Goal: Answer question/provide support: Answer question/provide support

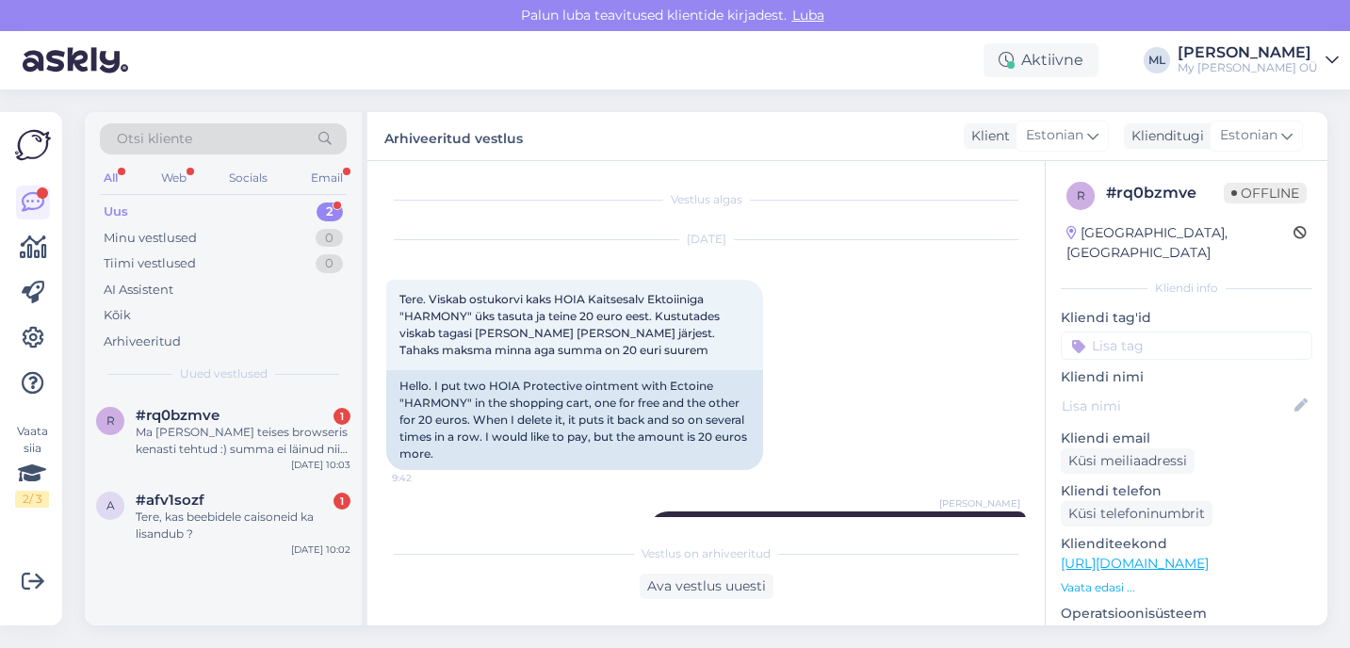
scroll to position [661, 0]
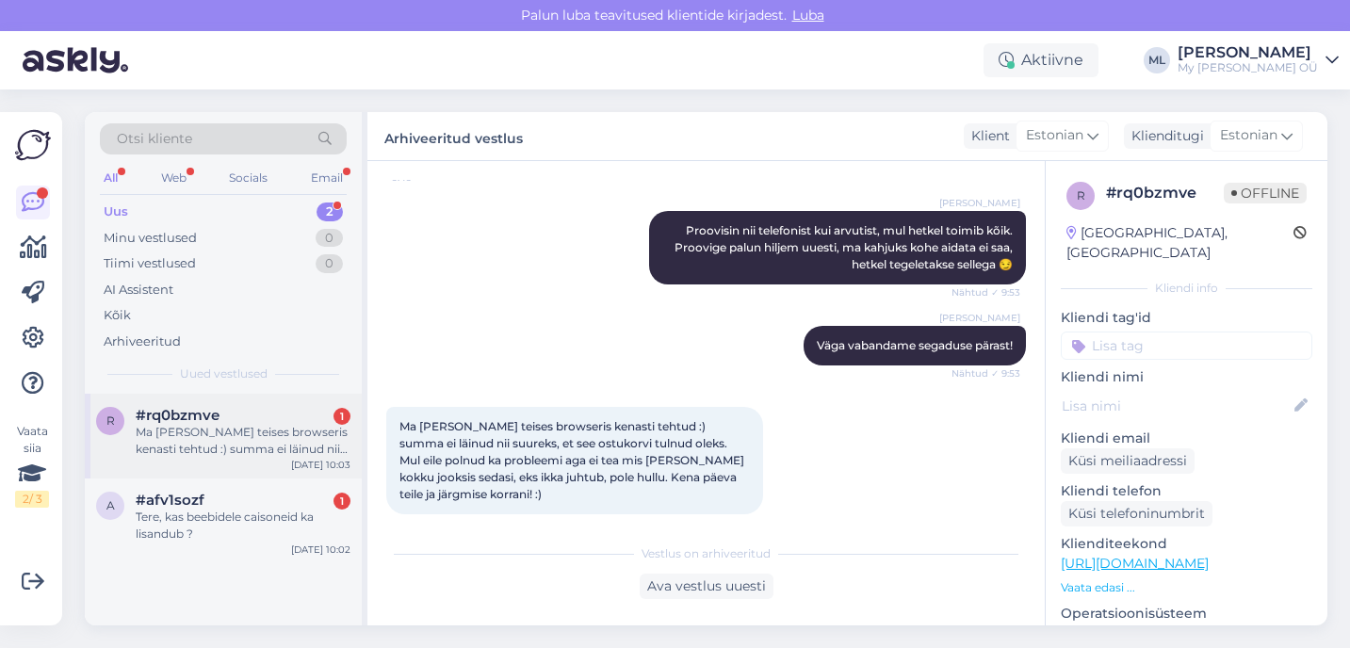
click at [229, 448] on div "Ma [PERSON_NAME] teises browseris kenasti tehtud :) summa ei läinud nii suureks…" at bounding box center [243, 441] width 215 height 34
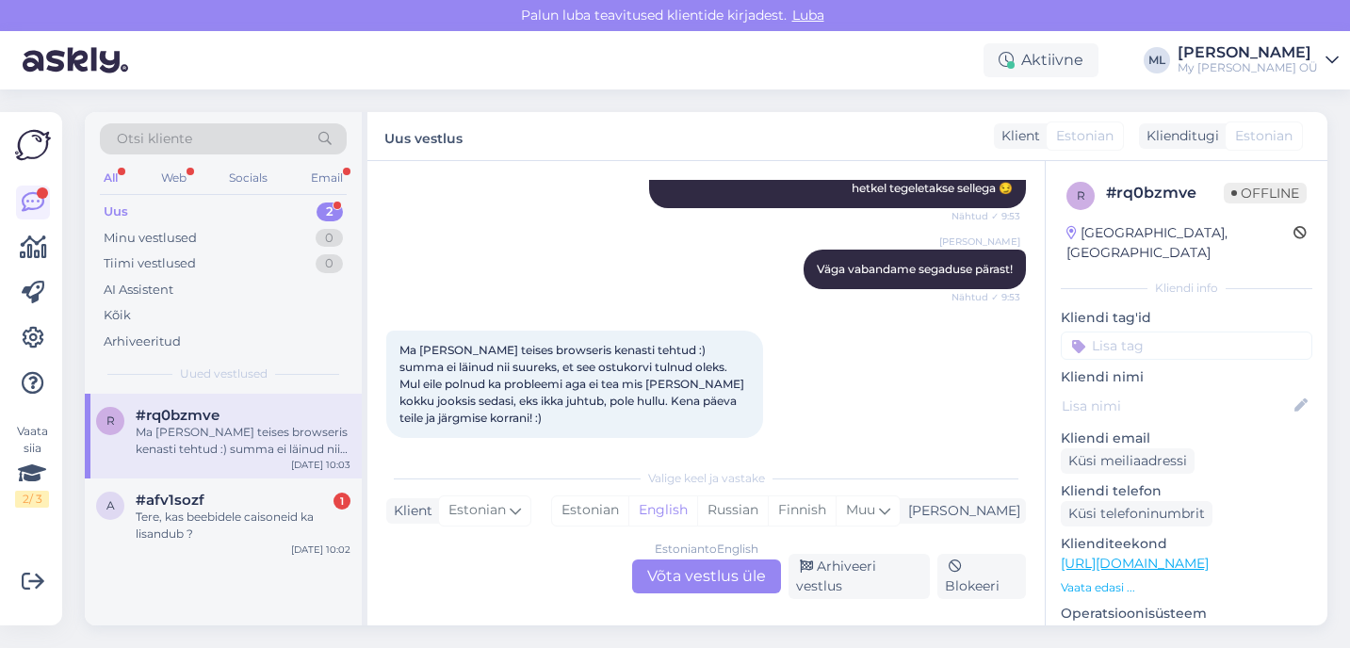
click at [707, 587] on div "Estonian to English Võta vestlus üle" at bounding box center [706, 577] width 149 height 34
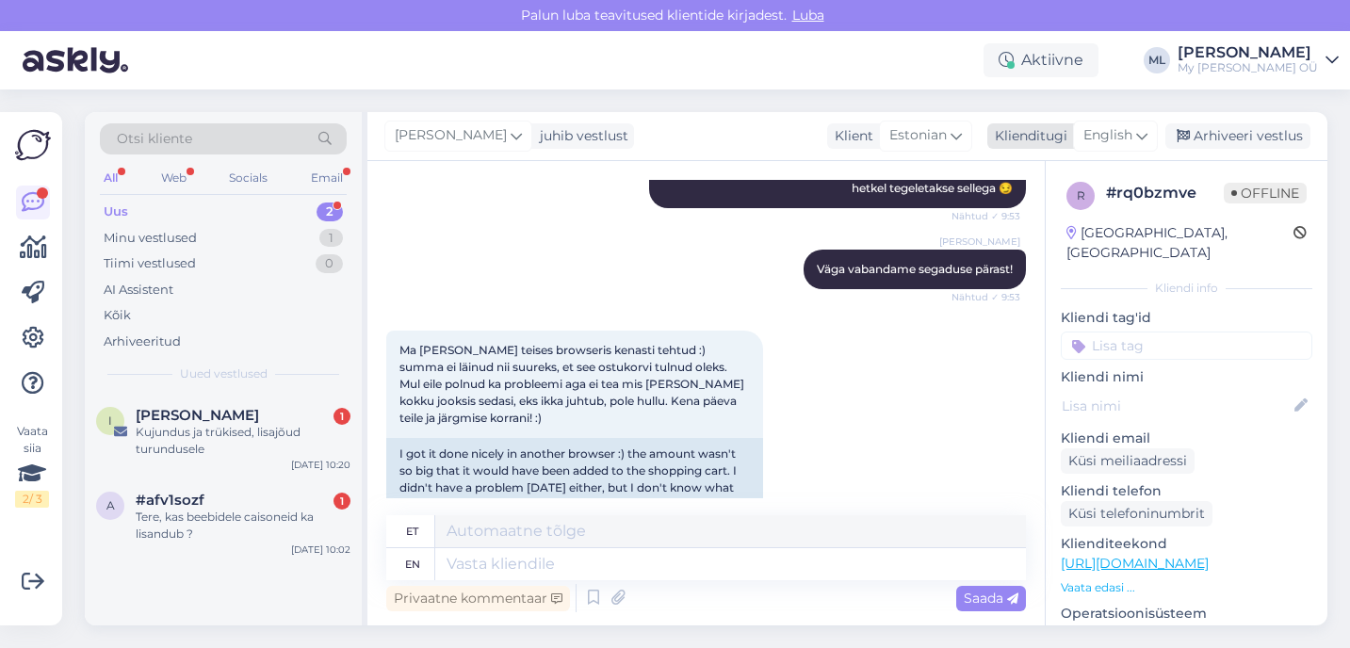
click at [1129, 131] on span "English" at bounding box center [1108, 135] width 49 height 21
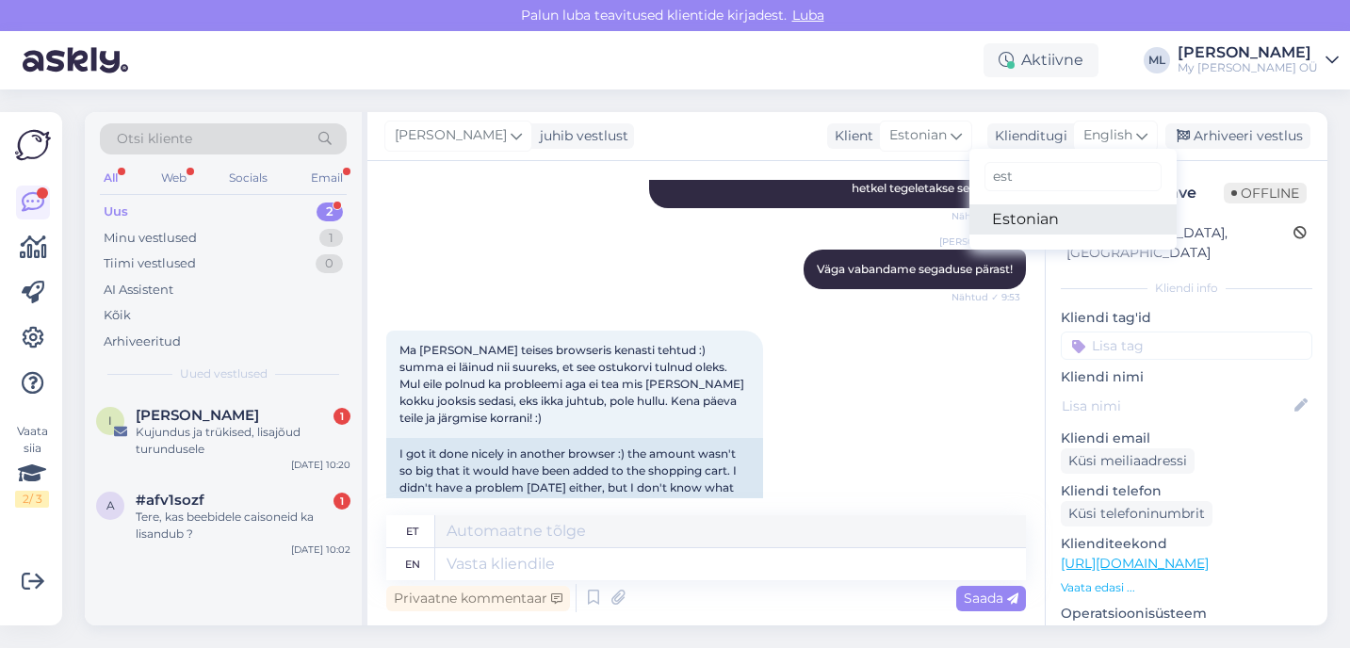
click at [1003, 226] on link "Estonian" at bounding box center [1073, 219] width 207 height 30
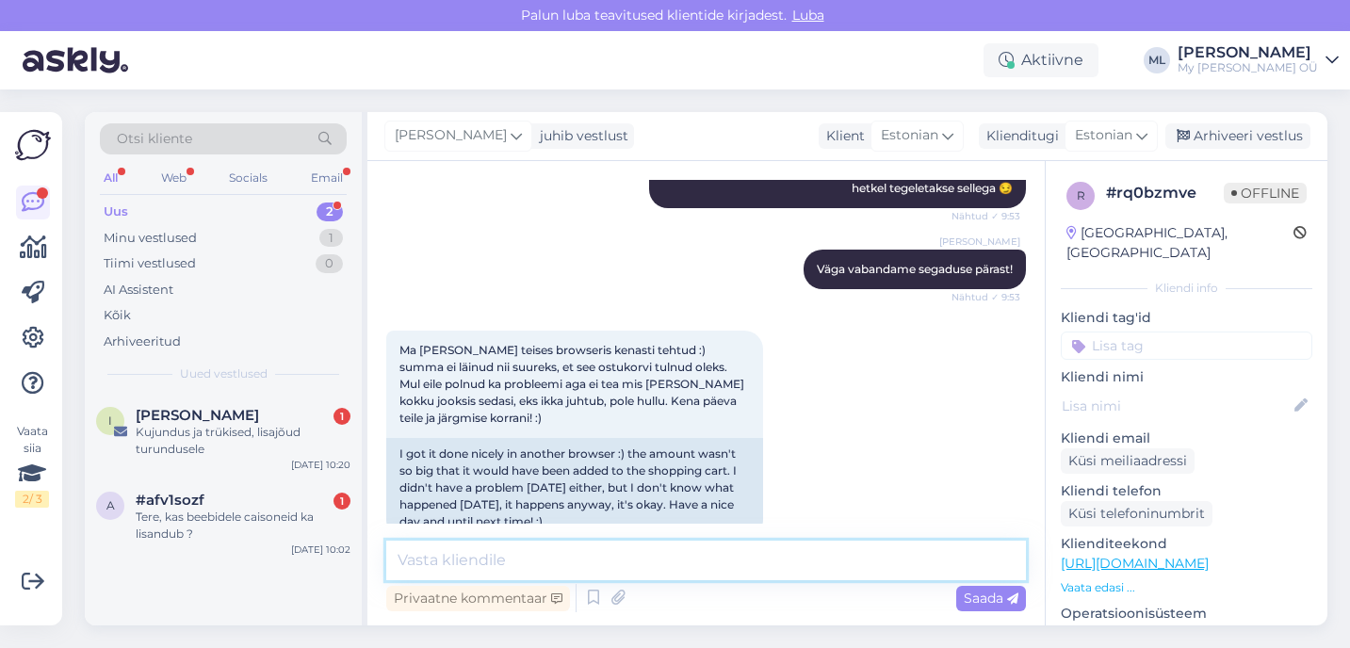
click at [554, 564] on textarea at bounding box center [706, 561] width 640 height 40
click at [505, 558] on textarea "Oi, väga tore :) Aitähh tellimuse eest 🥰" at bounding box center [706, 561] width 640 height 40
type textarea "Oi, väga tore! Aitähh tellimuse eest 🥰"
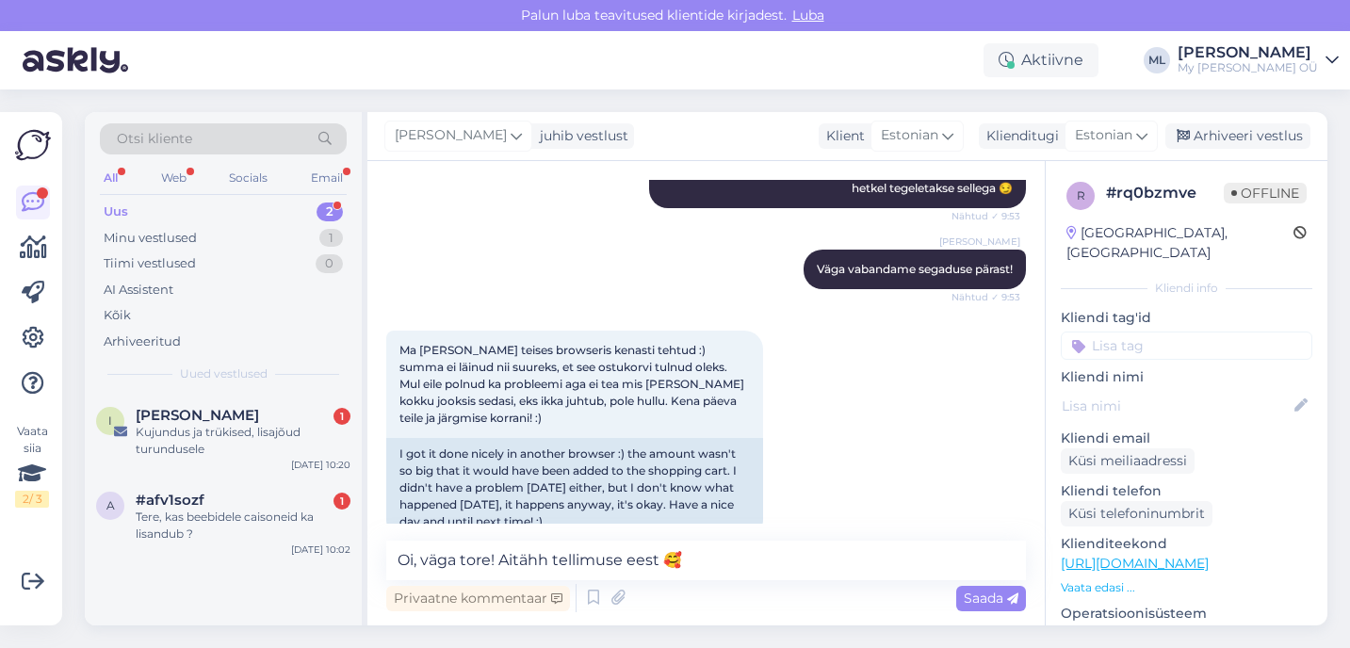
click at [1008, 616] on div "Vestlus algas [DATE] Tere. Viskab ostukorvi kaks HOIA Kaitsesalv Ektoiiniga "HA…" at bounding box center [705, 393] width 677 height 465
click at [1005, 603] on span "Saada" at bounding box center [991, 598] width 55 height 17
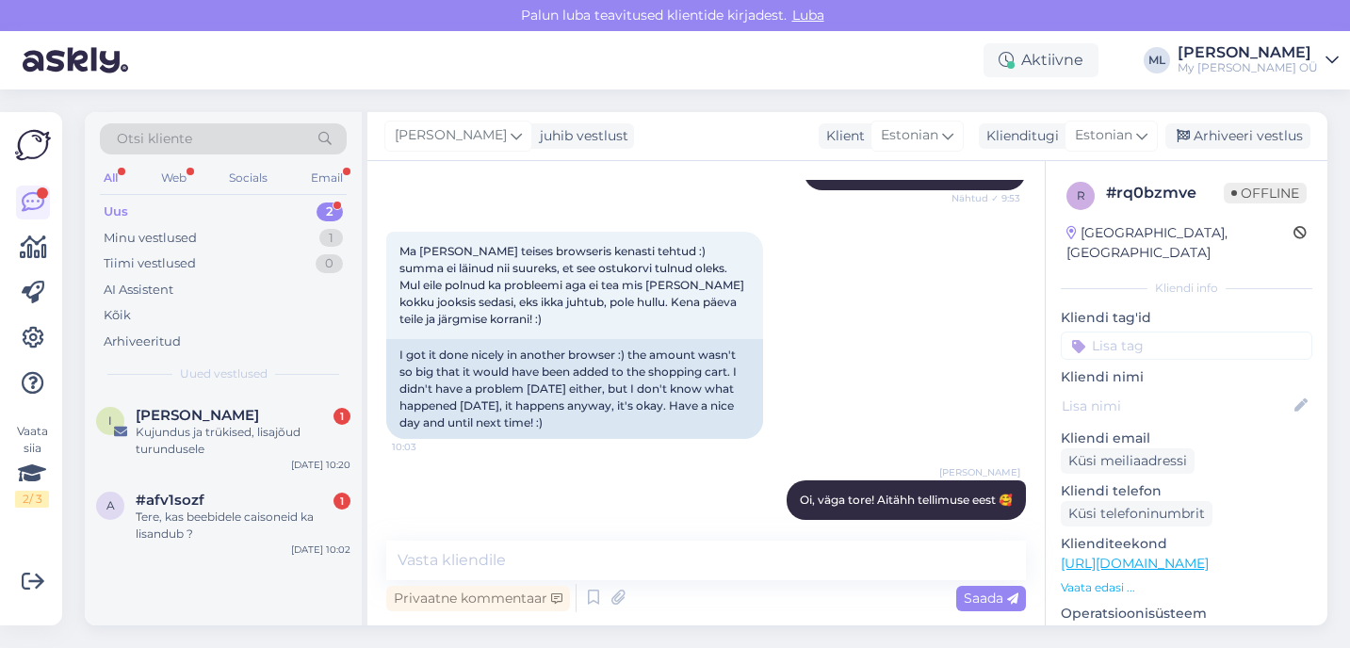
drag, startPoint x: 1220, startPoint y: 136, endPoint x: 814, endPoint y: 148, distance: 406.3
click at [1220, 137] on div "Arhiveeri vestlus" at bounding box center [1238, 135] width 145 height 25
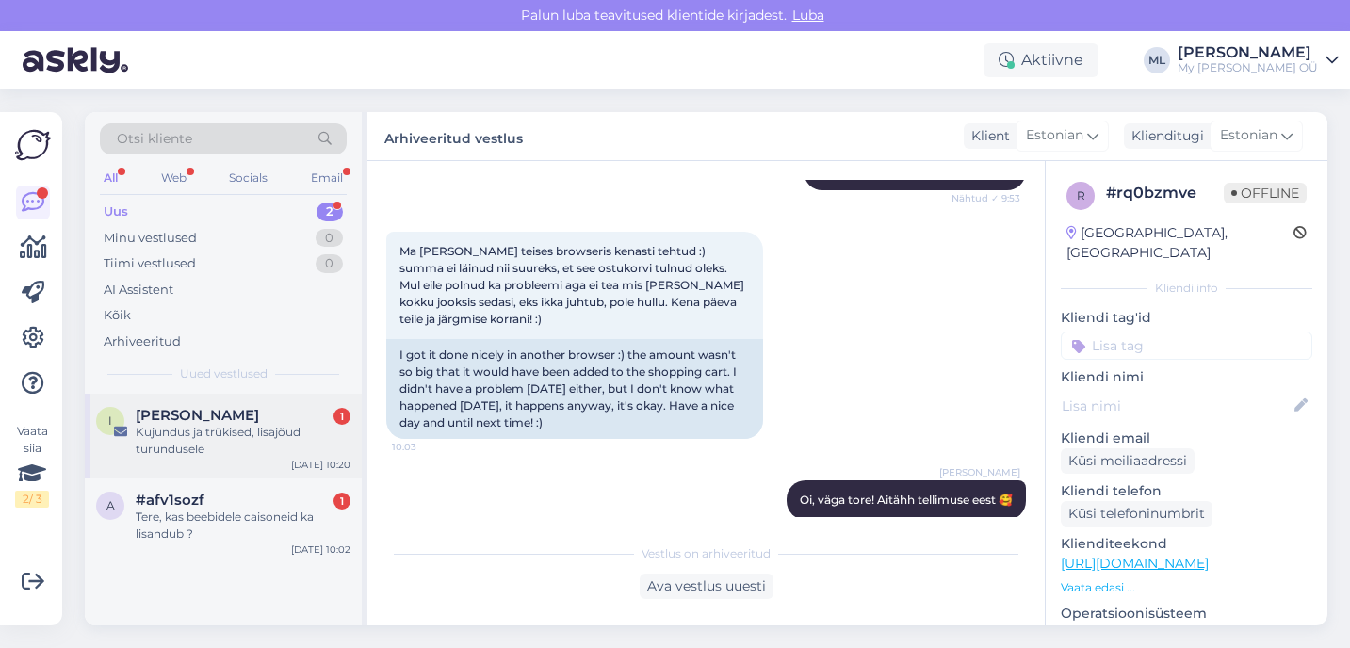
click at [285, 439] on div "Kujundus ja trükised, lisajõud turundusele" at bounding box center [243, 441] width 215 height 34
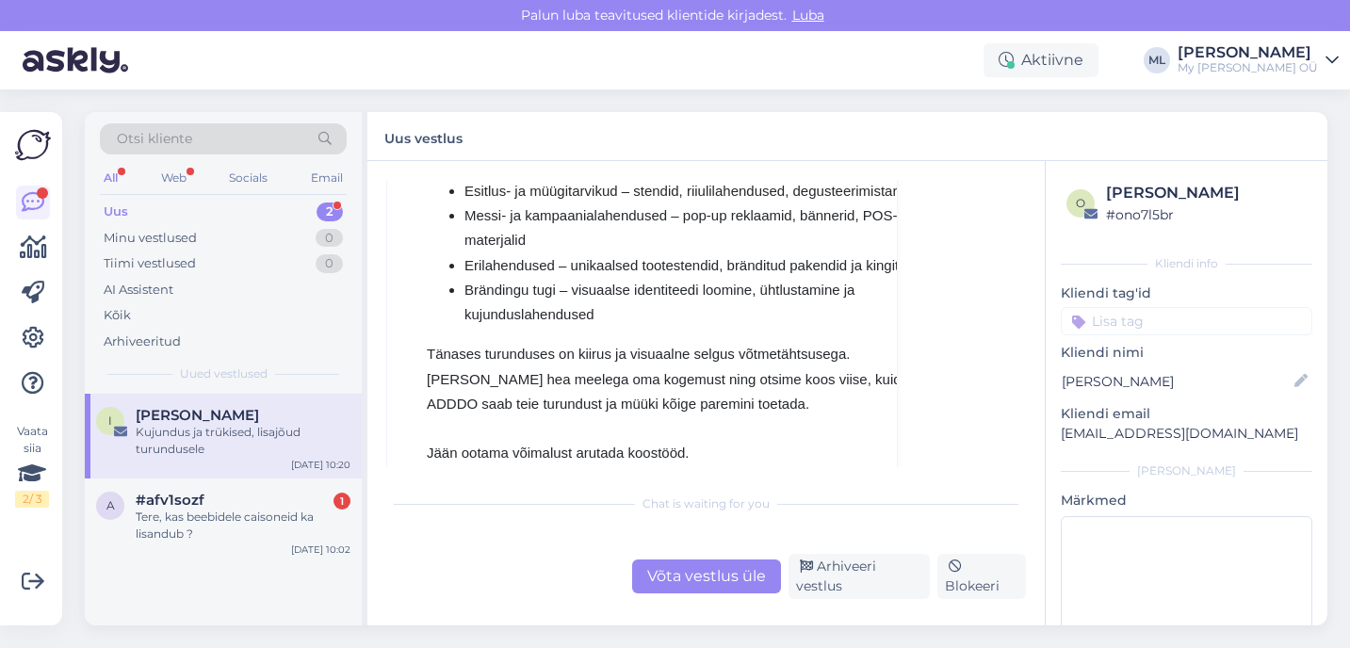
scroll to position [433, 0]
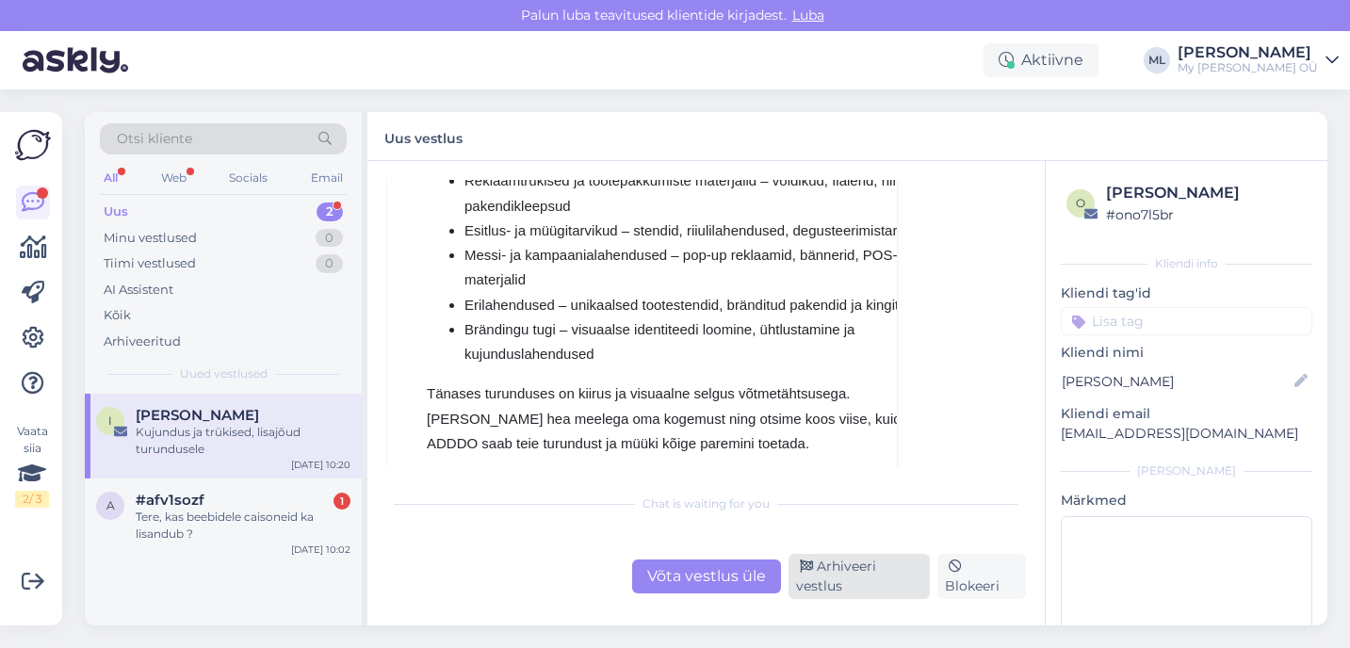
click at [867, 569] on div "Arhiveeri vestlus" at bounding box center [860, 576] width 142 height 45
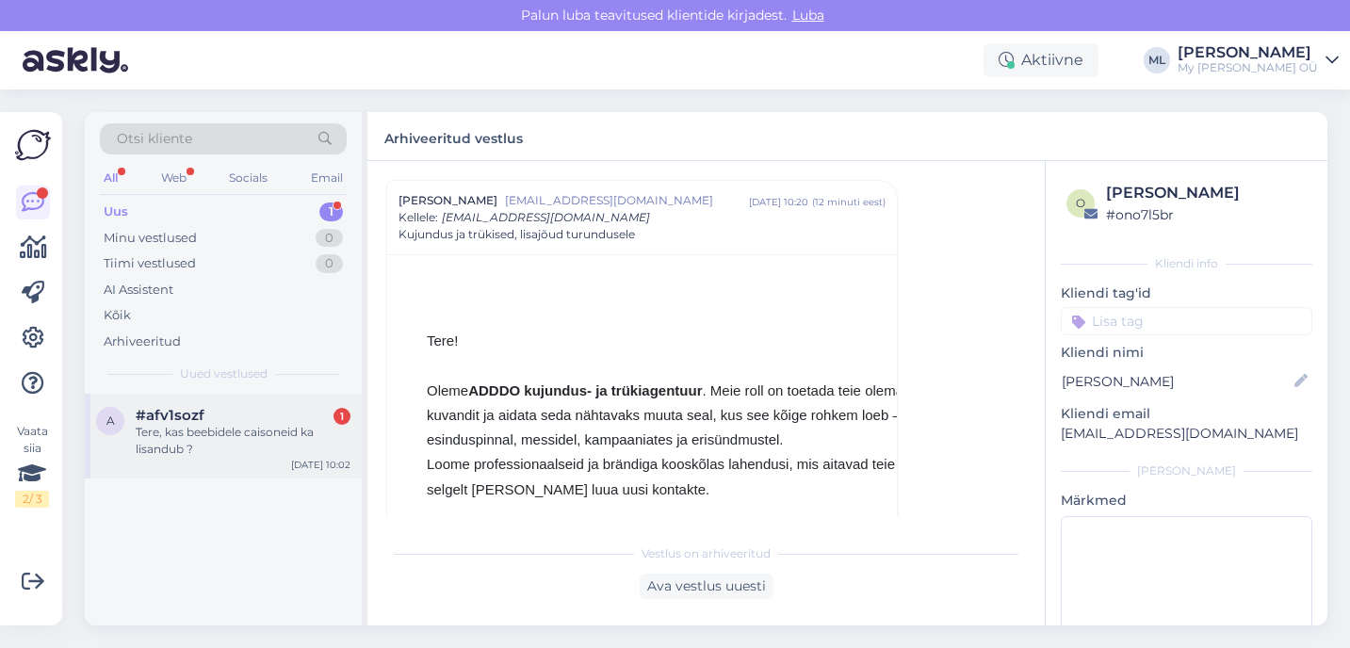
click at [245, 431] on div "Tere, kas beebidele caisoneid ka lisandub ?" at bounding box center [243, 441] width 215 height 34
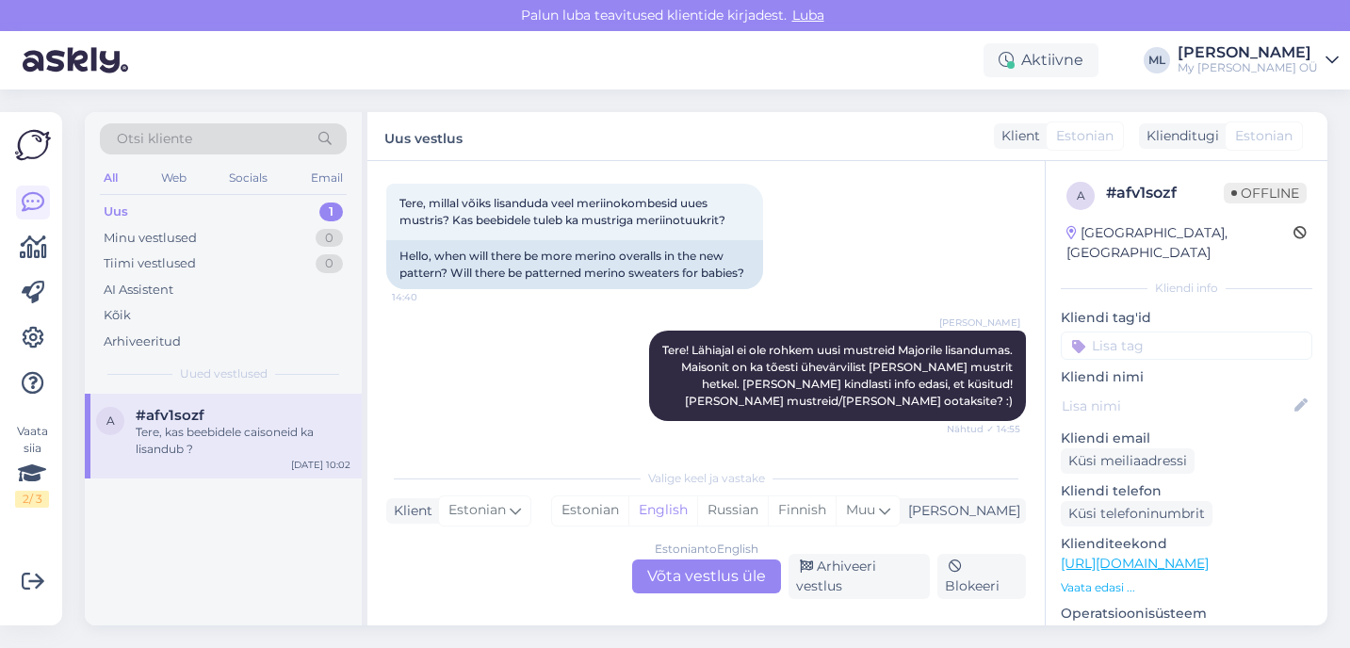
scroll to position [5755, 0]
click at [698, 581] on div "Estonian to English Võta vestlus üle" at bounding box center [706, 577] width 149 height 34
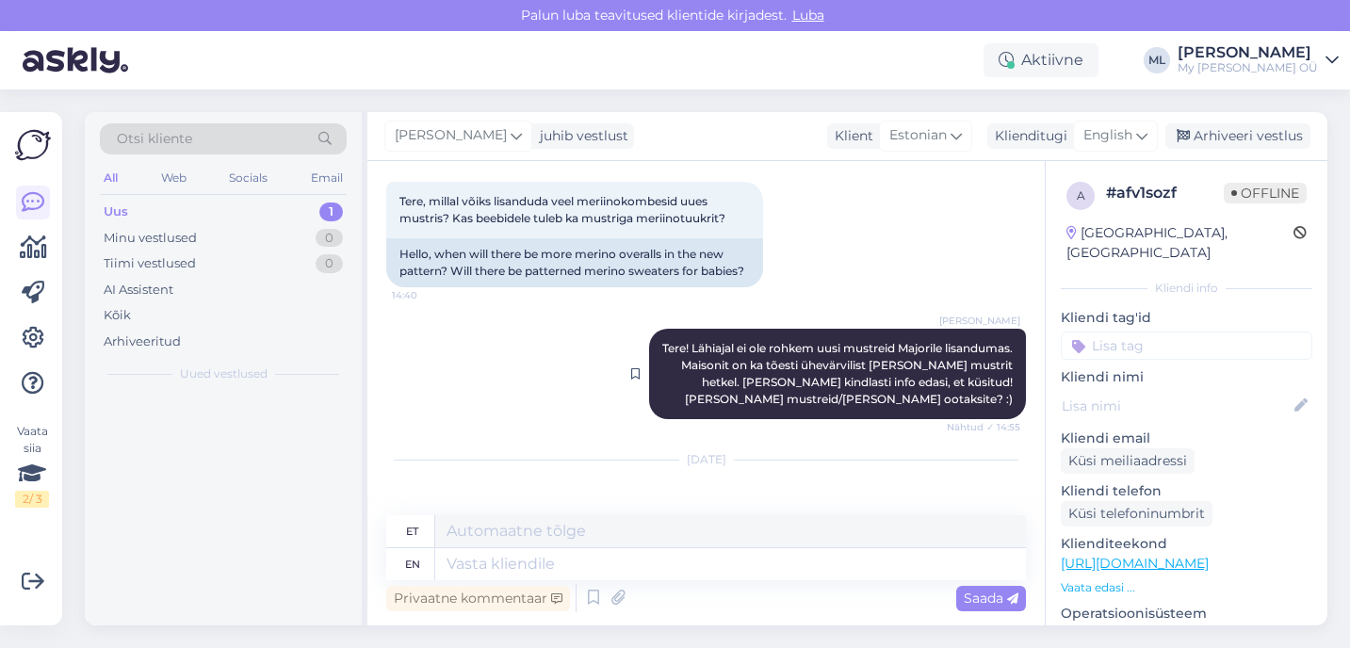
scroll to position [5731, 0]
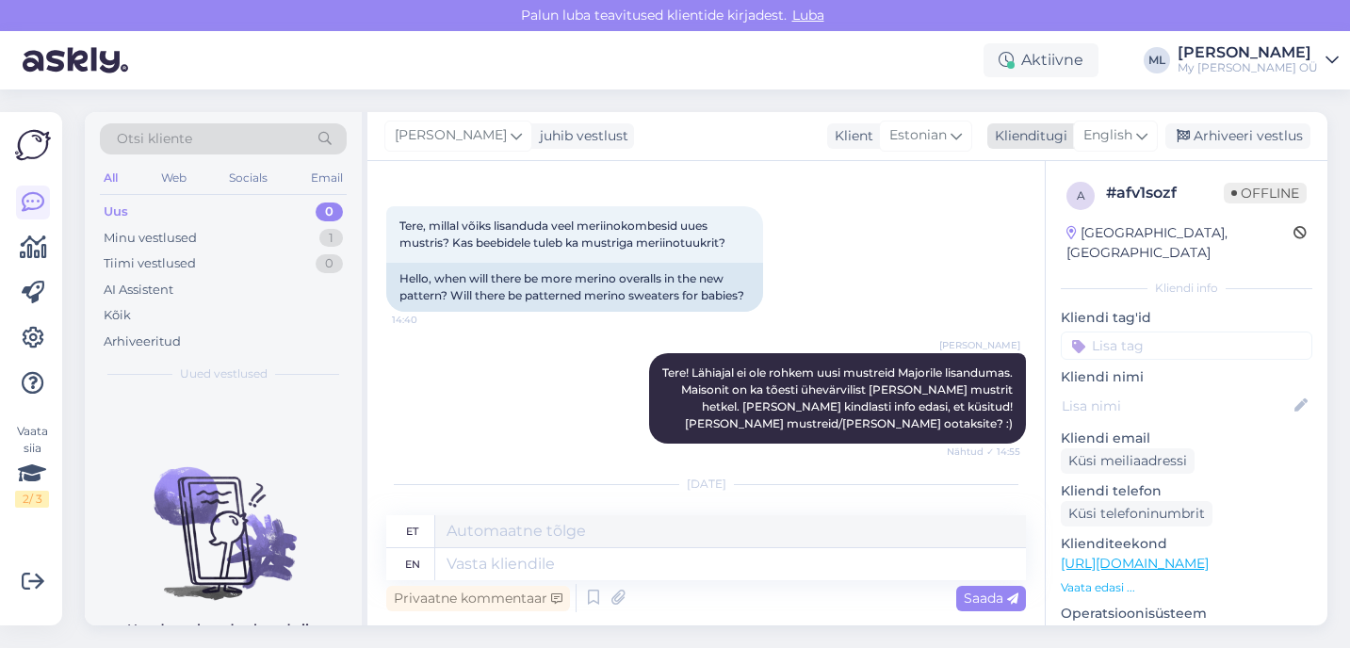
click at [1126, 127] on span "English" at bounding box center [1108, 135] width 49 height 21
type input "est"
click at [1034, 229] on link "Estonian" at bounding box center [1073, 219] width 207 height 30
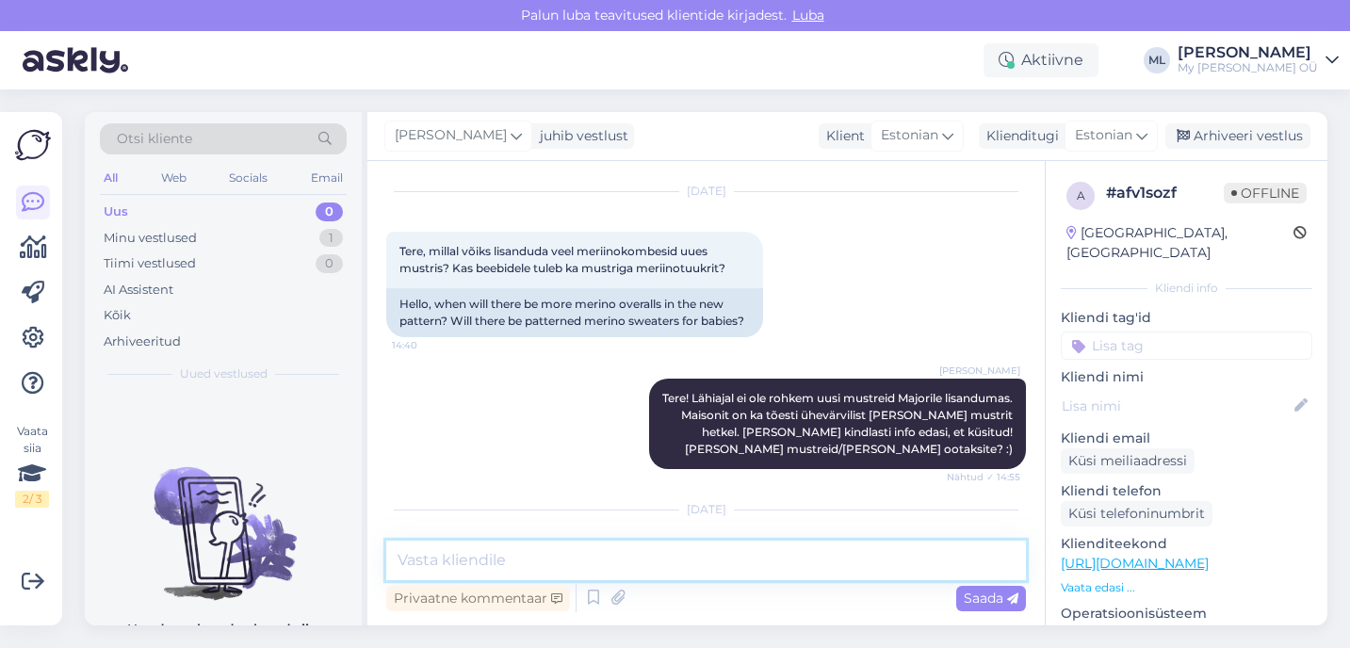
click at [605, 546] on textarea at bounding box center [706, 561] width 640 height 40
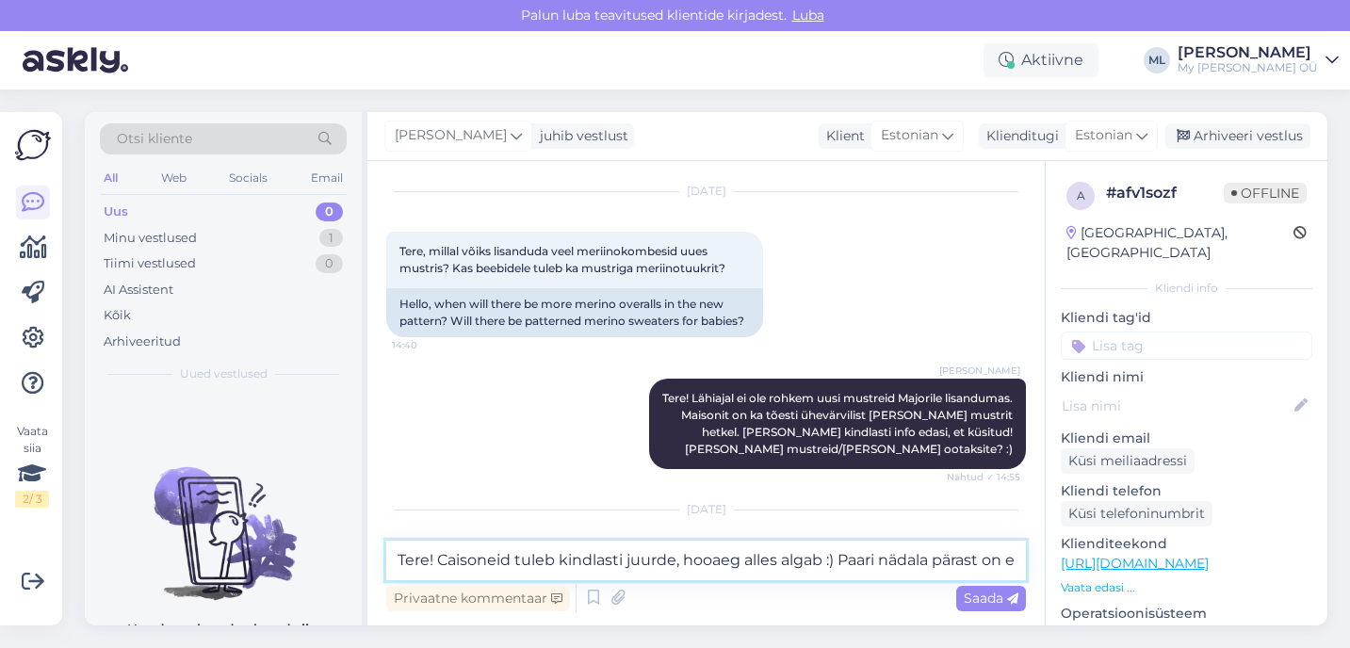
scroll to position [5728, 0]
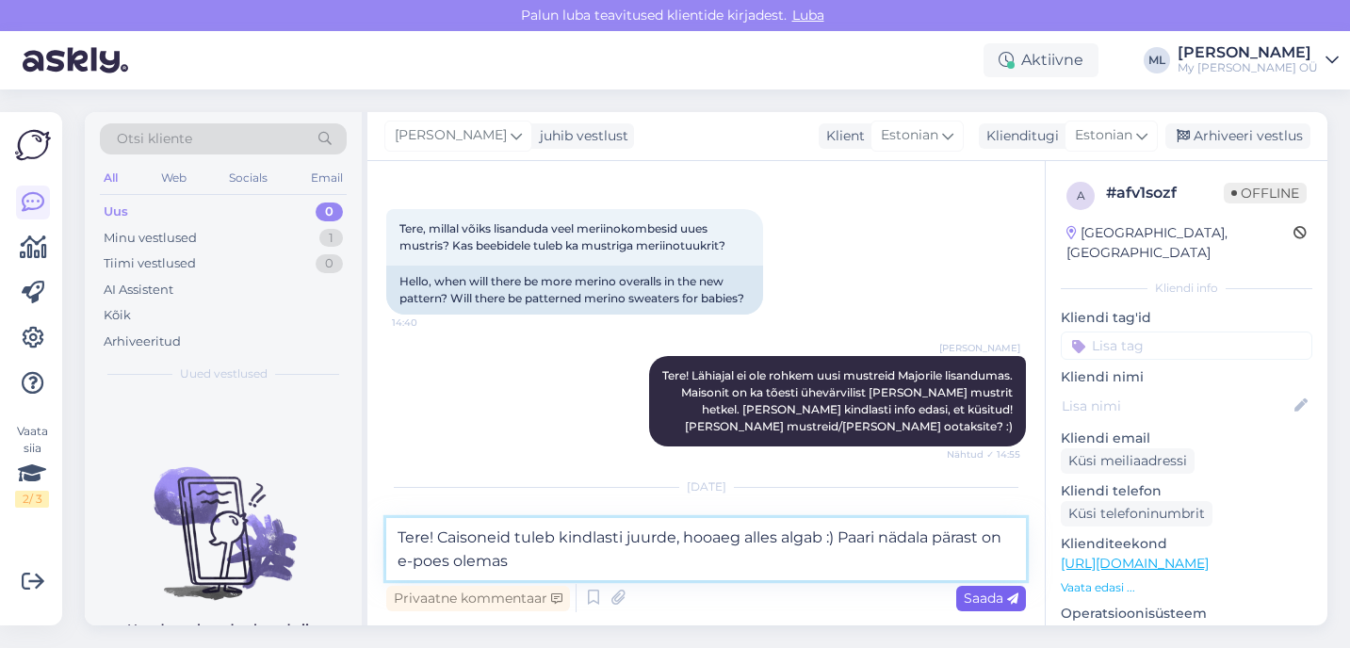
type textarea "Tere! Caisoneid tuleb kindlasti juurde, hooaeg alles algab :) Paari nädala pära…"
click at [1001, 596] on span "Saada" at bounding box center [991, 598] width 55 height 17
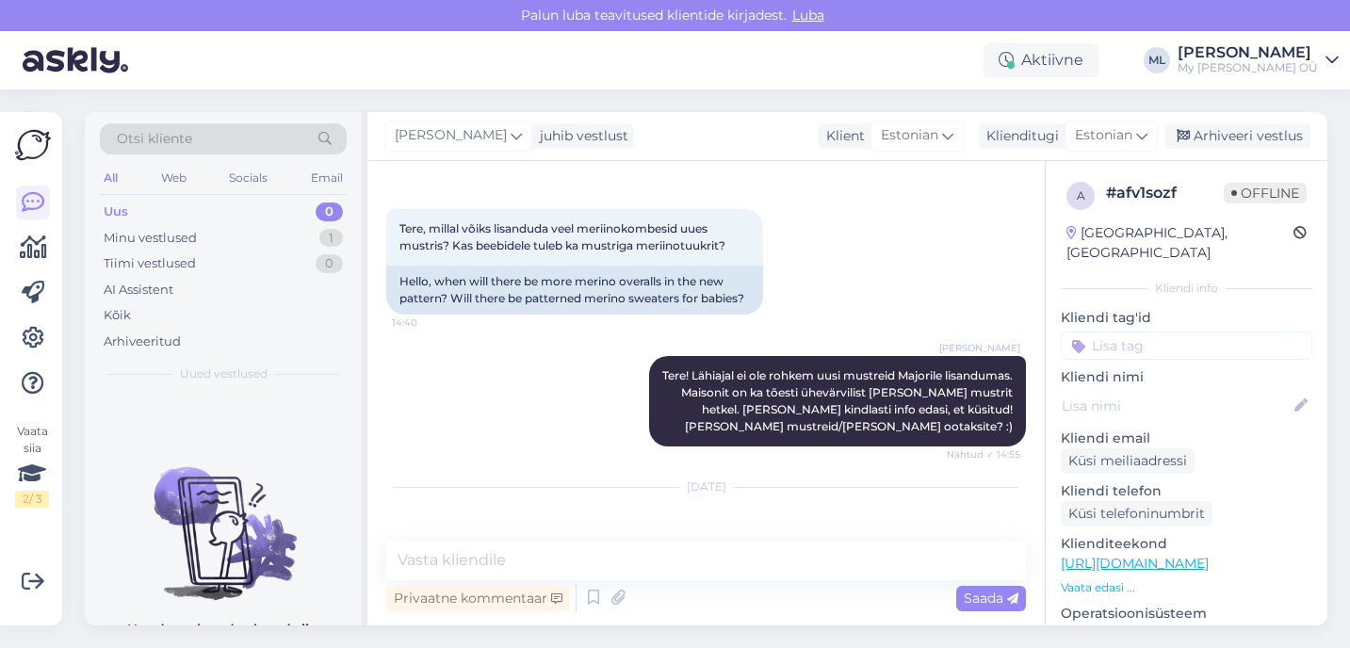
scroll to position [5803, 0]
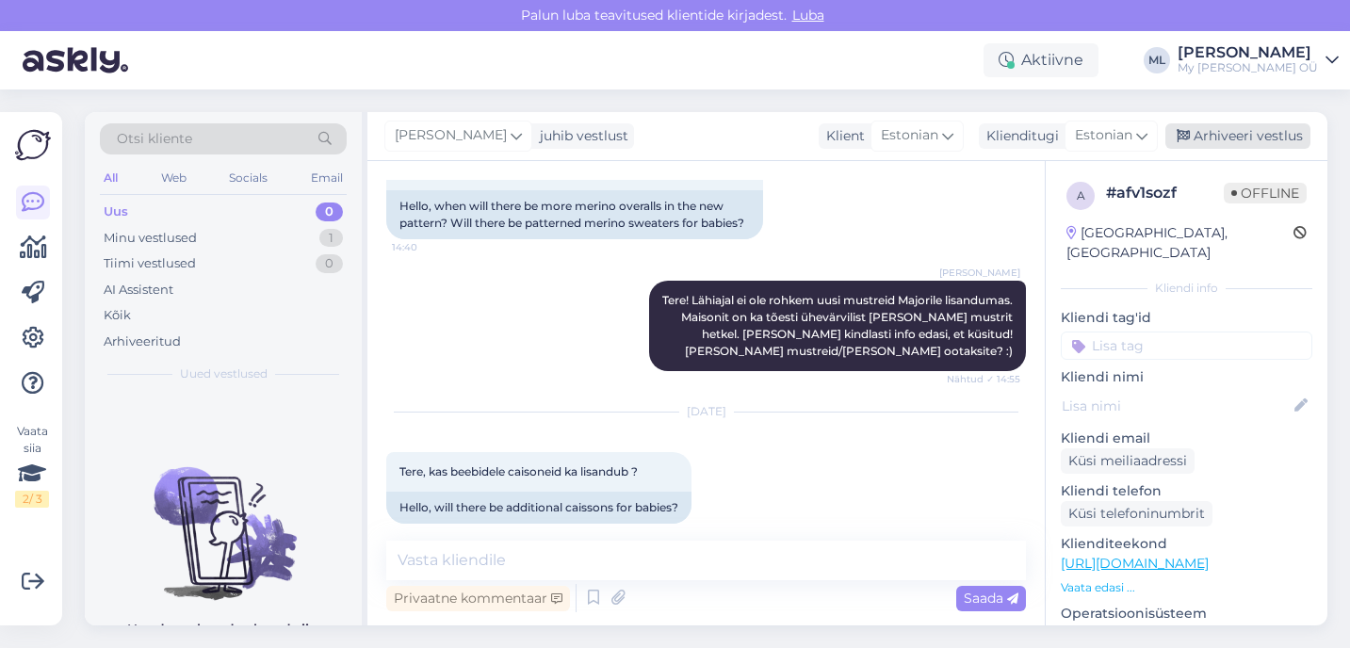
click at [1219, 141] on div "Arhiveeri vestlus" at bounding box center [1238, 135] width 145 height 25
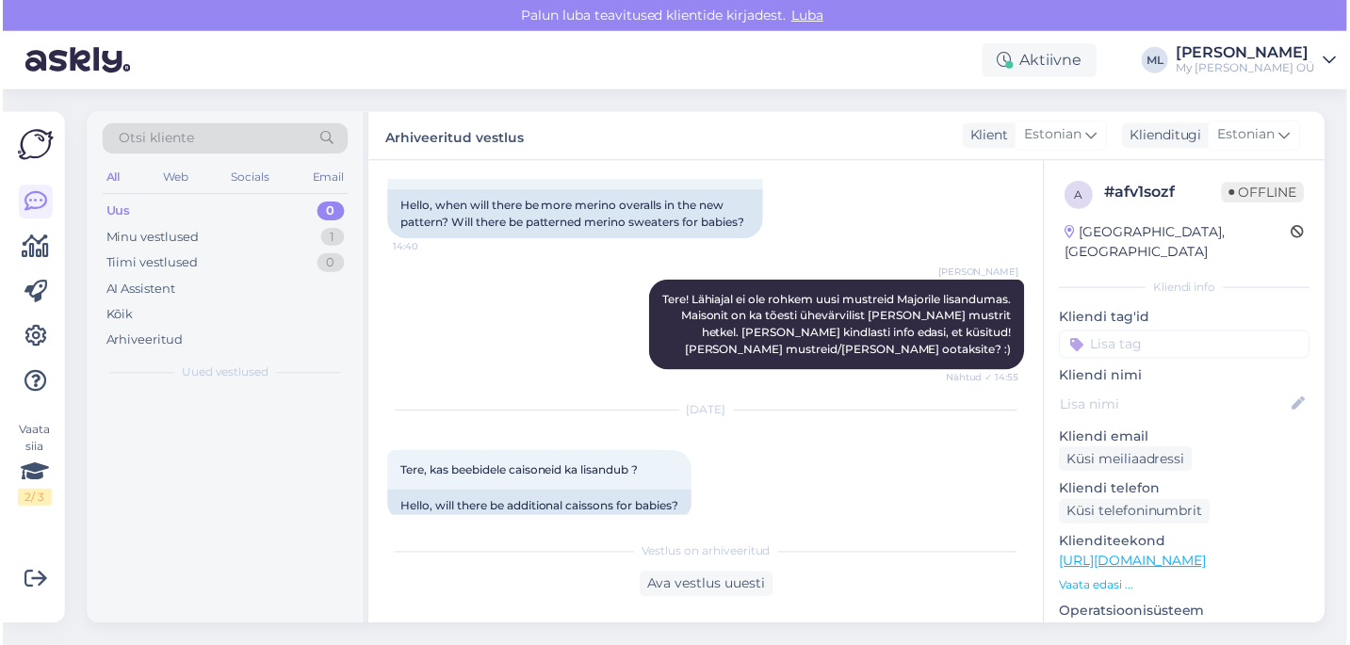
scroll to position [5810, 0]
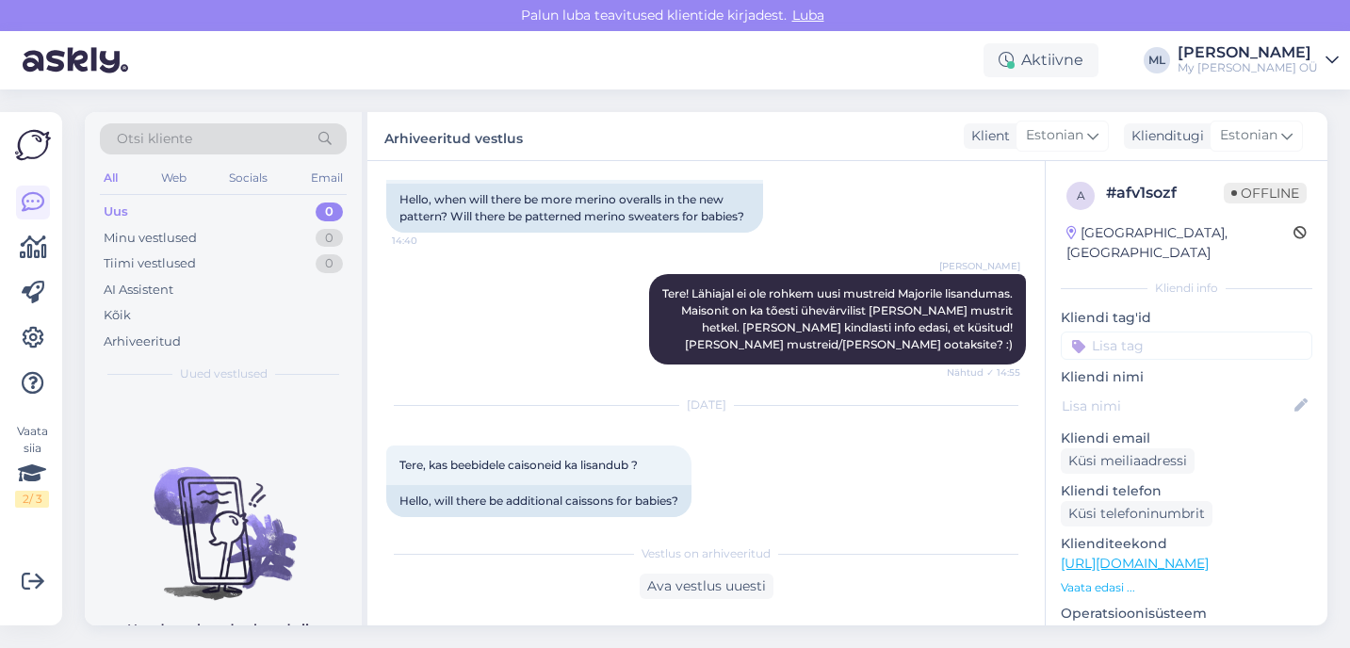
click at [142, 208] on div "Uus 0" at bounding box center [223, 212] width 247 height 26
click at [144, 229] on div "Minu vestlused" at bounding box center [150, 238] width 93 height 19
click at [119, 207] on div "Uus" at bounding box center [116, 212] width 24 height 19
click at [137, 236] on div "Minu vestlused" at bounding box center [150, 238] width 93 height 19
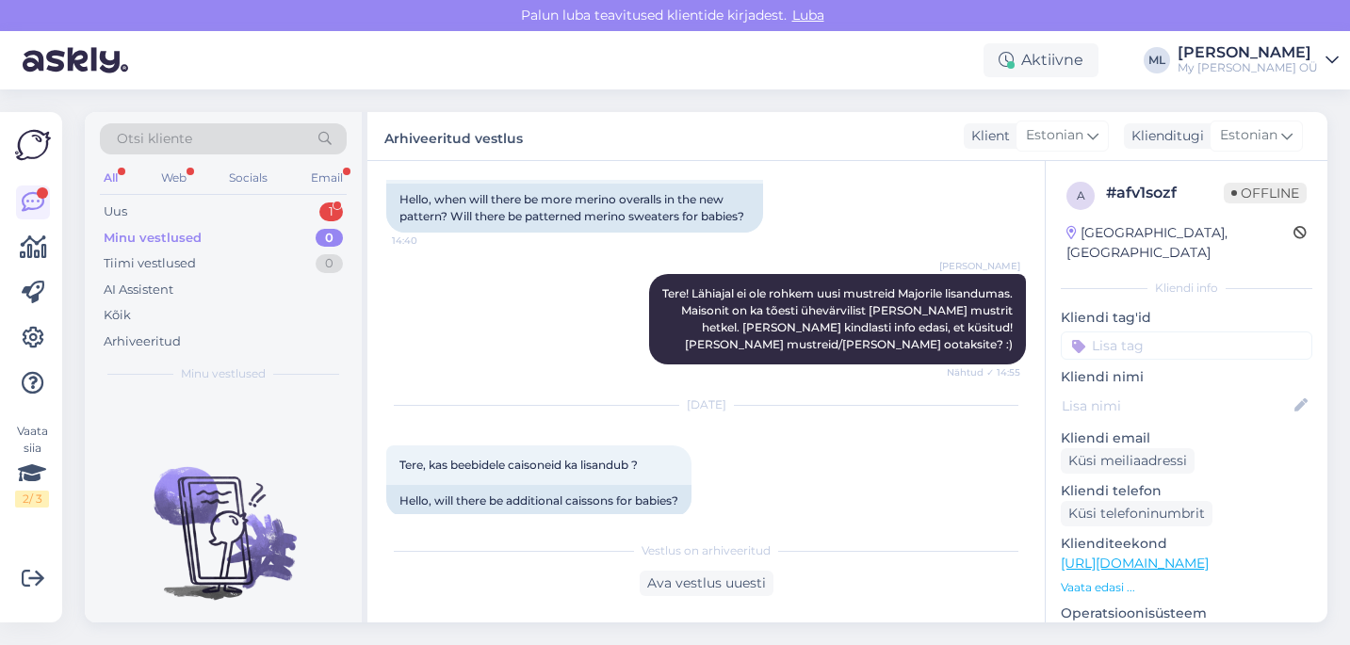
scroll to position [5813, 0]
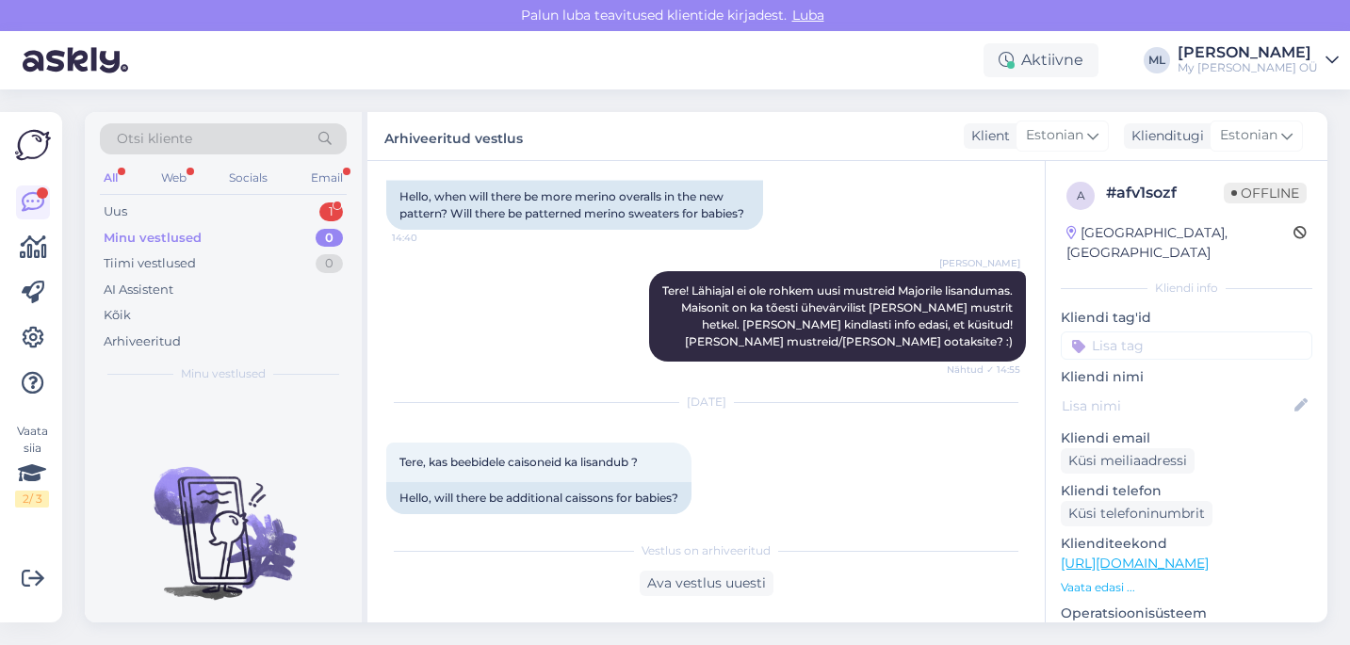
click at [161, 252] on div "Tiimi vestlused 0" at bounding box center [223, 264] width 247 height 26
drag, startPoint x: 154, startPoint y: 238, endPoint x: 134, endPoint y: 229, distance: 21.9
click at [153, 238] on div "Minu vestlused" at bounding box center [150, 238] width 93 height 19
click at [114, 215] on div "Uus" at bounding box center [116, 212] width 24 height 19
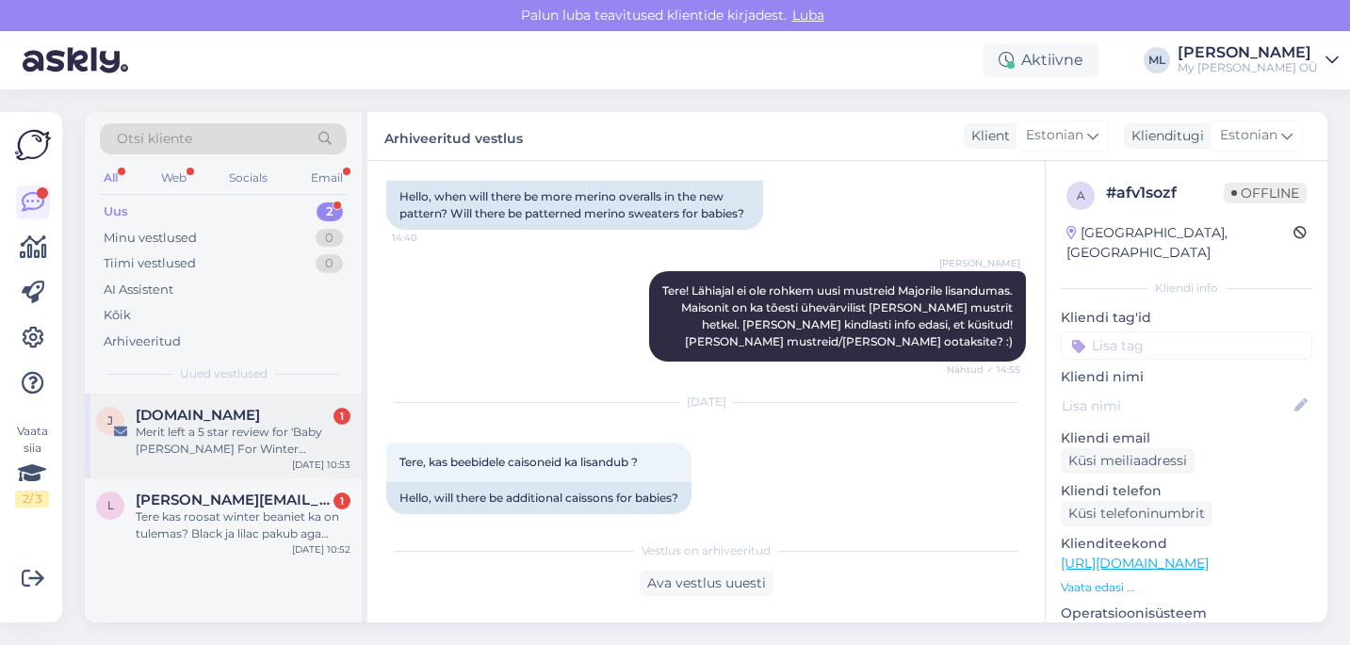
click at [165, 437] on div "Merit left a 5 star review for 'Baby [PERSON_NAME] For Winter MAISON'" at bounding box center [243, 441] width 215 height 34
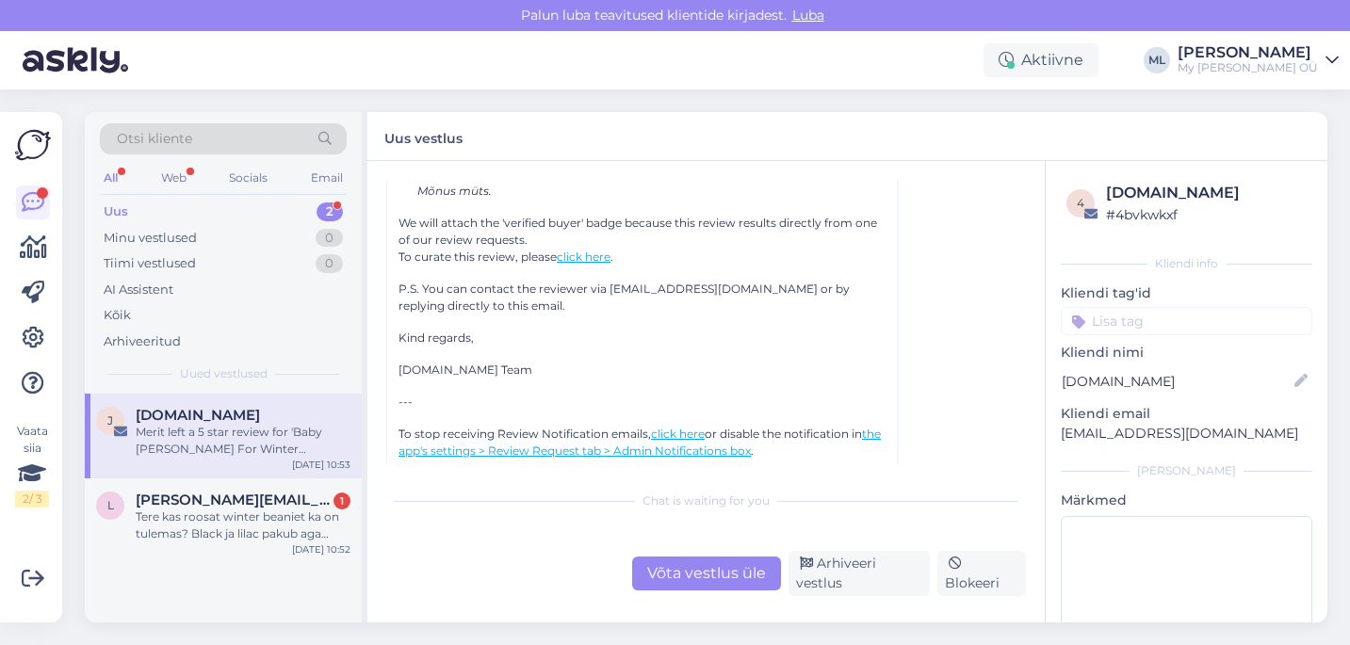
scroll to position [8209, 0]
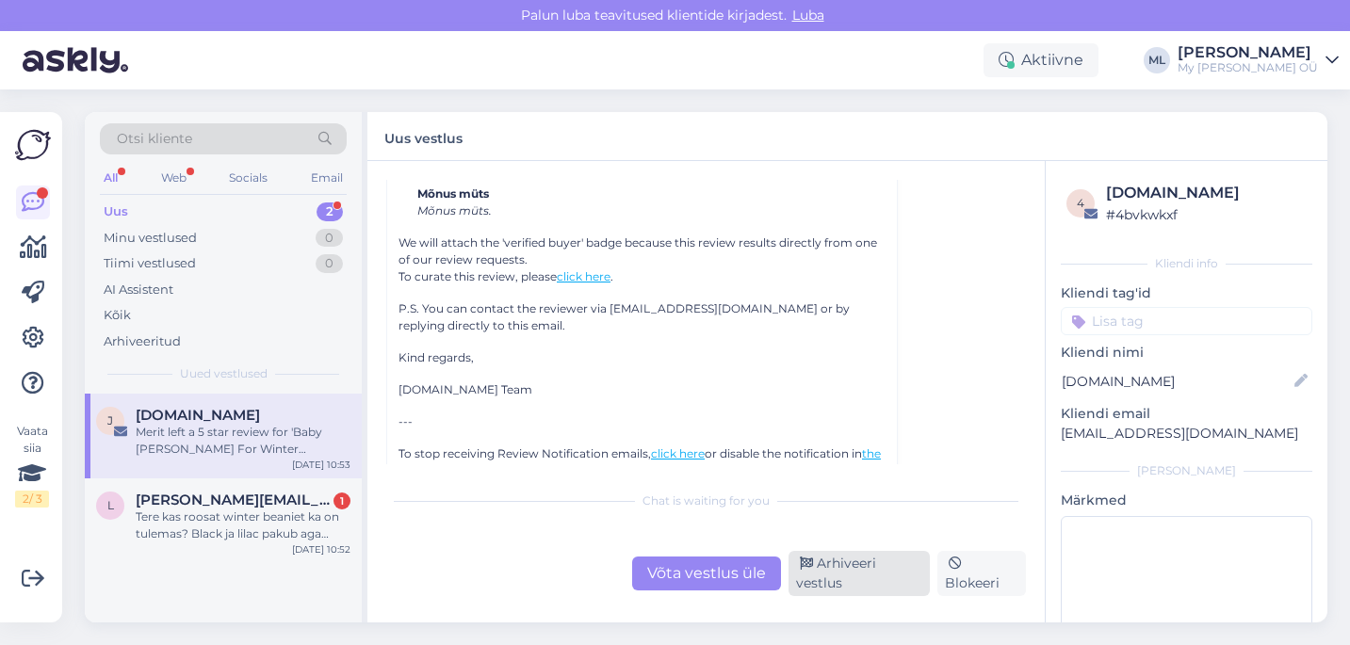
click at [885, 567] on div "Arhiveeri vestlus" at bounding box center [860, 573] width 142 height 45
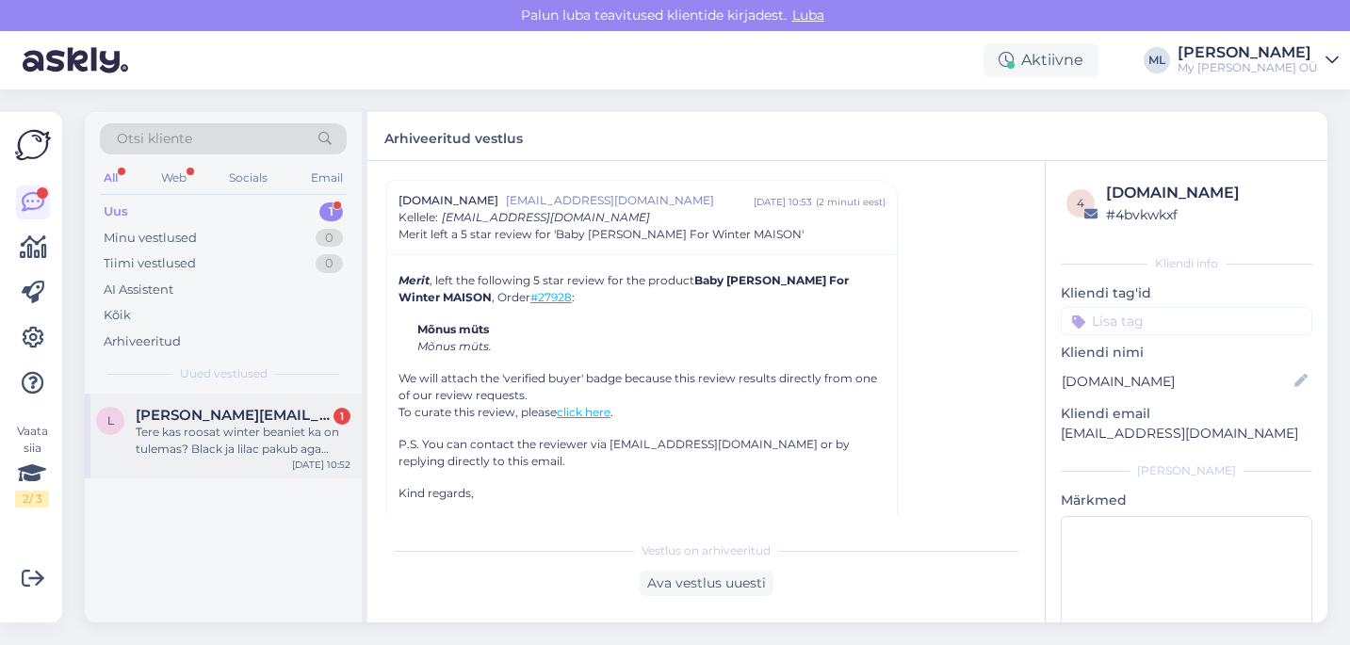
click at [210, 443] on div "Tere kas roosat winter beaniet ka on tulemas? Black ja lilac pakub aga piktidel…" at bounding box center [243, 441] width 215 height 34
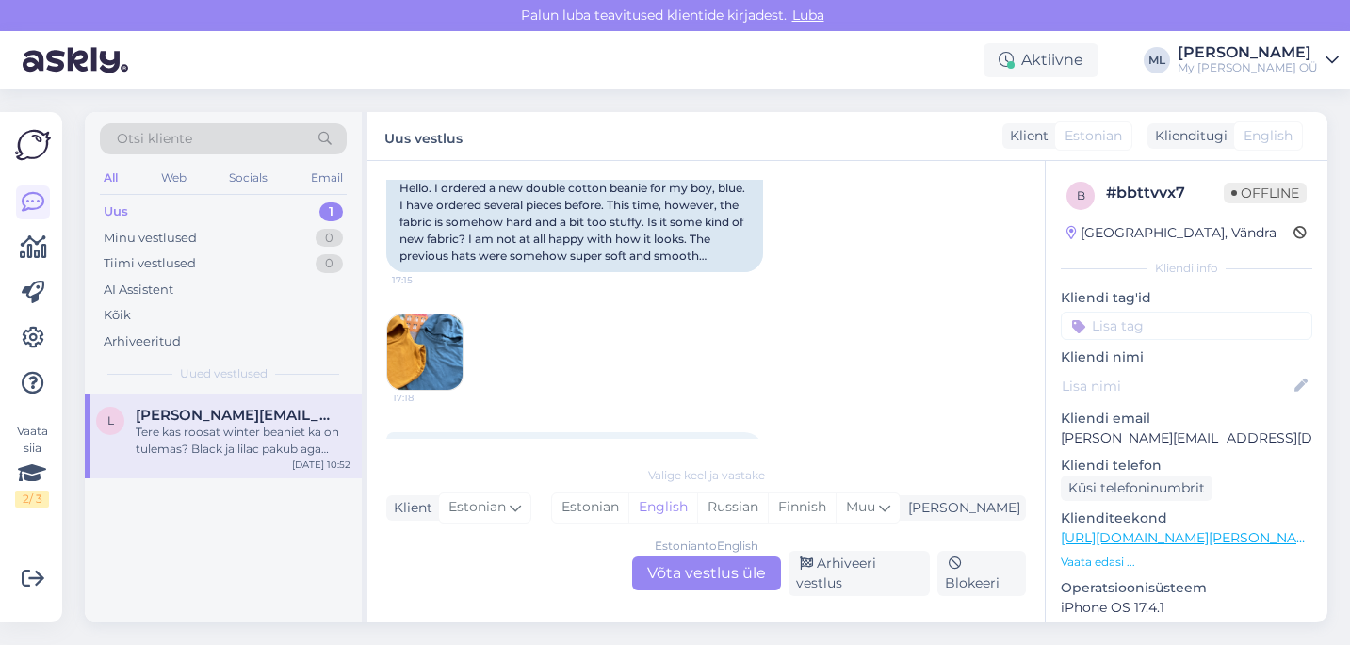
scroll to position [237, 0]
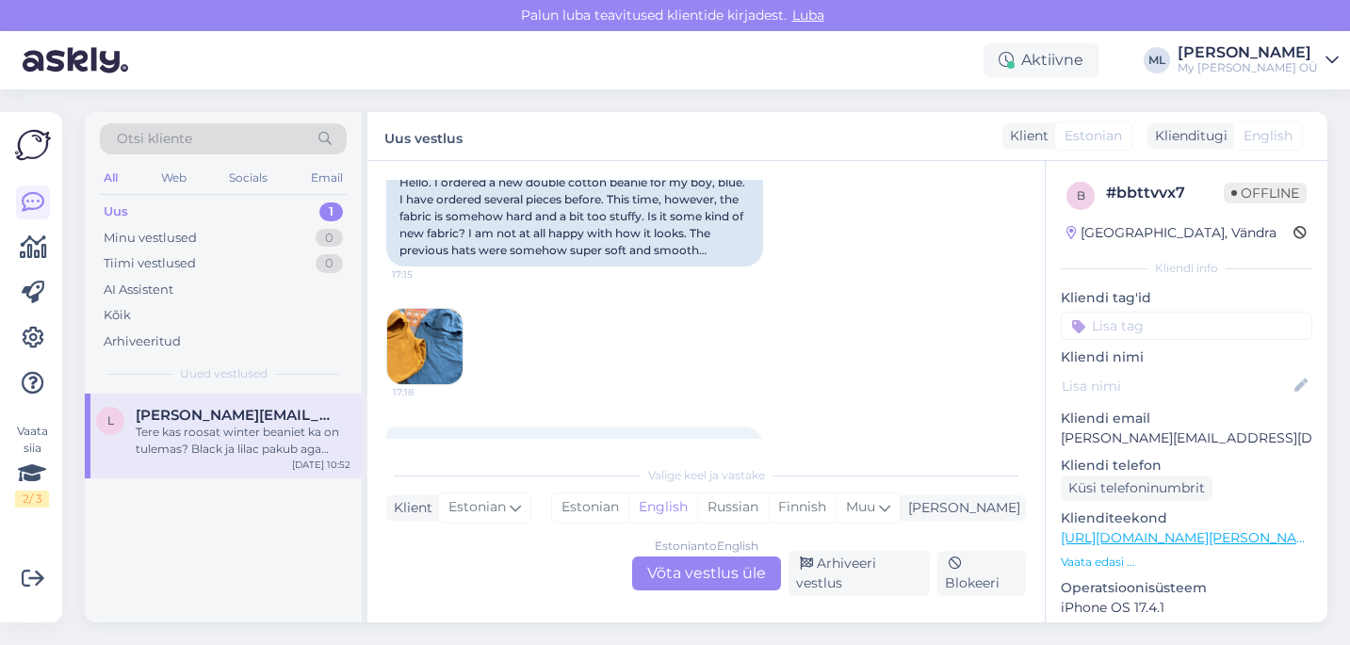
click at [433, 345] on img at bounding box center [424, 346] width 75 height 75
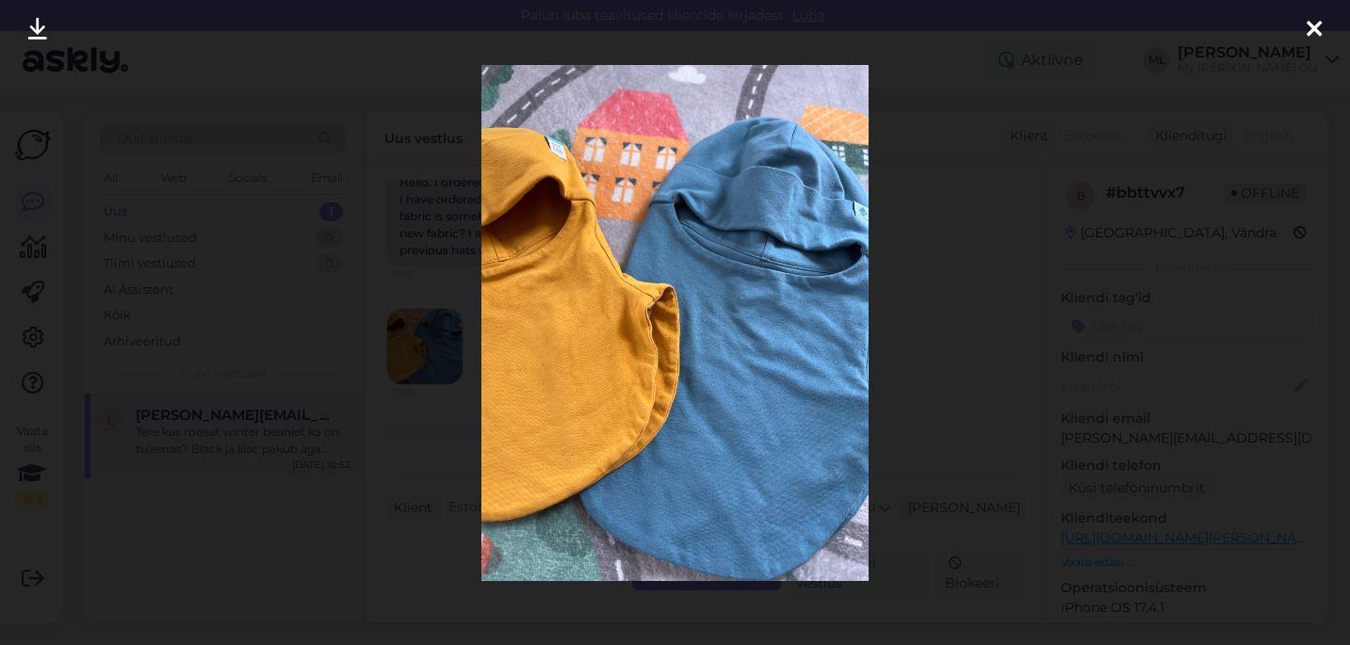
click at [1313, 23] on icon at bounding box center [1314, 30] width 15 height 24
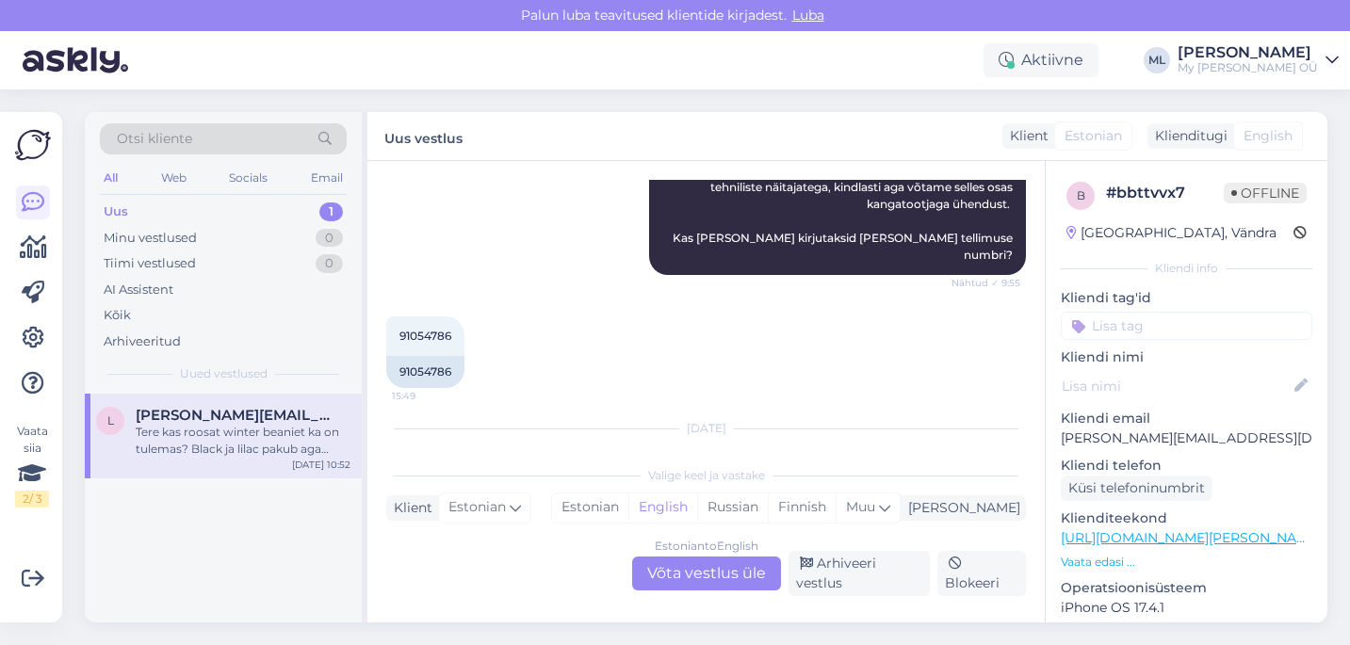
scroll to position [1471, 0]
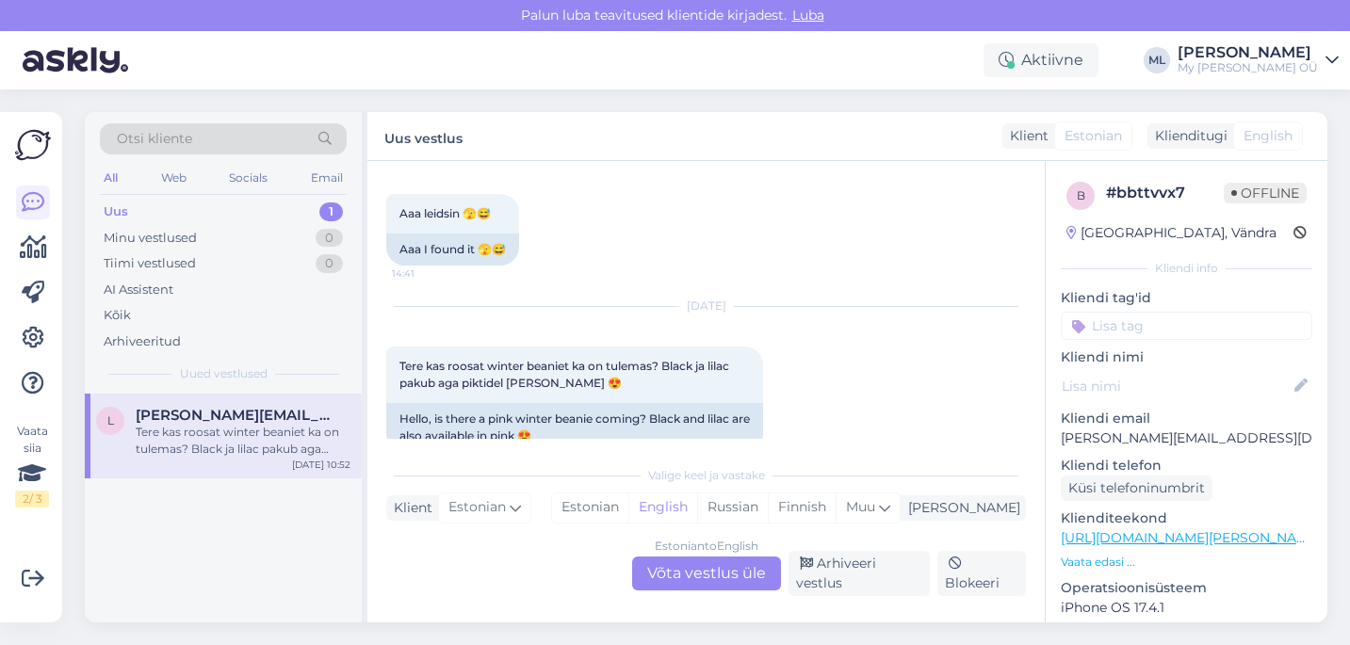
click at [673, 574] on div "Estonian to English Võta vestlus üle" at bounding box center [706, 574] width 149 height 34
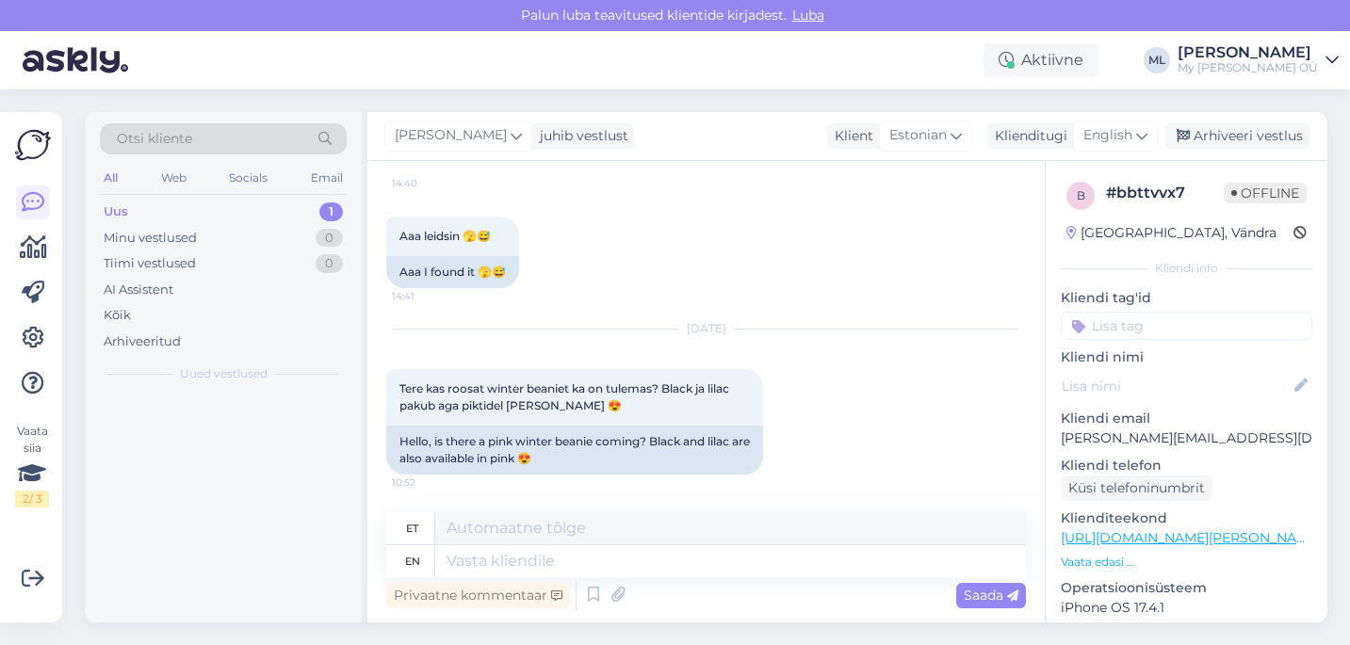
scroll to position [1414, 0]
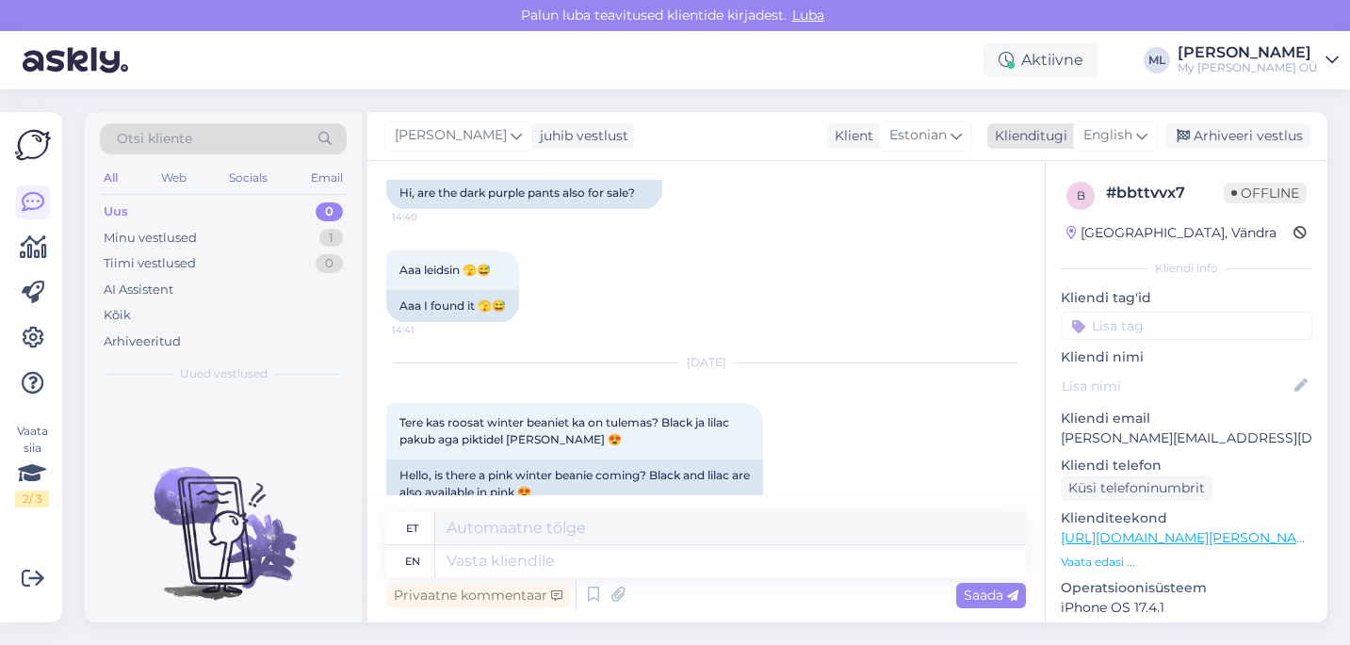
click at [1137, 135] on icon at bounding box center [1141, 135] width 11 height 21
type input "est"
click at [996, 230] on link "Estonian" at bounding box center [1073, 219] width 207 height 30
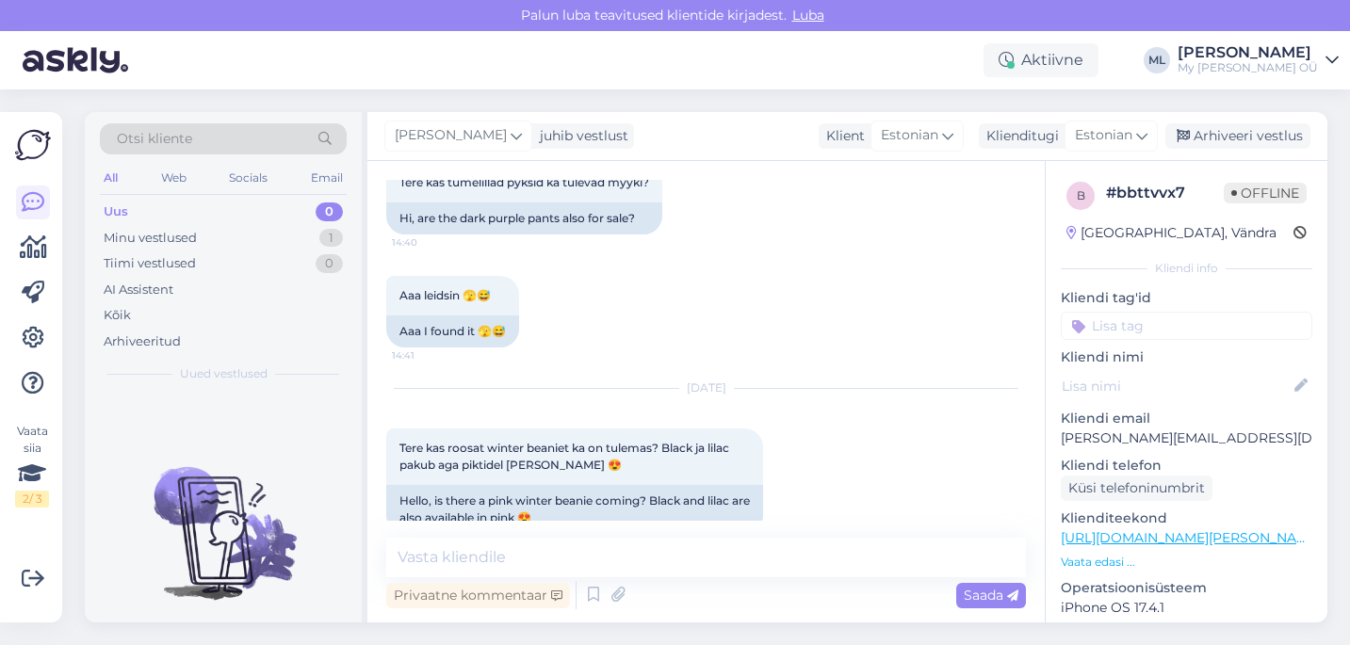
click at [595, 579] on div "Privaatne kommentaar Saada" at bounding box center [706, 596] width 640 height 36
click at [552, 559] on textarea at bounding box center [706, 558] width 640 height 40
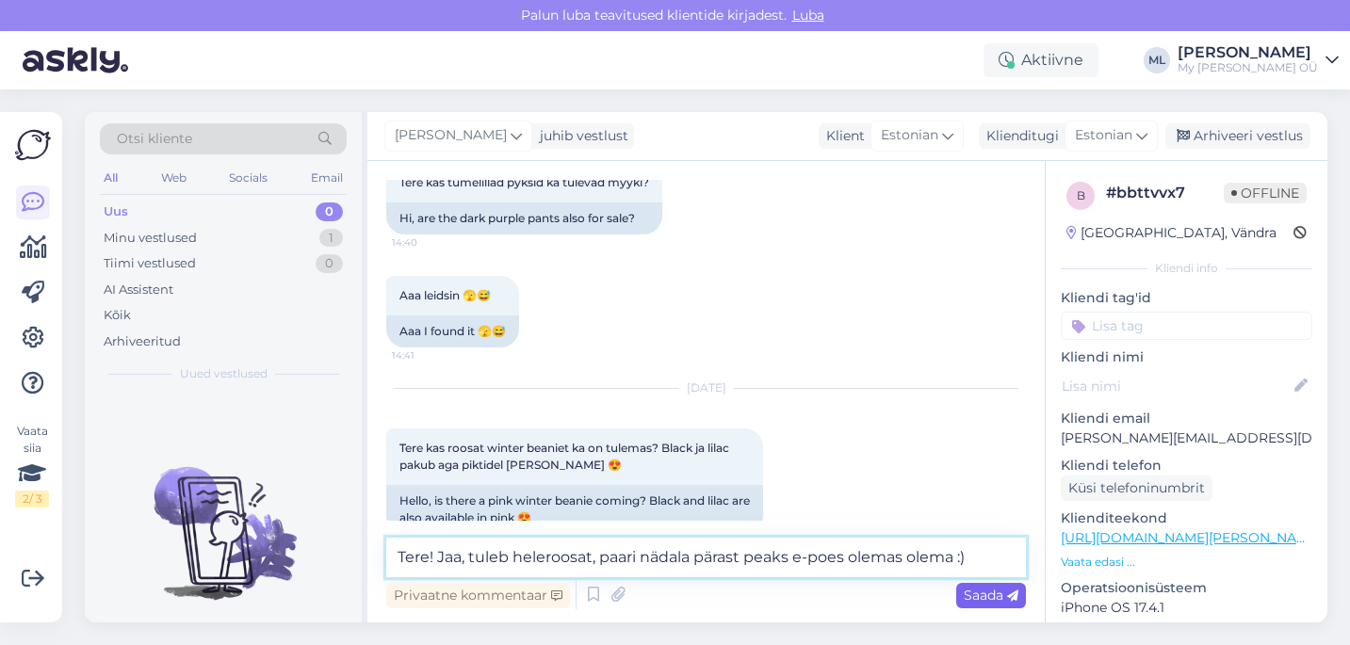
type textarea "Tere! Jaa, tuleb heleroosat, paari nädala pärast peaks e-poes olemas olema :)"
drag, startPoint x: 998, startPoint y: 592, endPoint x: 993, endPoint y: 624, distance: 32.4
click at [998, 592] on span "Saada" at bounding box center [991, 595] width 55 height 17
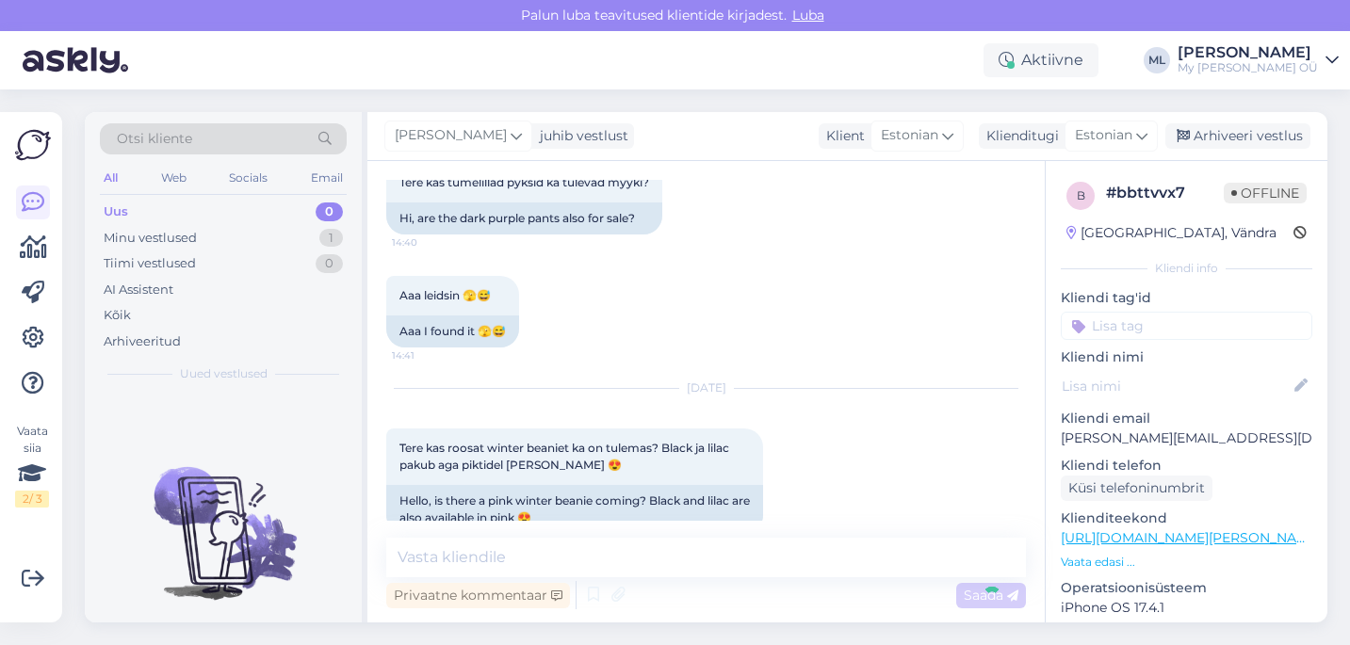
scroll to position [1487, 0]
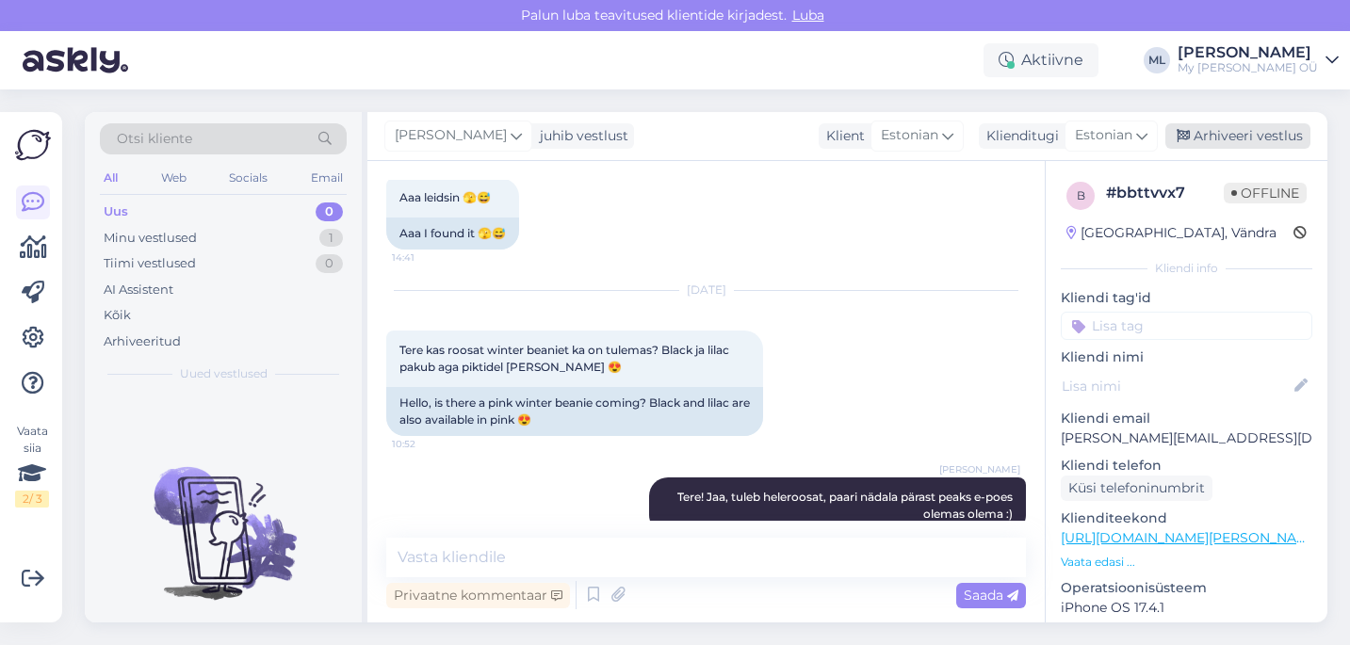
click at [1204, 142] on div "Arhiveeri vestlus" at bounding box center [1238, 135] width 145 height 25
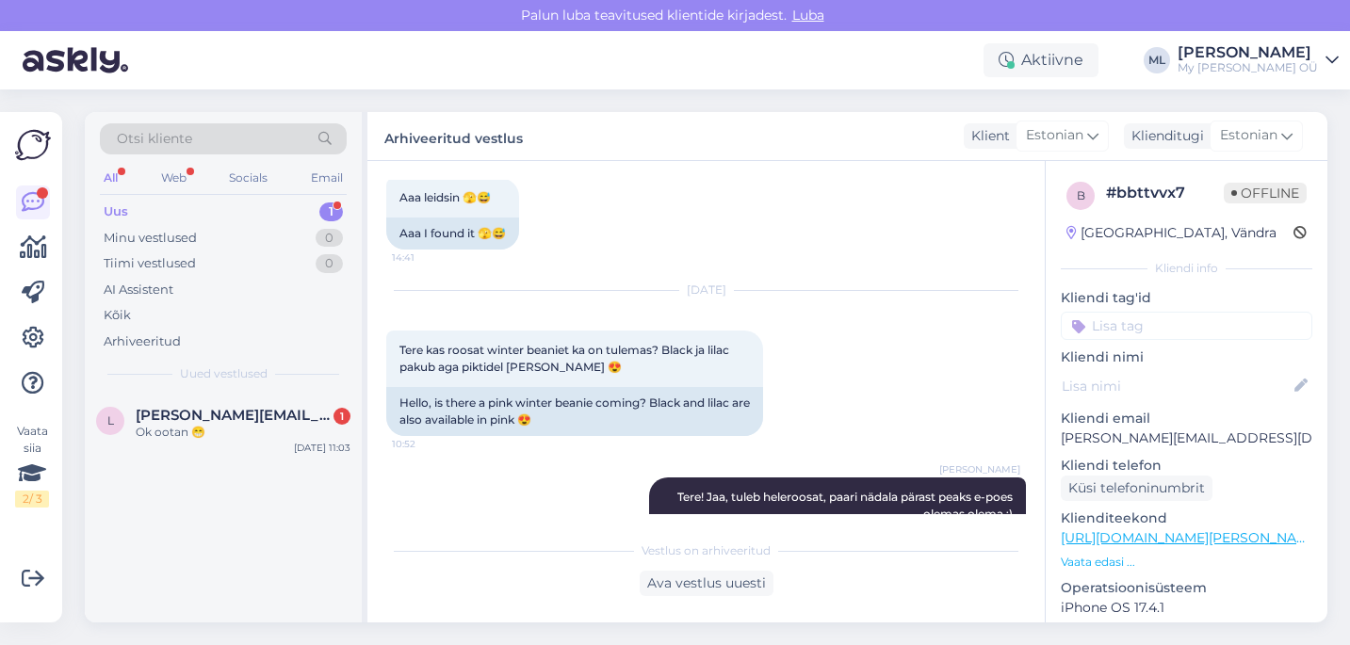
scroll to position [1574, 0]
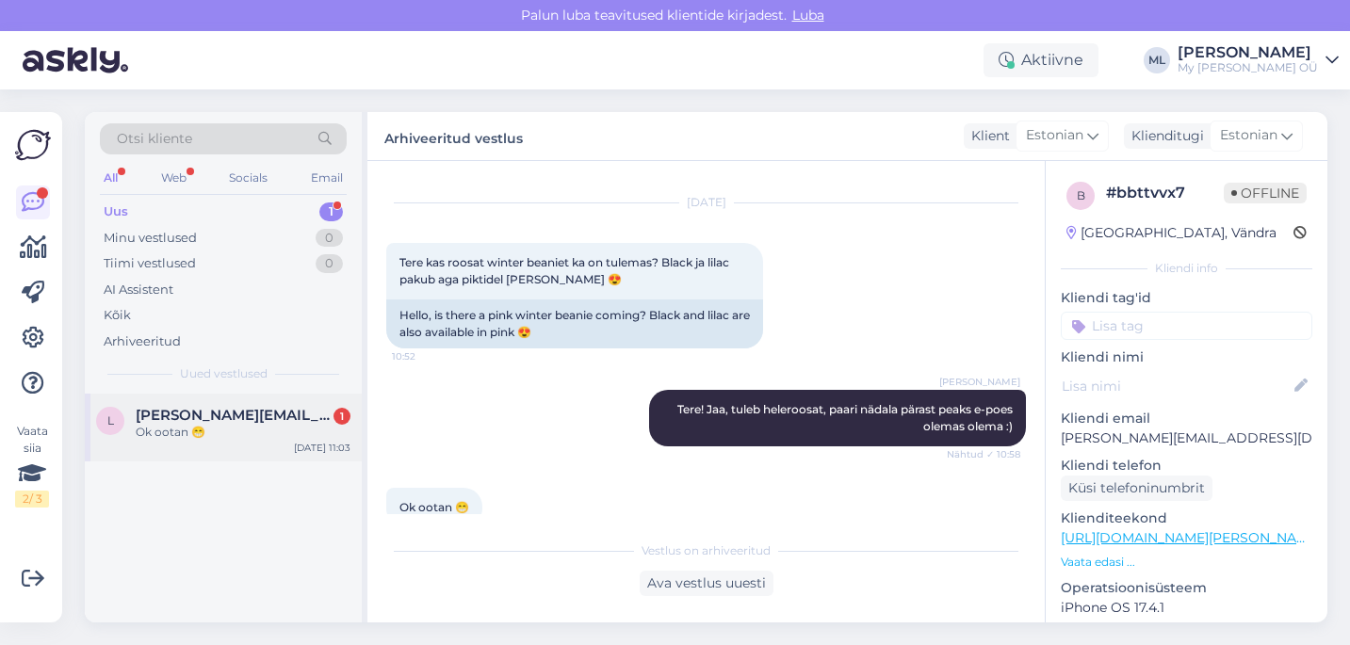
click at [204, 411] on span "[PERSON_NAME][EMAIL_ADDRESS][DOMAIN_NAME]" at bounding box center [234, 415] width 196 height 17
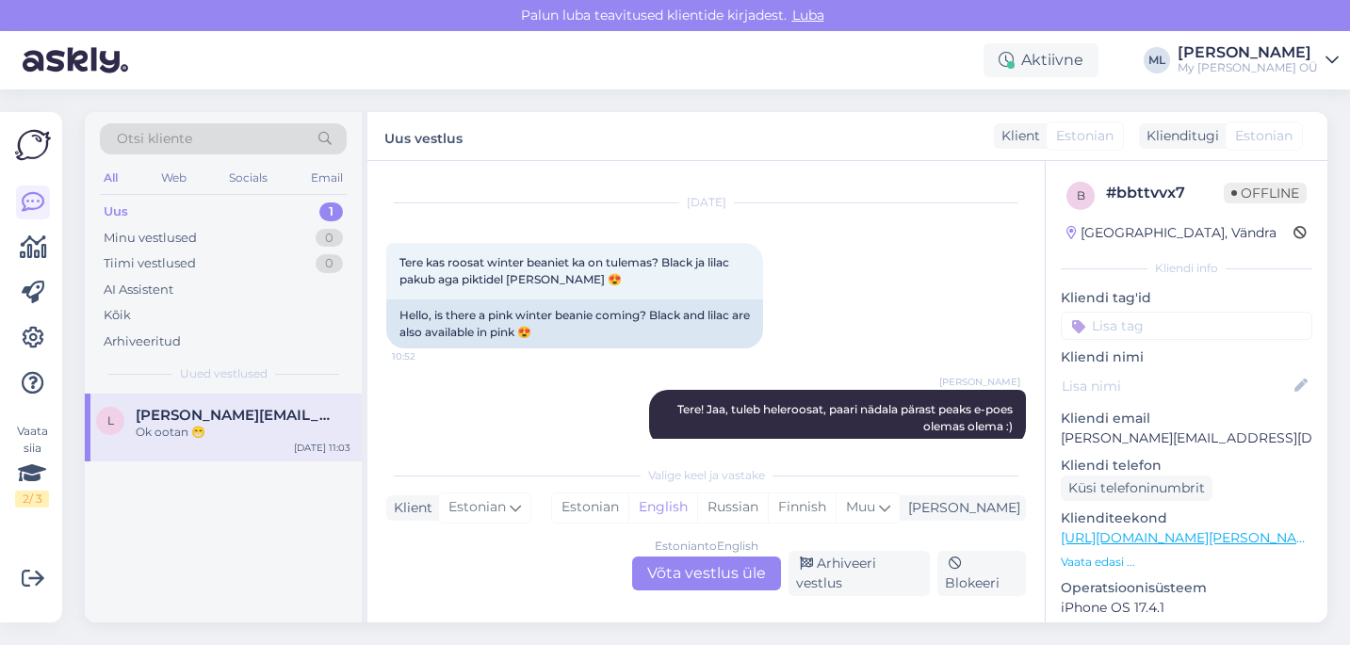
scroll to position [1650, 0]
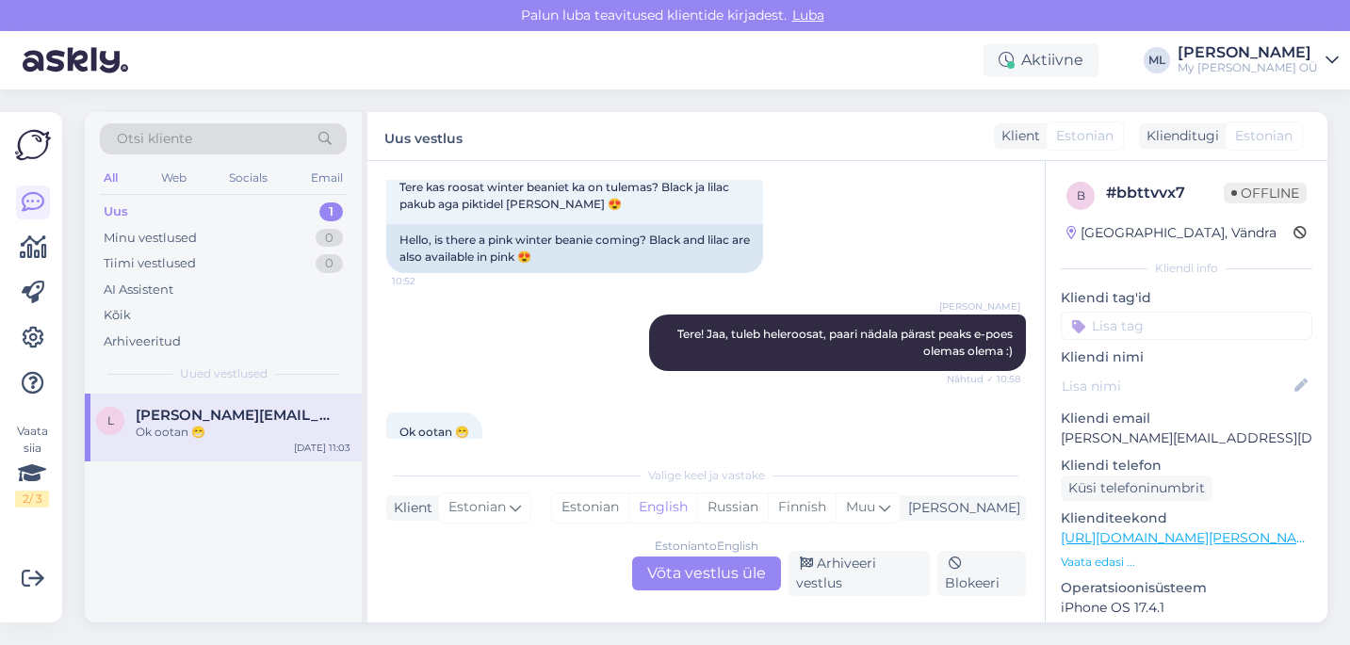
click at [702, 572] on div "Estonian to English Võta vestlus üle" at bounding box center [706, 574] width 149 height 34
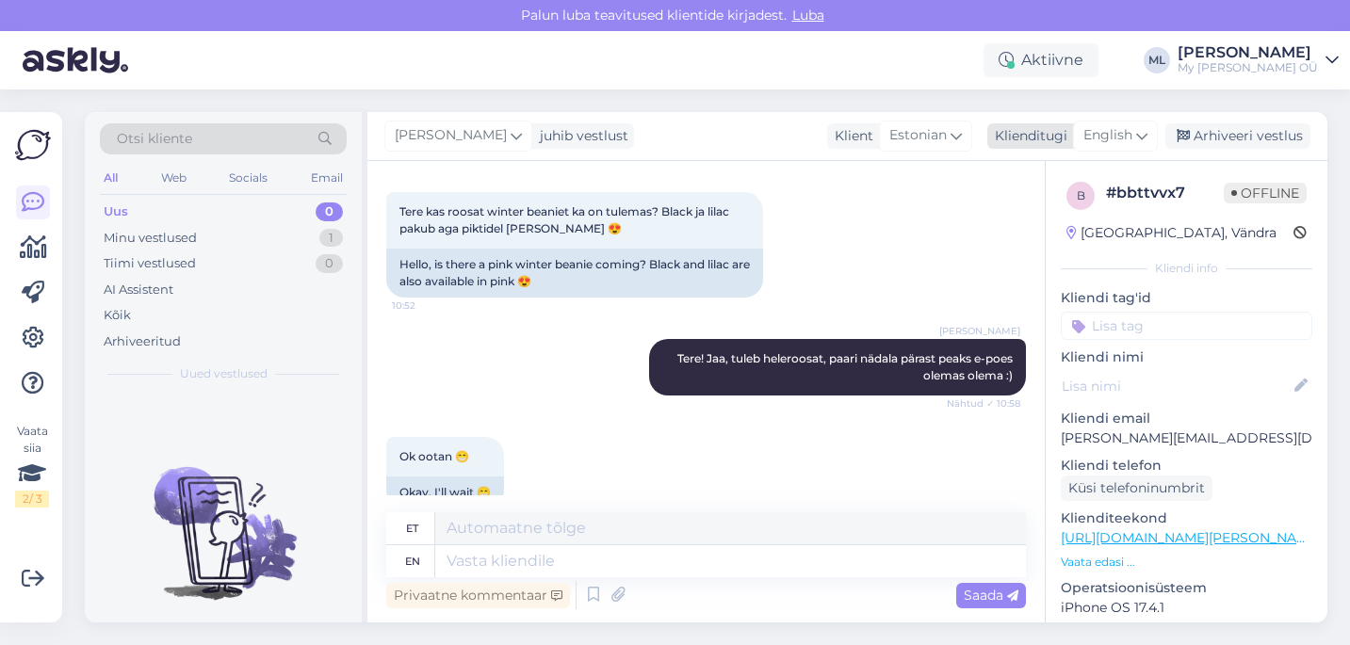
click at [1117, 137] on span "English" at bounding box center [1108, 135] width 49 height 21
click at [1022, 212] on link "Estonian" at bounding box center [1073, 219] width 207 height 30
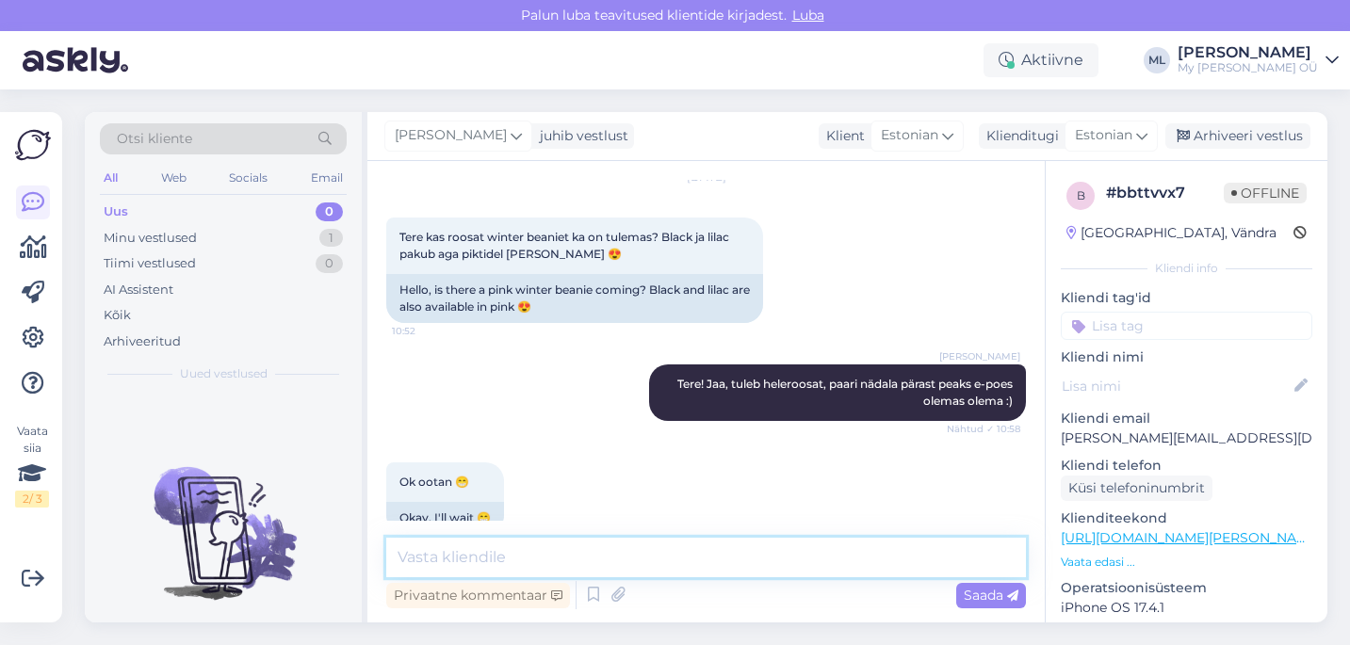
click at [539, 551] on textarea at bounding box center [706, 558] width 640 height 40
type textarea "🥰"
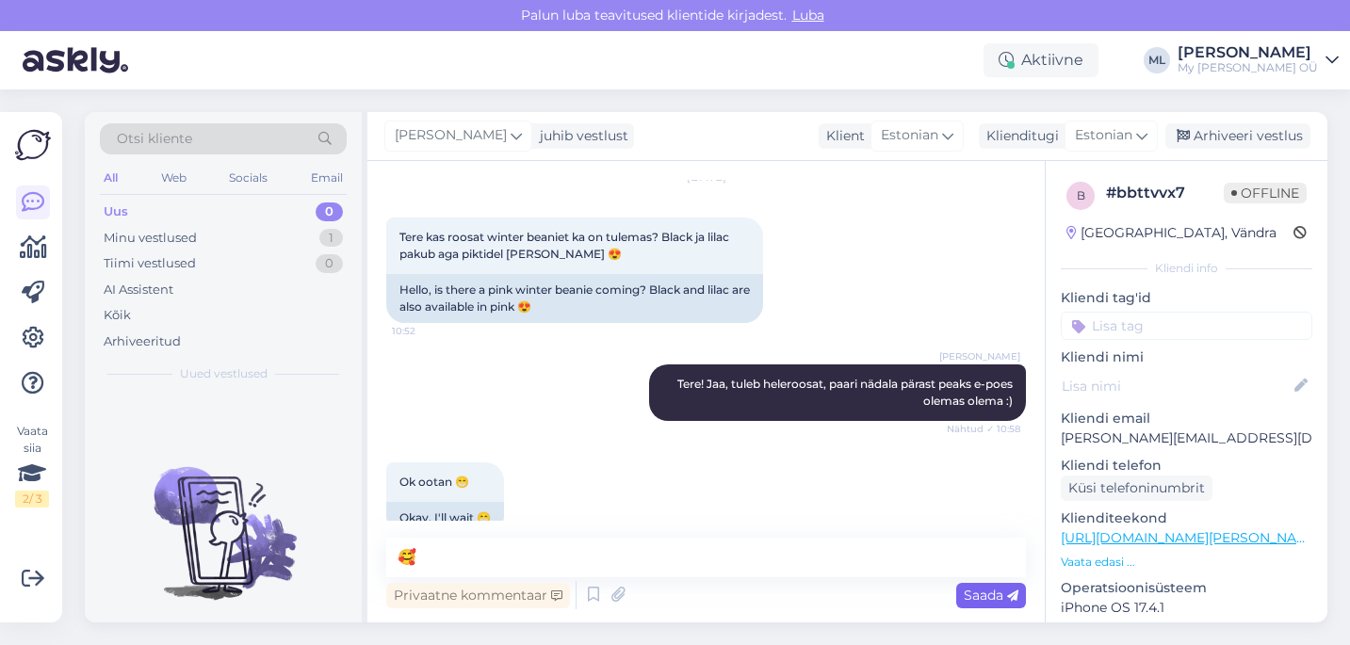
click at [980, 598] on span "Saada" at bounding box center [991, 595] width 55 height 17
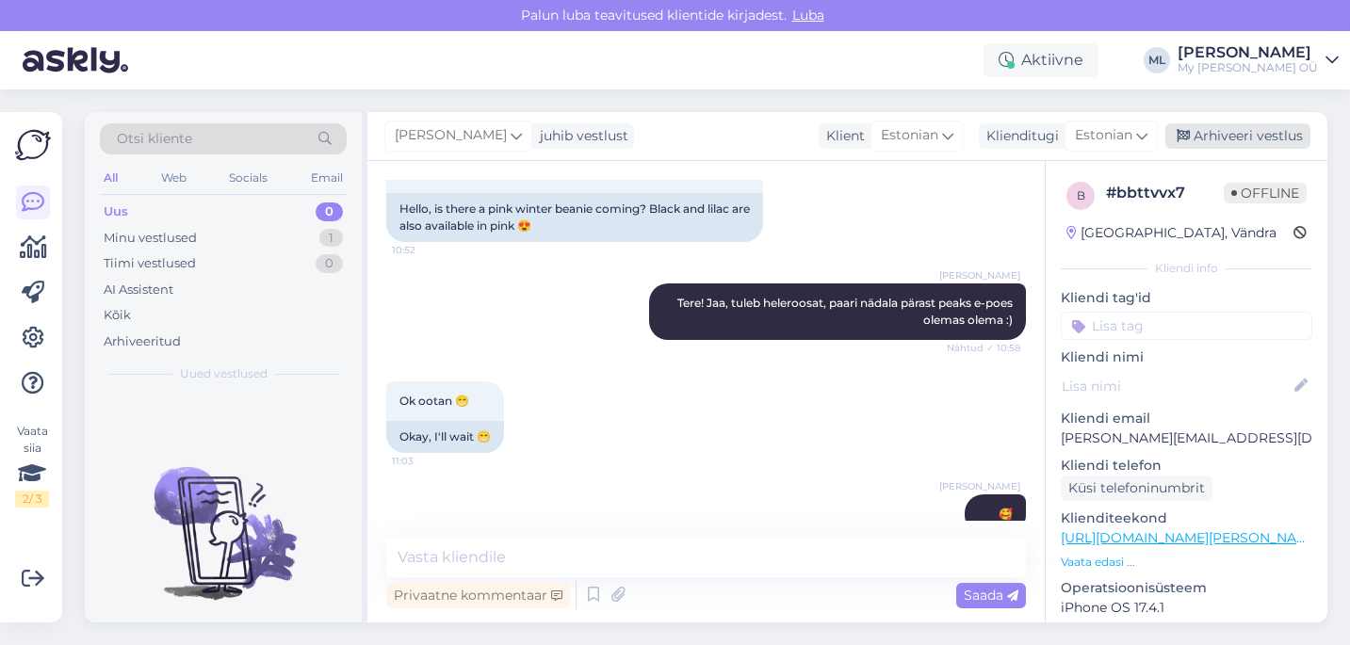
click at [1222, 134] on div "Arhiveeri vestlus" at bounding box center [1238, 135] width 145 height 25
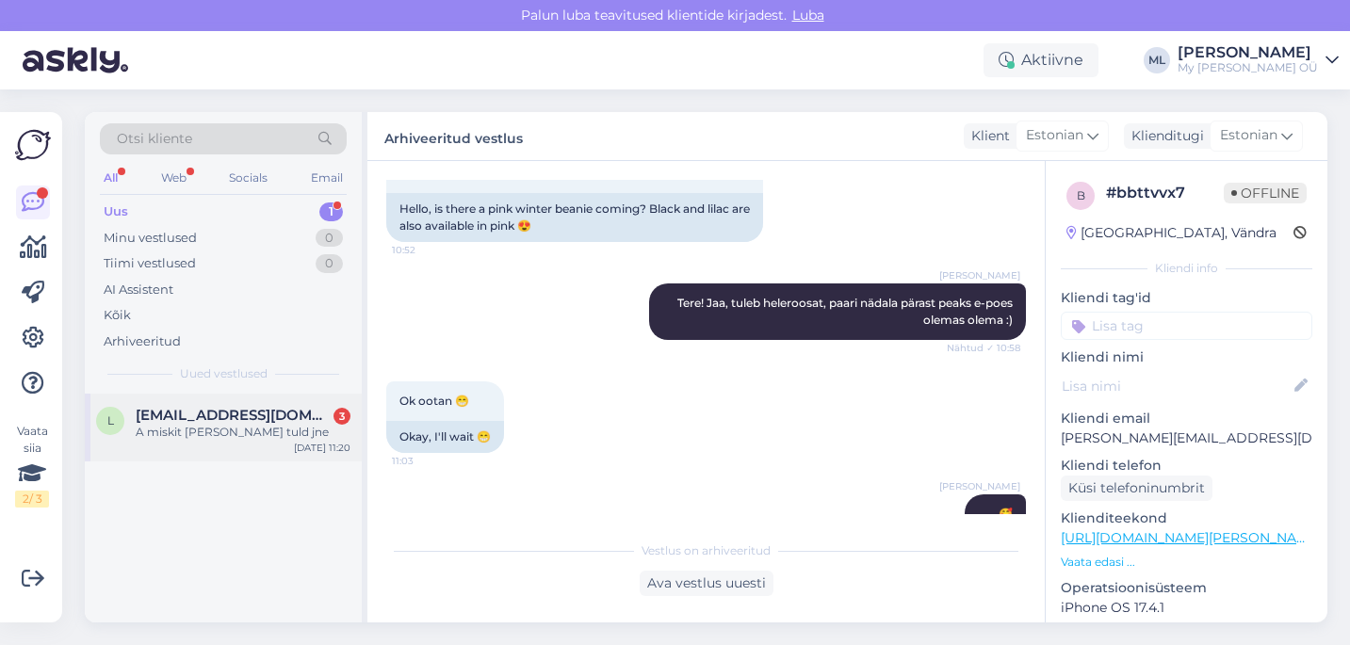
click at [167, 408] on span "[EMAIL_ADDRESS][DOMAIN_NAME]" at bounding box center [234, 415] width 196 height 17
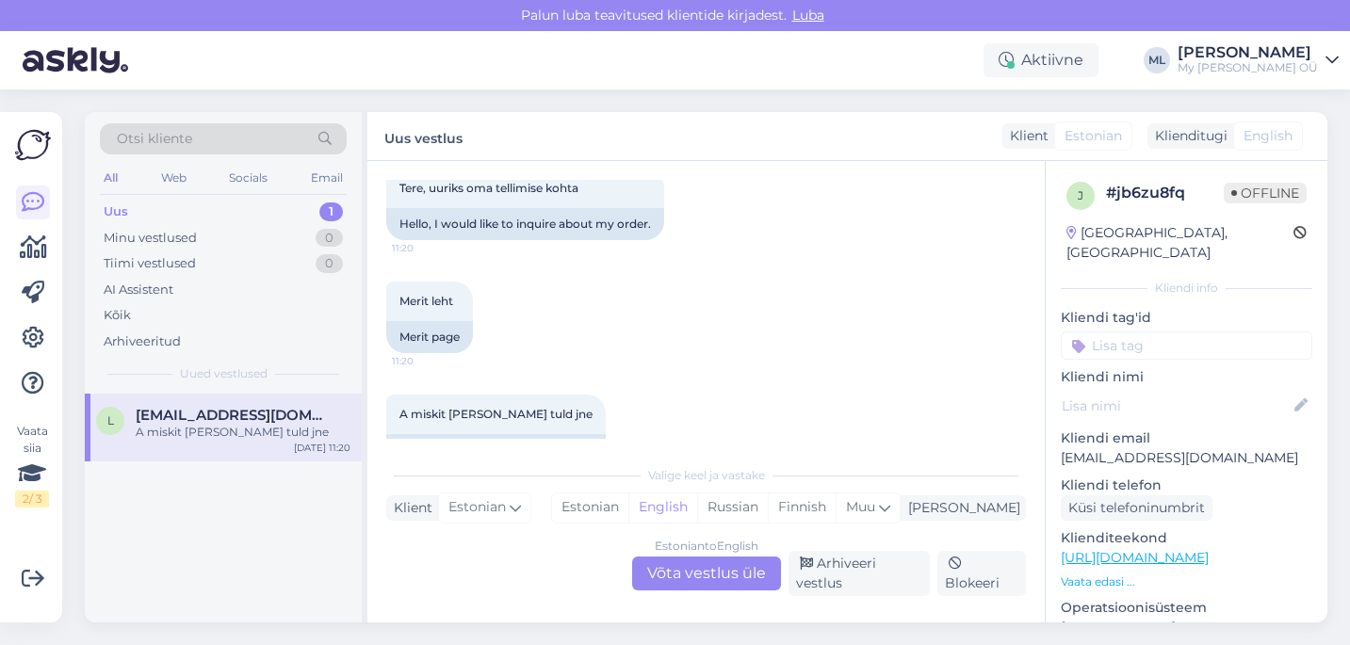
scroll to position [1058, 0]
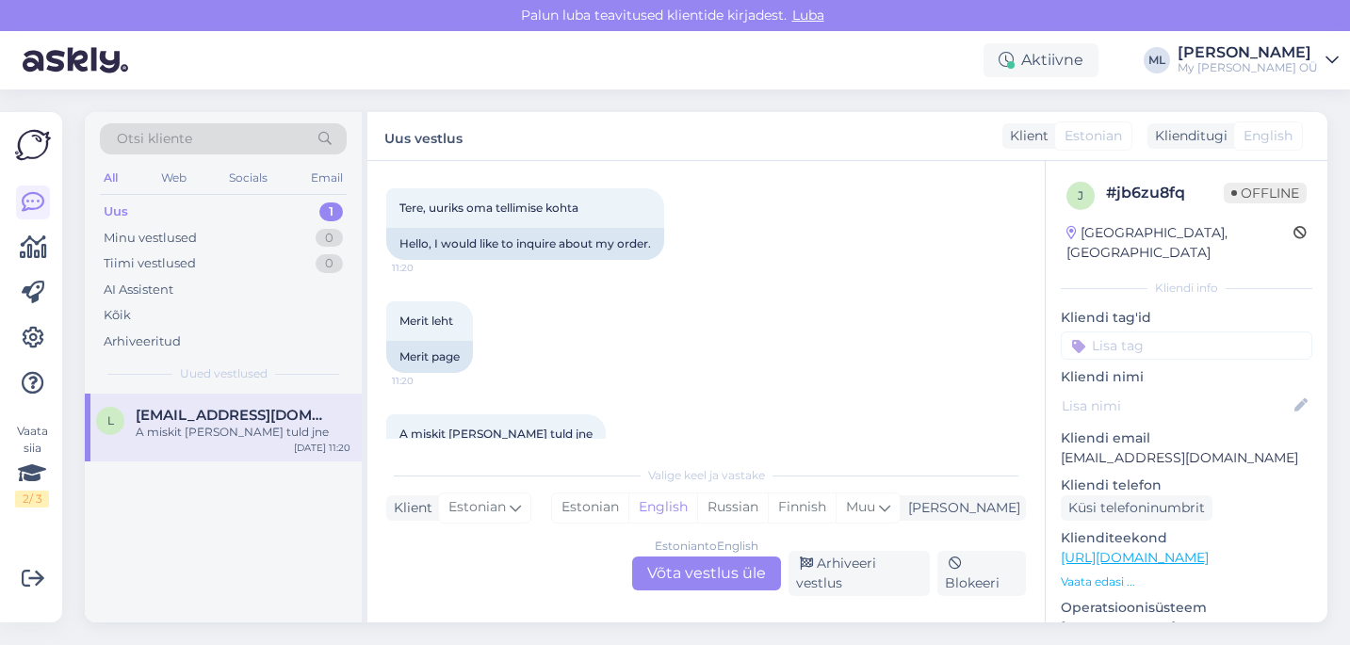
click at [1095, 449] on p "[EMAIL_ADDRESS][DOMAIN_NAME]" at bounding box center [1187, 459] width 252 height 20
copy p "[EMAIL_ADDRESS][DOMAIN_NAME]"
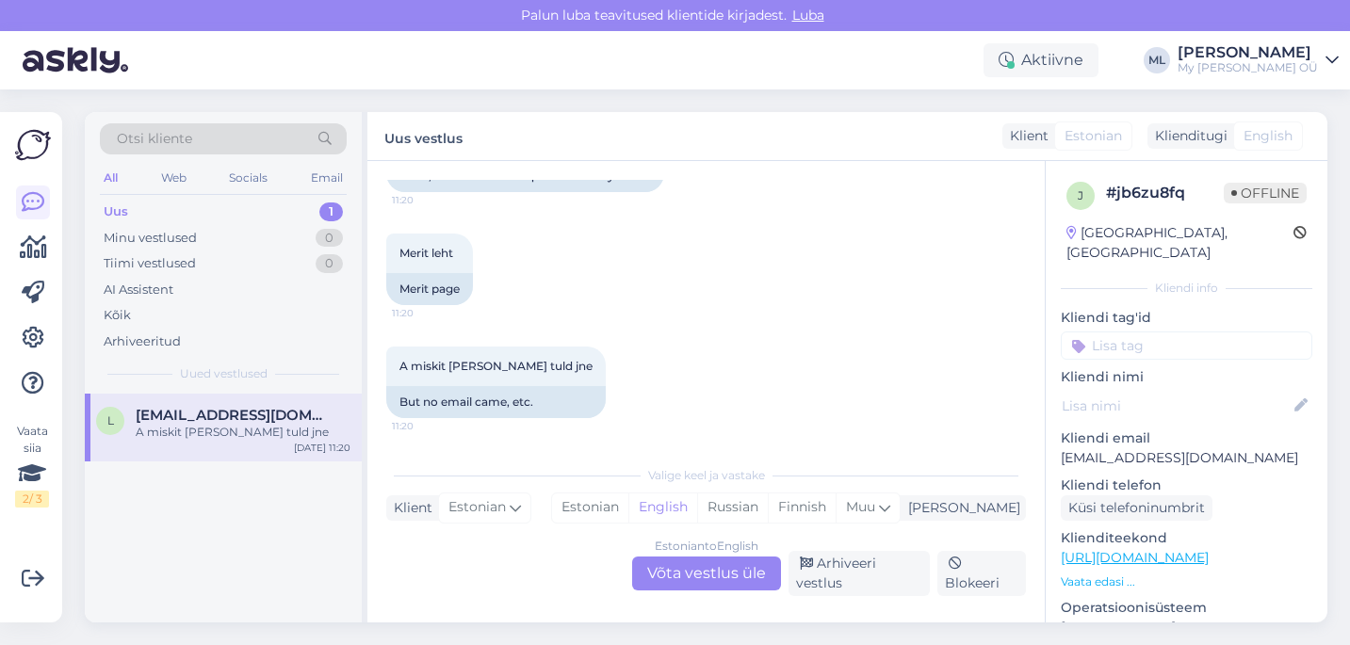
click at [685, 573] on div "Estonian to English Võta vestlus üle" at bounding box center [706, 574] width 149 height 34
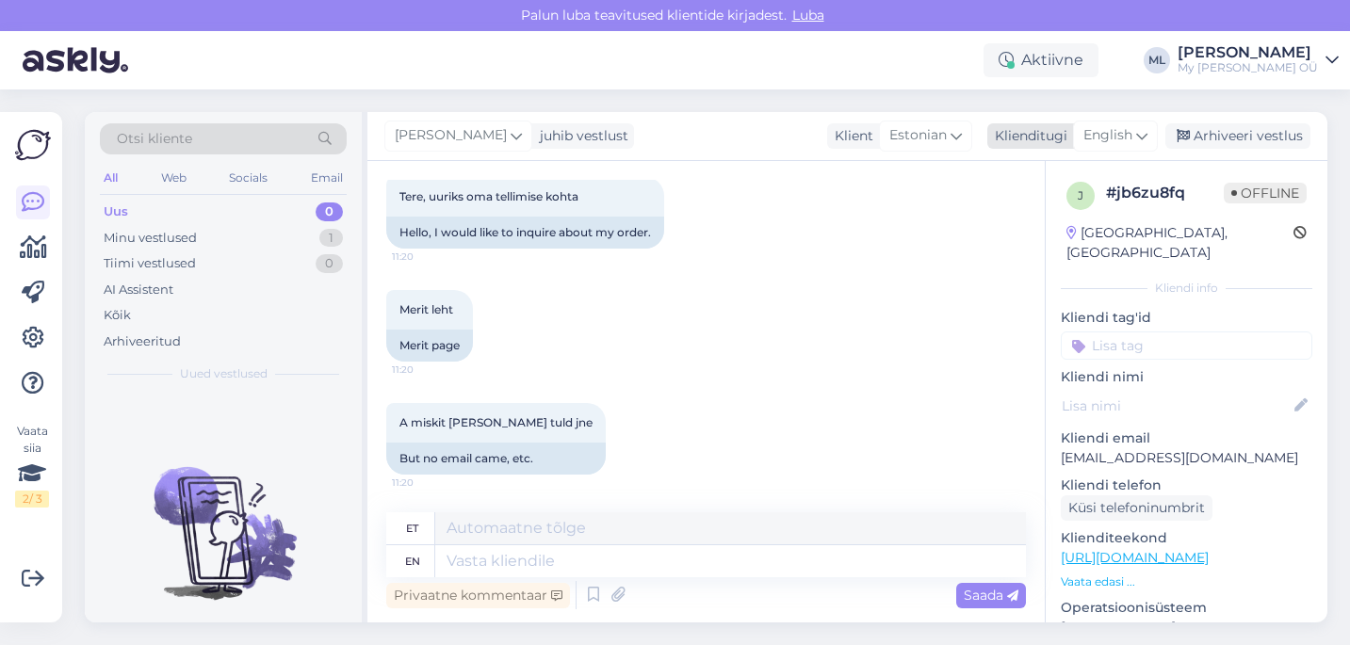
click at [1107, 140] on span "English" at bounding box center [1108, 135] width 49 height 21
click at [1021, 224] on link "Estonian" at bounding box center [1073, 219] width 207 height 30
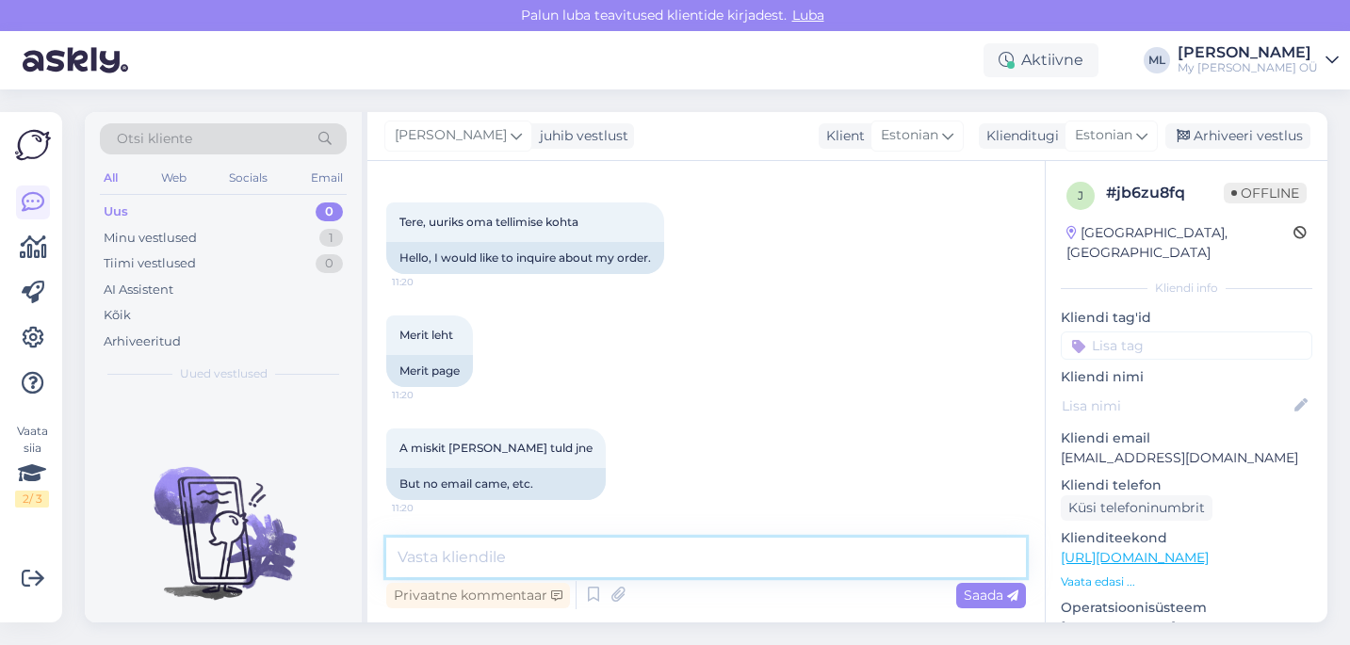
click at [510, 560] on textarea at bounding box center [706, 558] width 640 height 40
paste textarea "#30156"
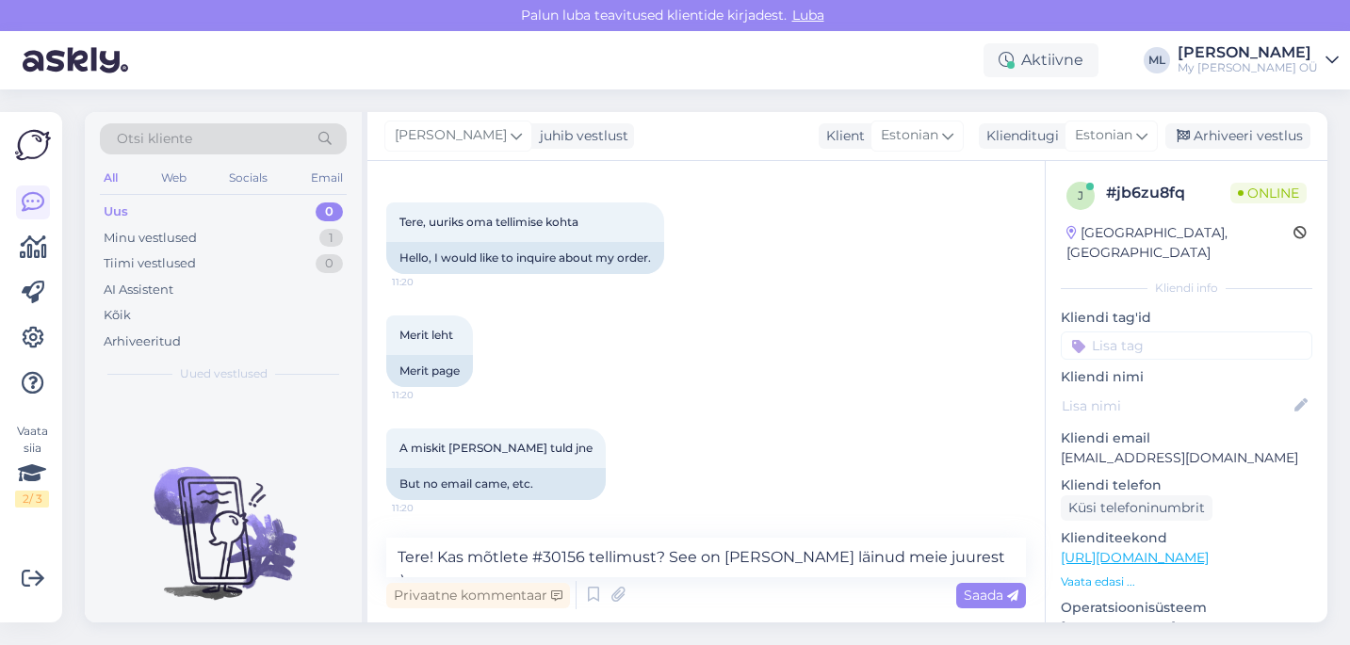
drag, startPoint x: 819, startPoint y: 61, endPoint x: 876, endPoint y: 57, distance: 57.7
click at [820, 60] on div "Aktiivne [PERSON_NAME] My [PERSON_NAME] OÜ" at bounding box center [675, 60] width 1350 height 58
click at [940, 556] on textarea "Tere! Kas mõtlete #30156 tellimust? See on [PERSON_NAME] läinud meie juurest :)" at bounding box center [706, 558] width 640 height 40
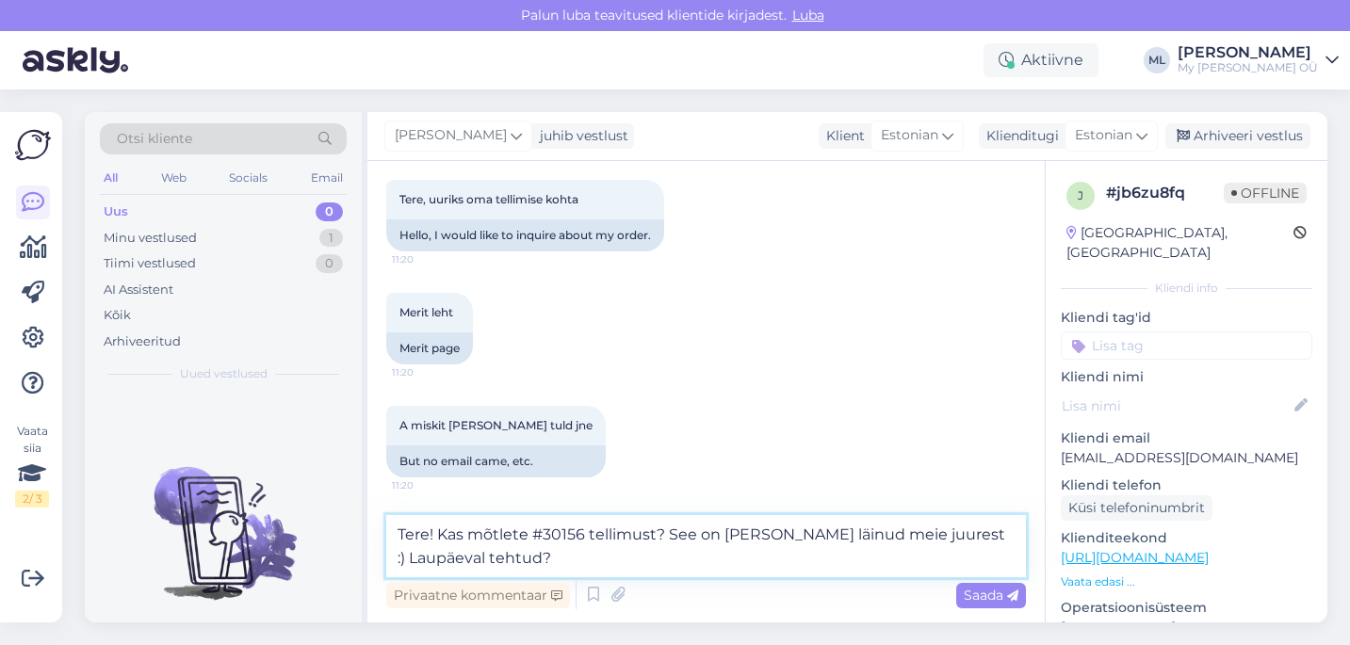
type textarea "Tere! Kas mõtlete #30156 tellimust? See on [PERSON_NAME] läinud meie juurest :)…"
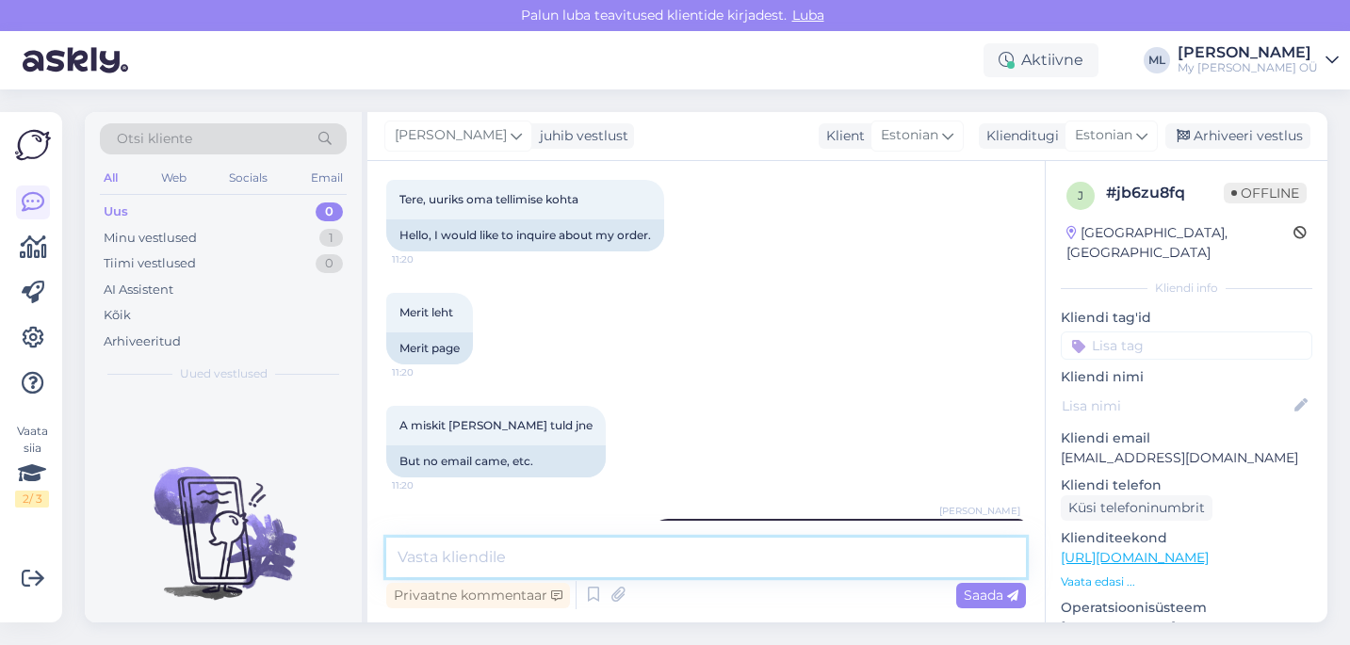
scroll to position [1142, 0]
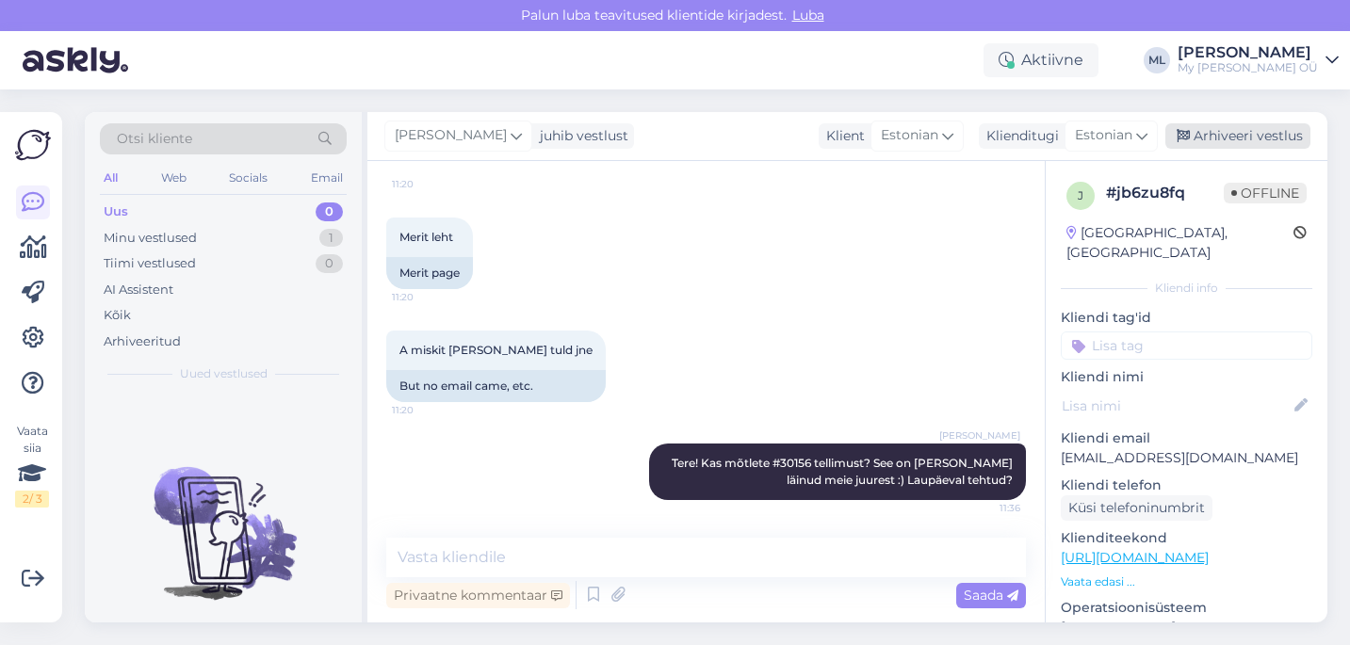
click at [1233, 138] on div "Arhiveeri vestlus" at bounding box center [1238, 135] width 145 height 25
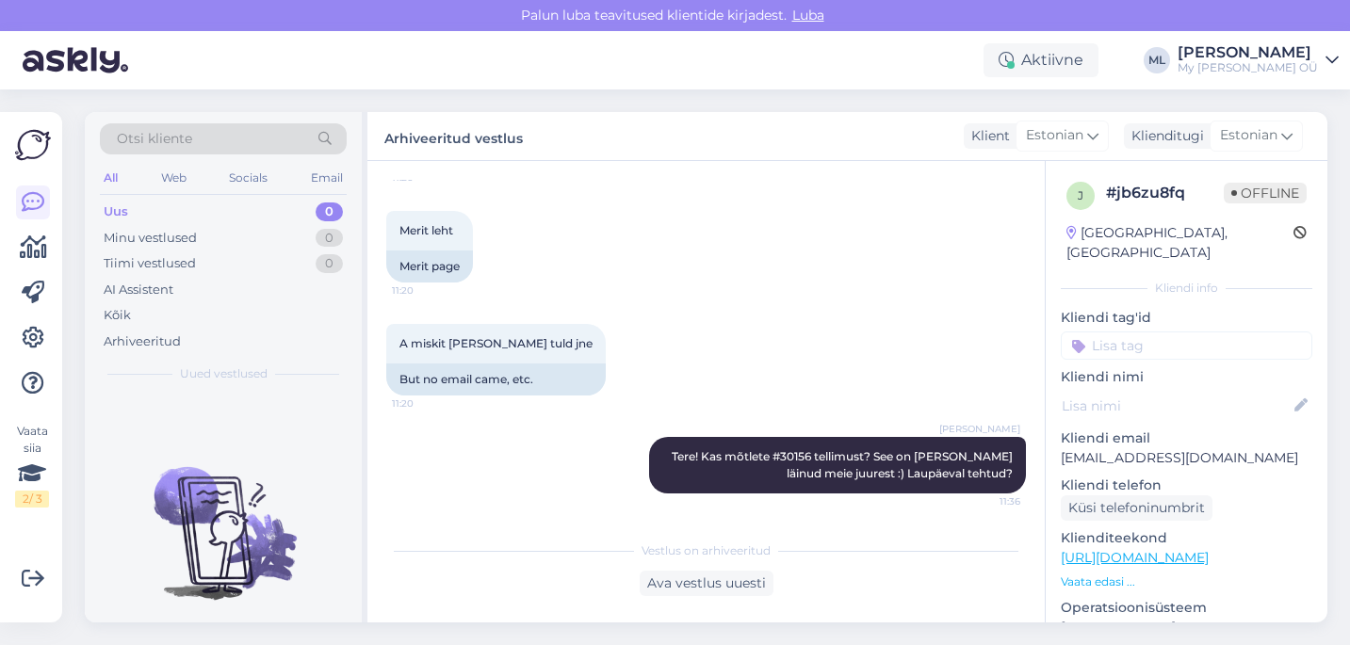
click at [124, 199] on div "Uus 0" at bounding box center [223, 212] width 247 height 26
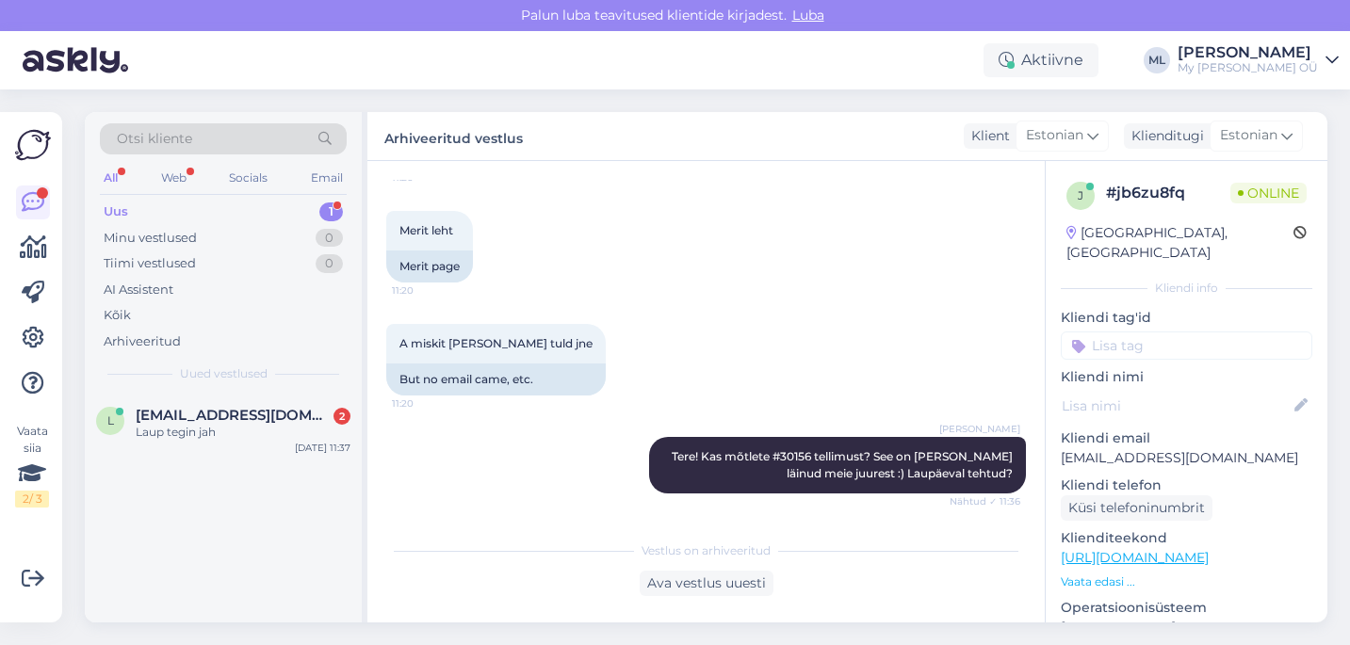
scroll to position [1328, 0]
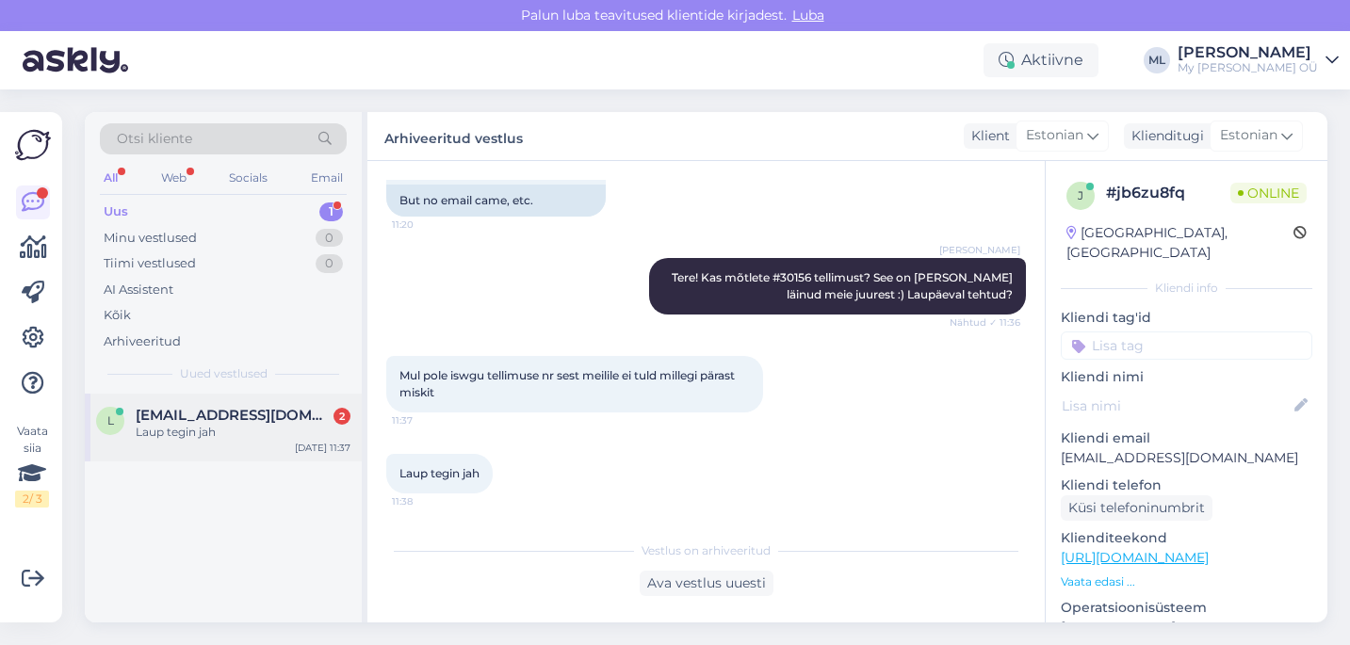
click at [229, 418] on span "[EMAIL_ADDRESS][DOMAIN_NAME]" at bounding box center [234, 415] width 196 height 17
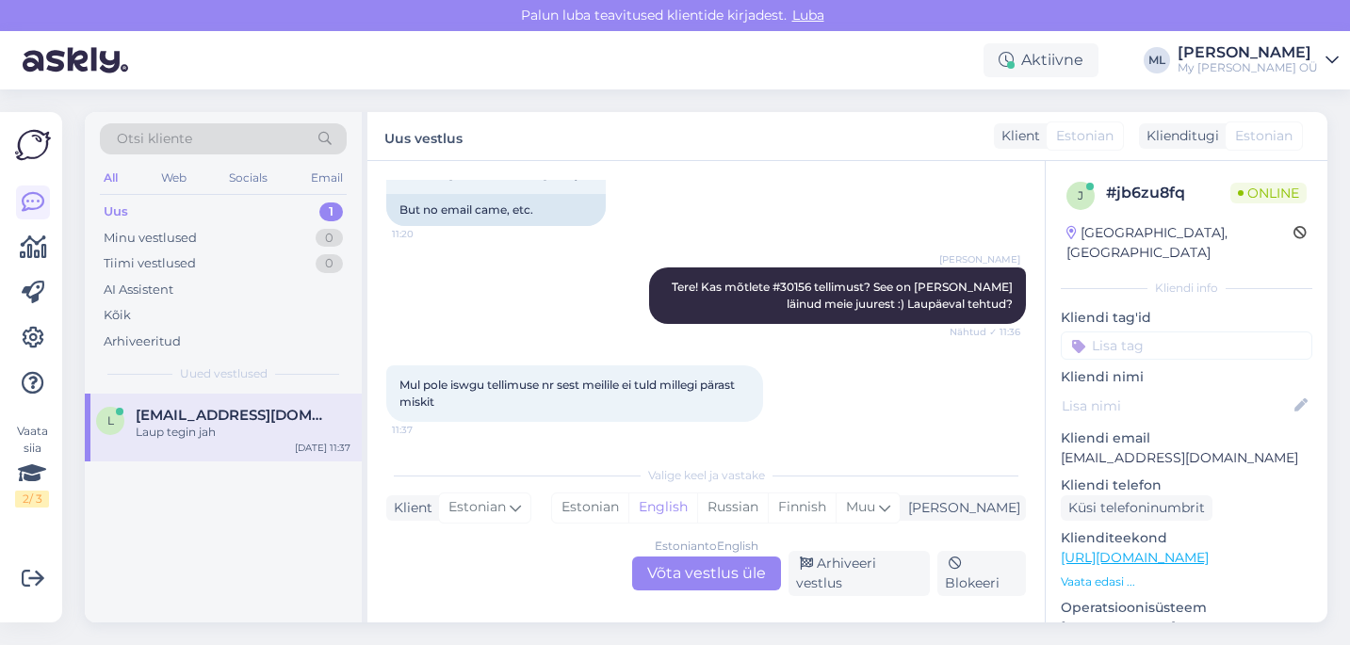
scroll to position [1403, 0]
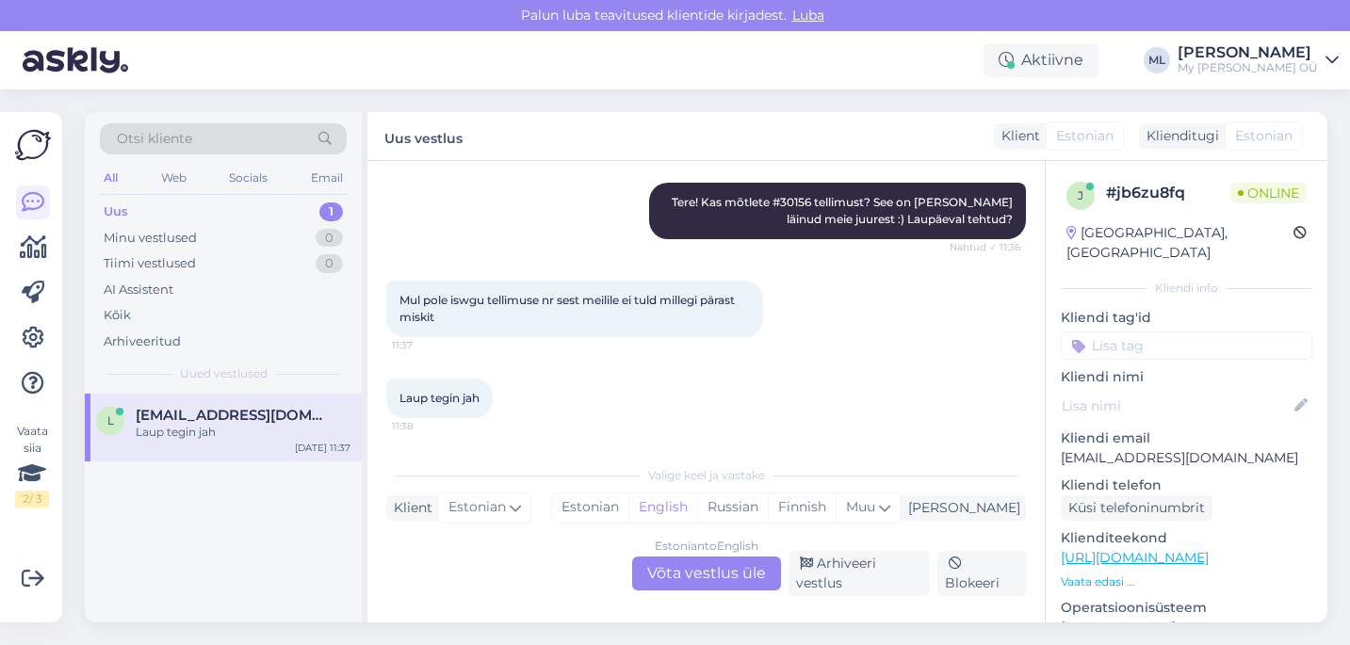
click at [1183, 449] on p "[EMAIL_ADDRESS][DOMAIN_NAME]" at bounding box center [1187, 459] width 252 height 20
copy p "[EMAIL_ADDRESS][DOMAIN_NAME]"
click at [111, 212] on div "Uus" at bounding box center [116, 212] width 24 height 19
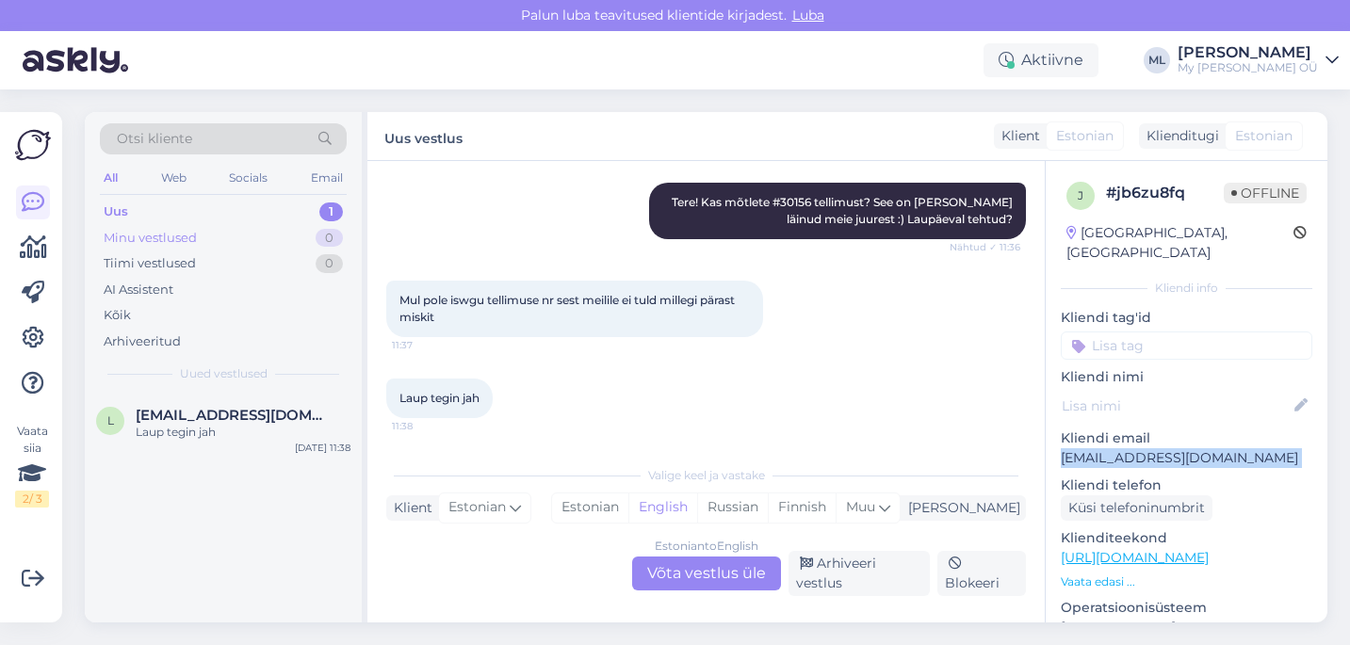
click at [122, 249] on div "Minu vestlused 0" at bounding box center [223, 238] width 247 height 26
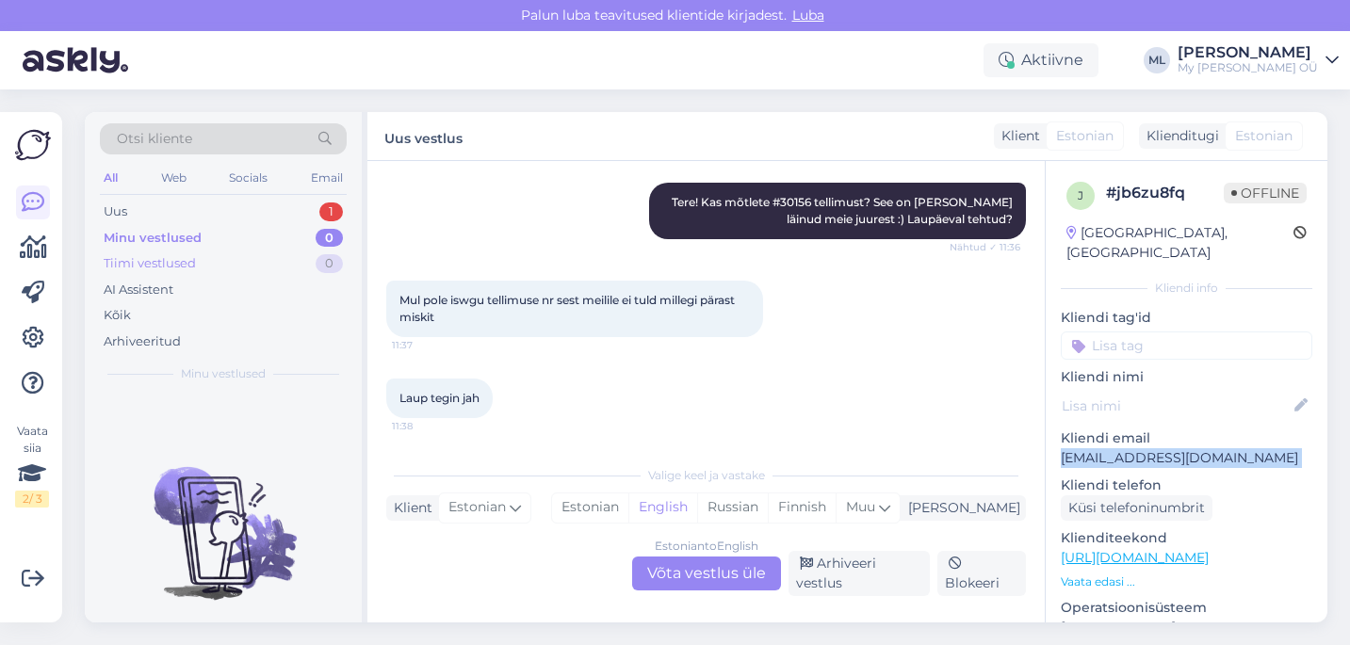
click at [122, 264] on div "Tiimi vestlused" at bounding box center [150, 263] width 92 height 19
click at [111, 237] on div "Minu vestlused" at bounding box center [150, 238] width 93 height 19
click at [122, 212] on div "Uus" at bounding box center [116, 212] width 24 height 19
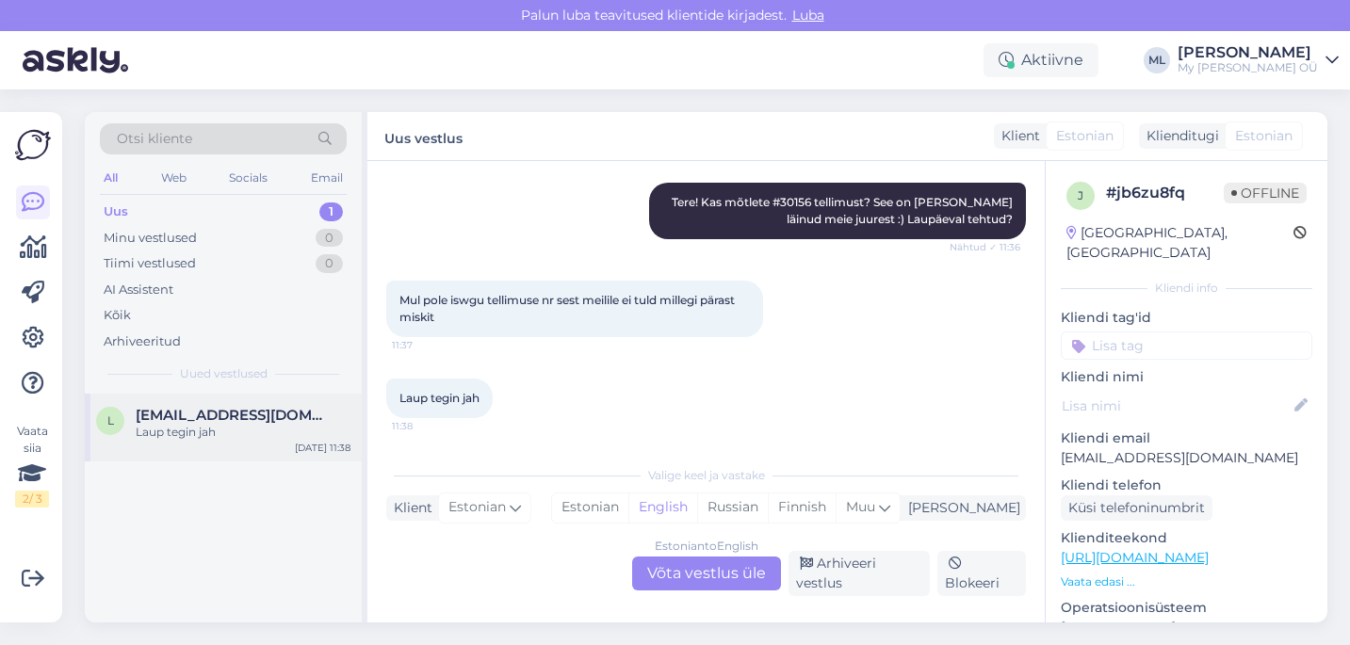
click at [201, 432] on div "Laup tegin jah" at bounding box center [243, 432] width 215 height 17
click at [661, 584] on div "Estonian to English Võta vestlus üle" at bounding box center [706, 574] width 149 height 34
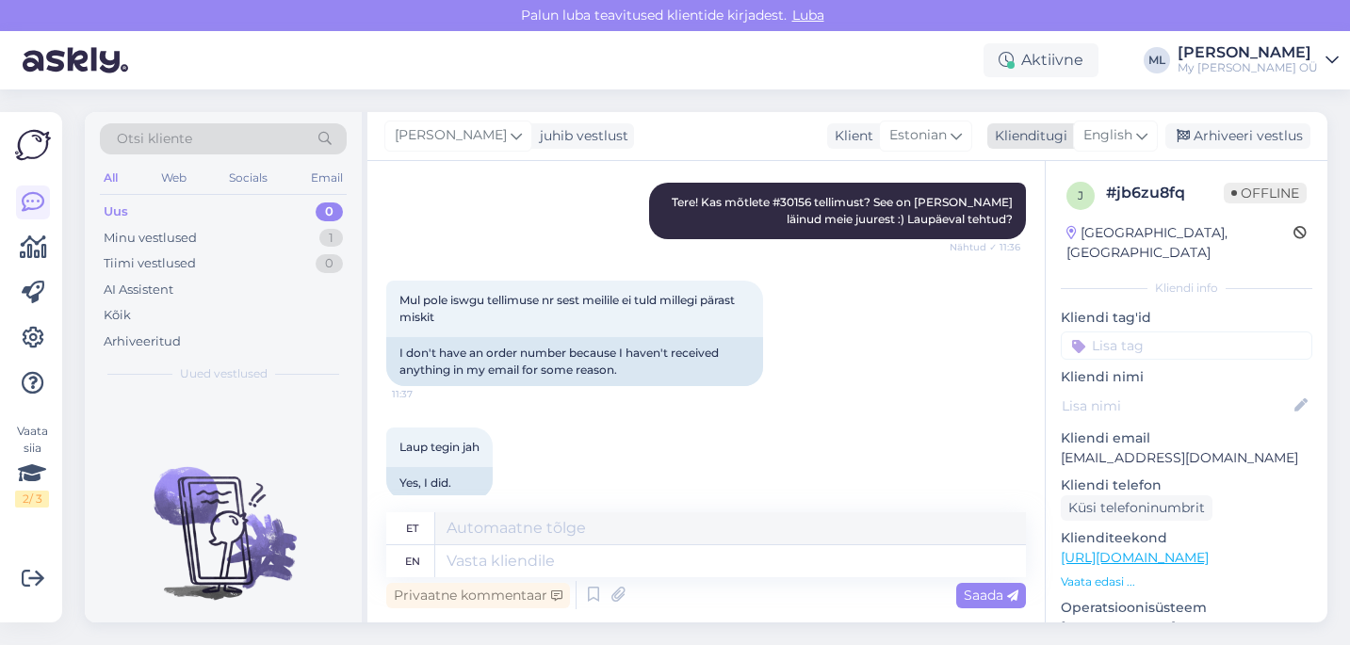
click at [1127, 134] on span "English" at bounding box center [1108, 135] width 49 height 21
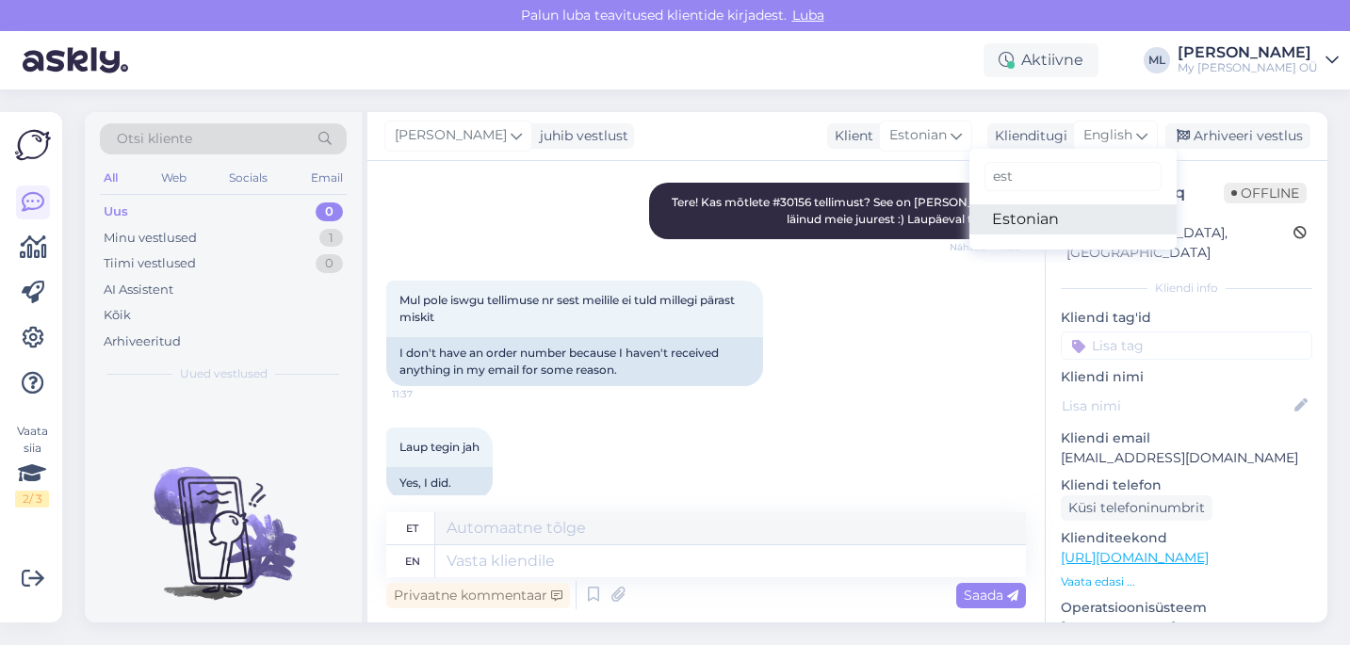
click at [1018, 226] on link "Estonian" at bounding box center [1073, 219] width 207 height 30
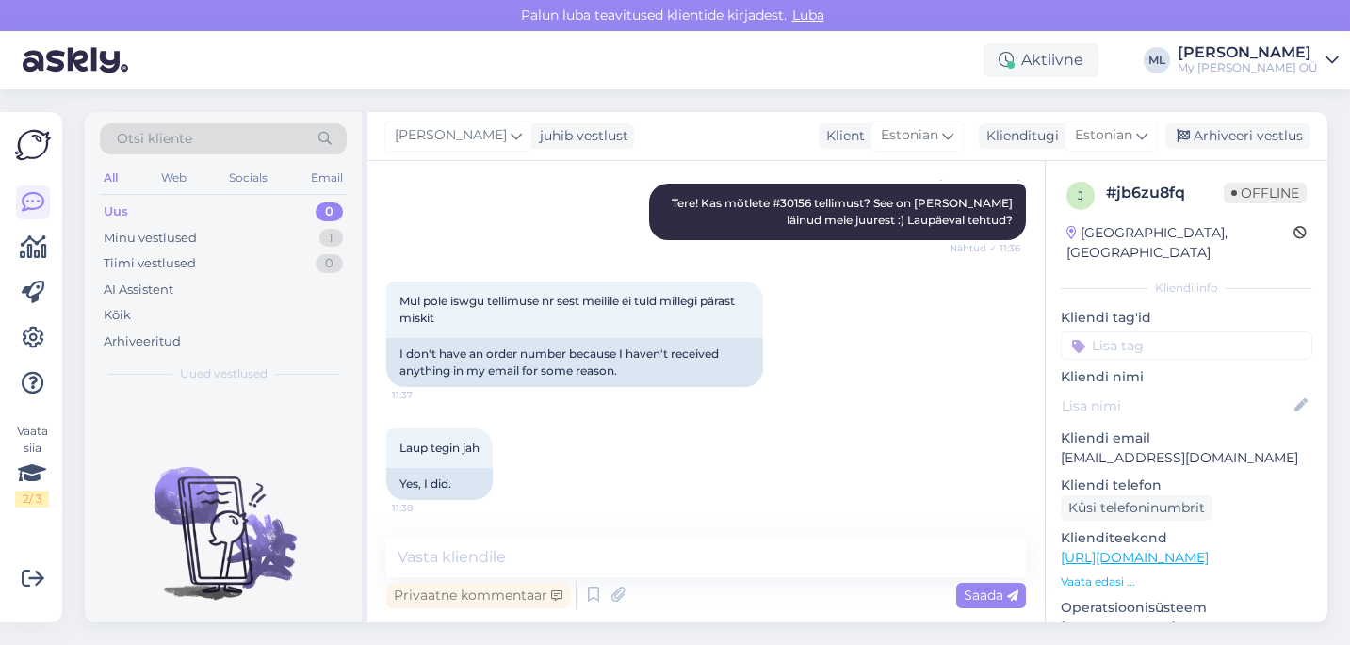
scroll to position [1402, 0]
click at [467, 570] on textarea at bounding box center [706, 558] width 640 height 40
click at [525, 558] on textarea at bounding box center [706, 558] width 640 height 40
click at [179, 231] on div "Minu vestlused" at bounding box center [150, 238] width 93 height 19
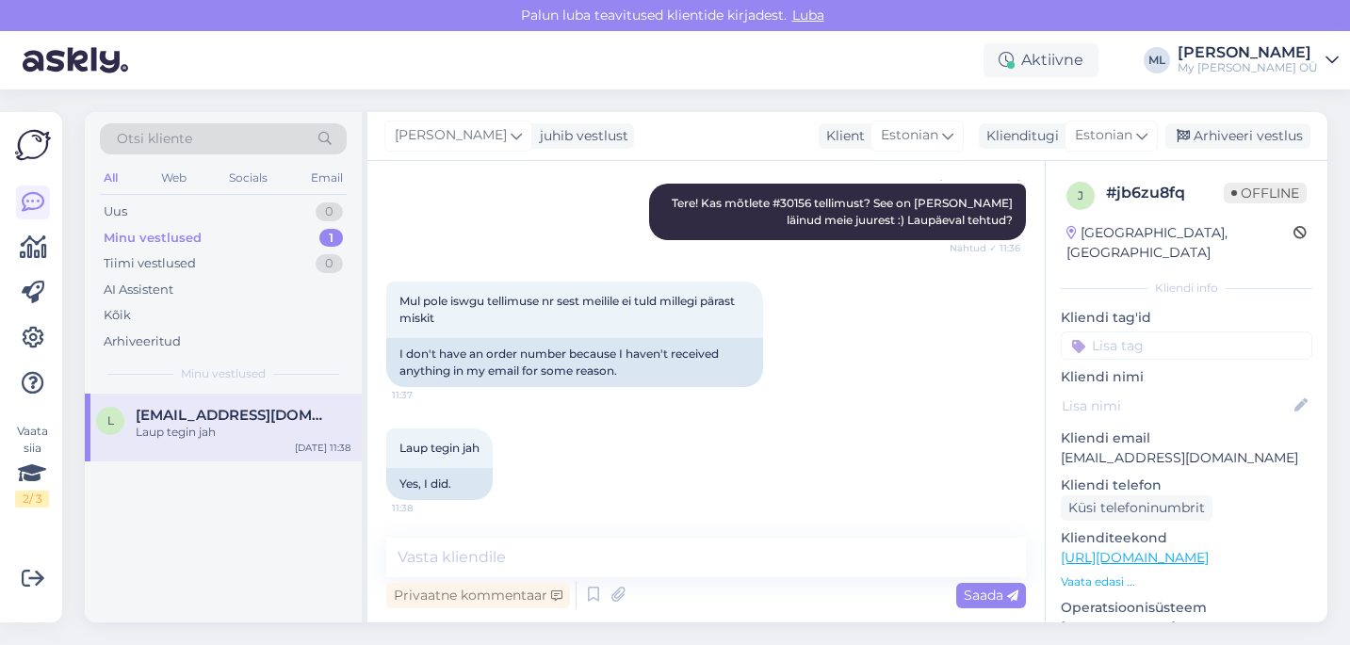
click at [224, 399] on div "l [EMAIL_ADDRESS][DOMAIN_NAME] [PERSON_NAME] jah [DATE] 11:38" at bounding box center [223, 428] width 277 height 68
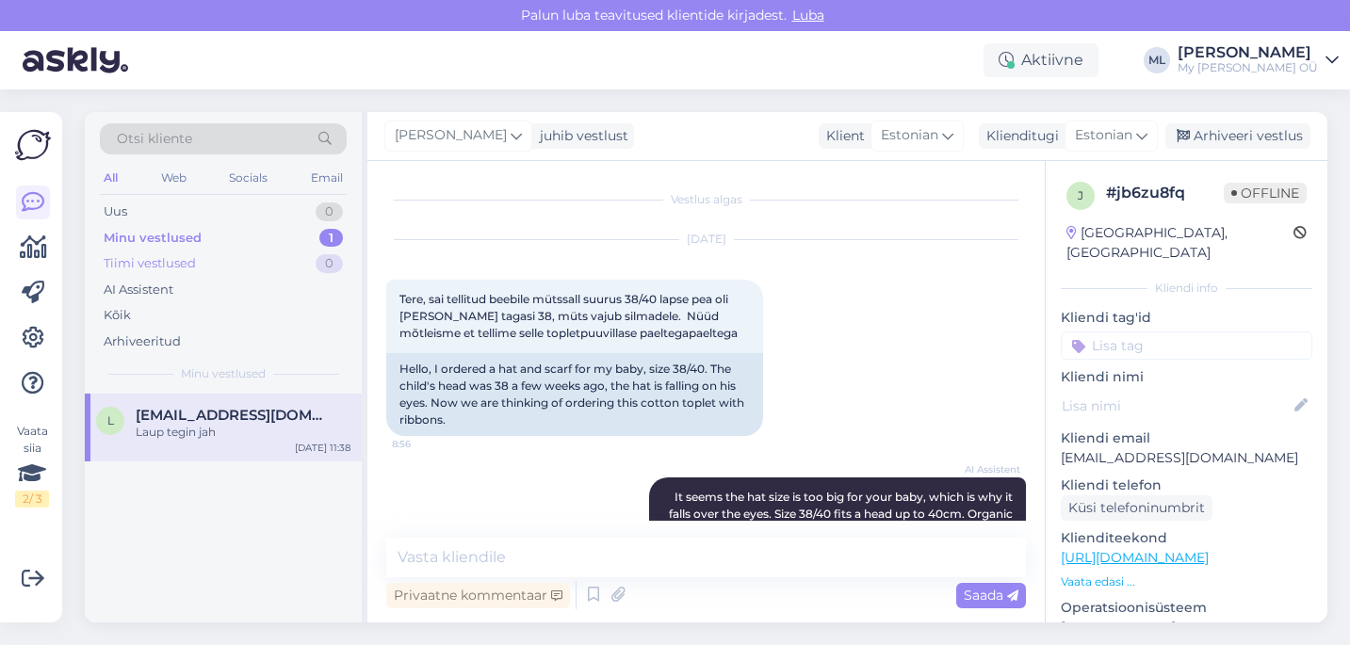
click at [181, 251] on div "Tiimi vestlused 0" at bounding box center [223, 264] width 247 height 26
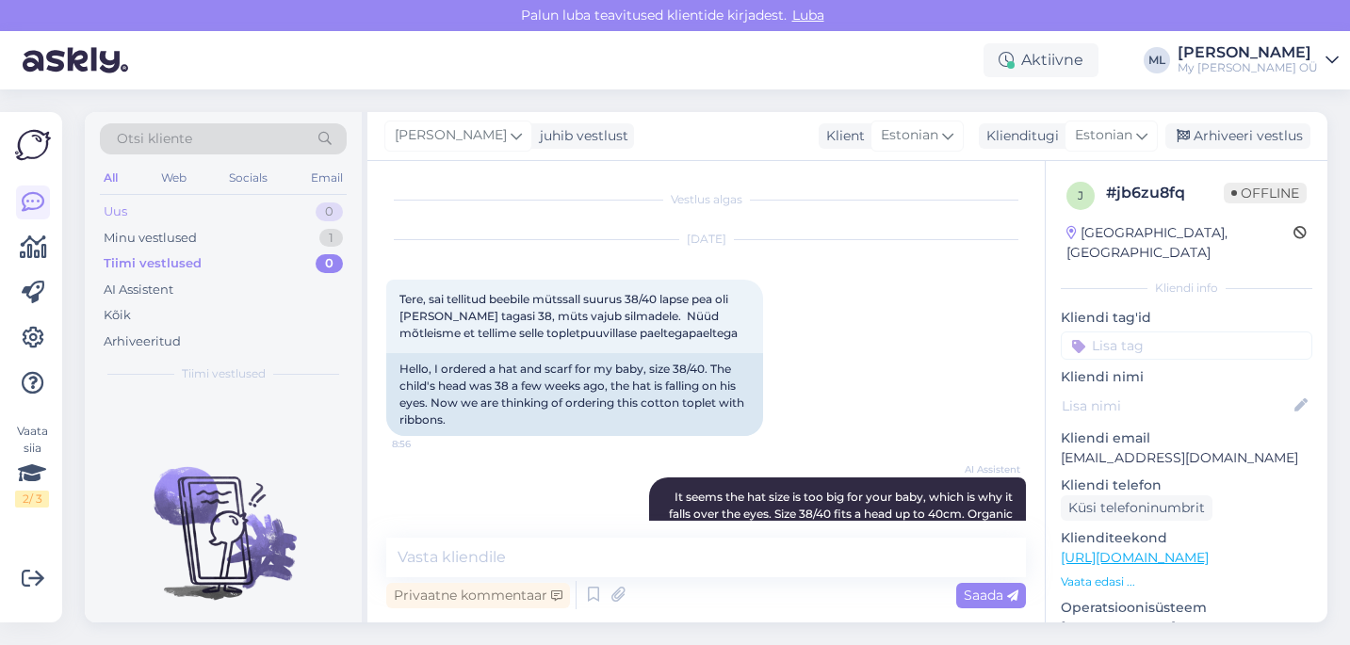
click at [179, 213] on div "Uus 0" at bounding box center [223, 212] width 247 height 26
click at [176, 229] on div "Minu vestlused" at bounding box center [150, 238] width 93 height 19
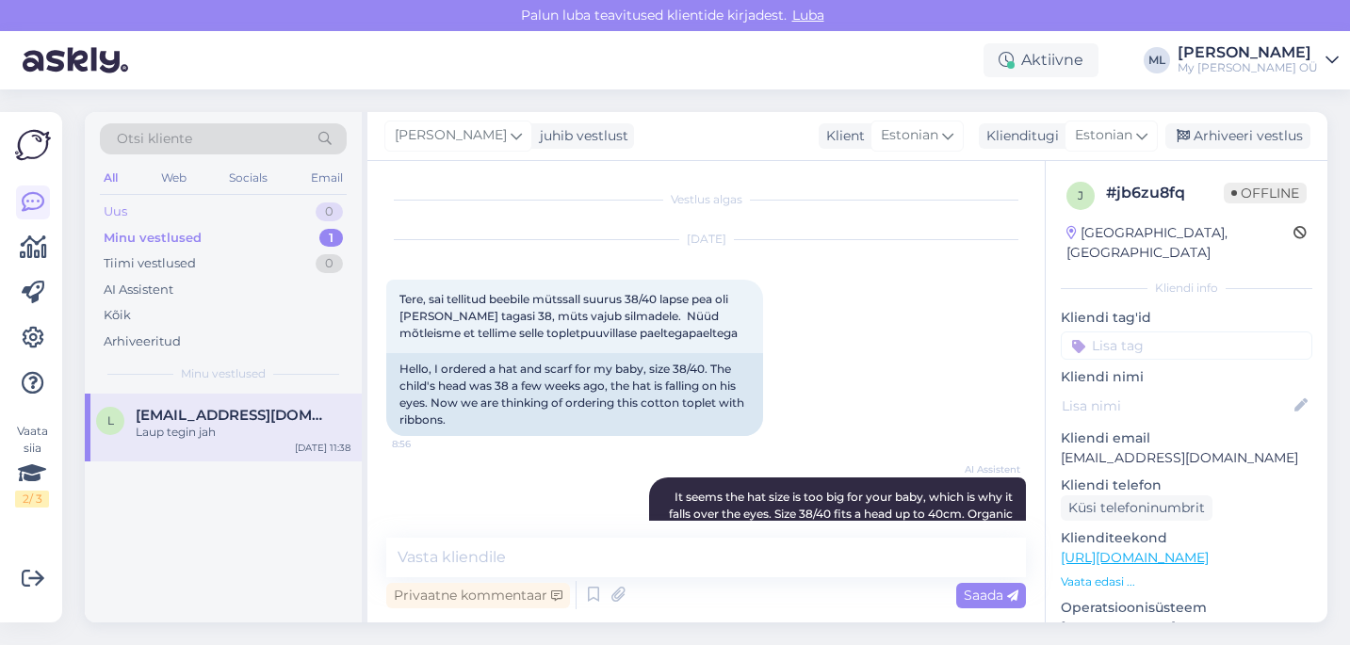
click at [150, 213] on div "Uus 0" at bounding box center [223, 212] width 247 height 26
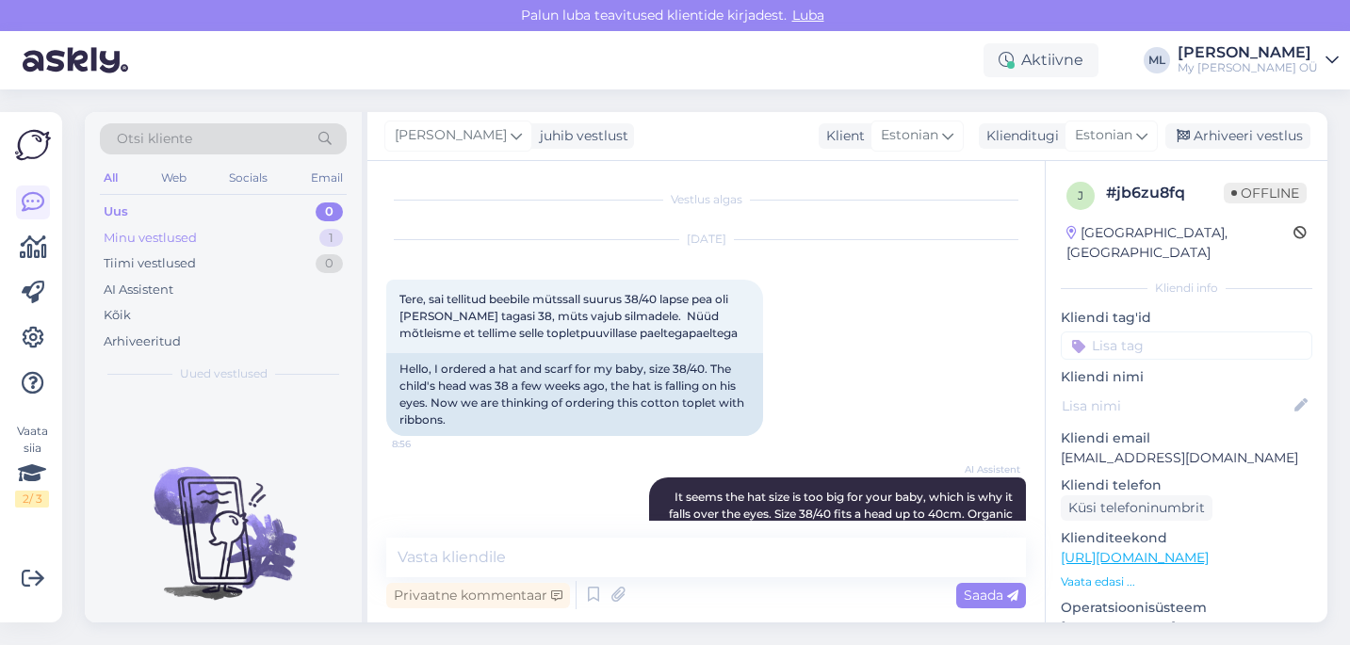
click at [201, 238] on div "Minu vestlused 1" at bounding box center [223, 238] width 247 height 26
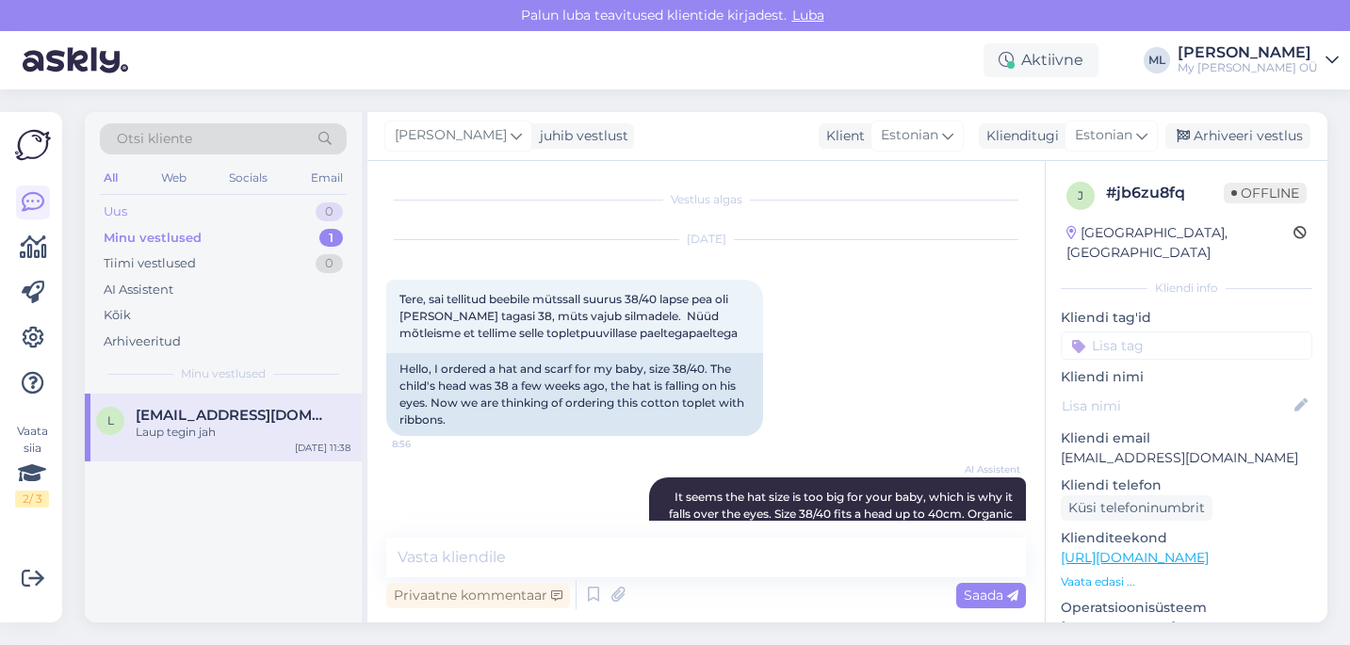
click at [229, 210] on div "Uus 0" at bounding box center [223, 212] width 247 height 26
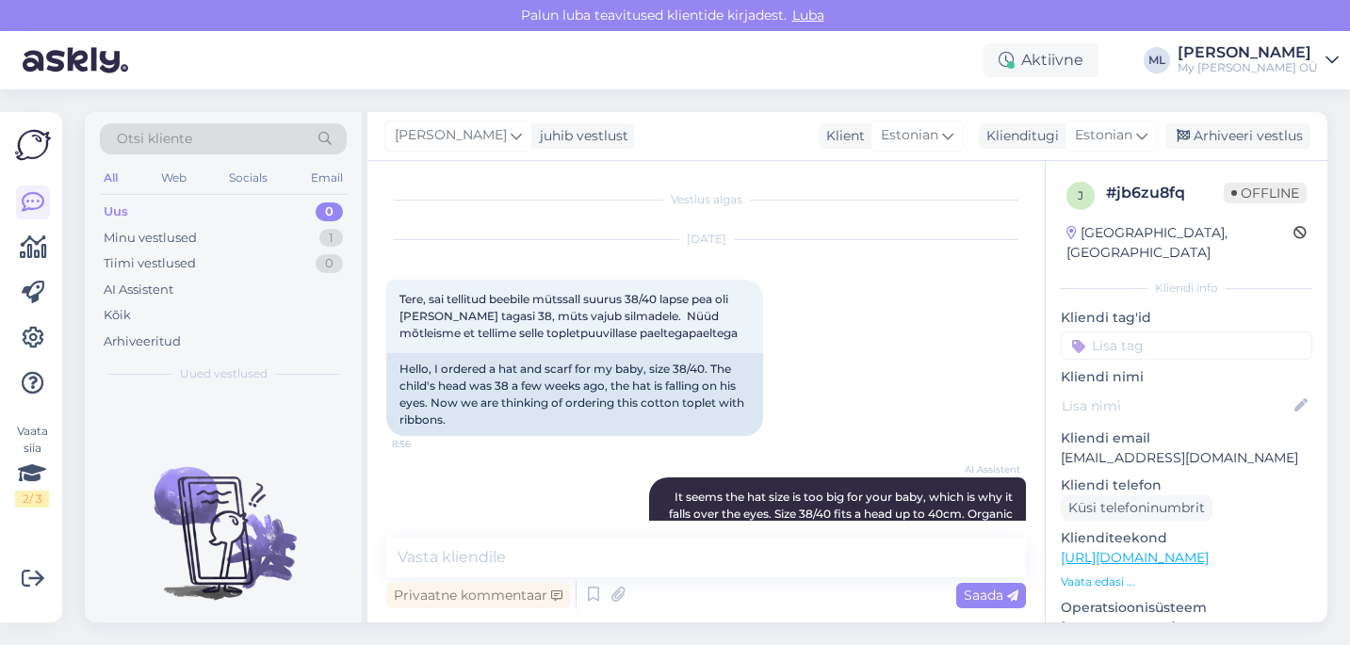
drag, startPoint x: 182, startPoint y: 178, endPoint x: 202, endPoint y: 187, distance: 21.5
click at [182, 179] on div "Web" at bounding box center [173, 178] width 33 height 24
click at [120, 182] on div "All" at bounding box center [111, 178] width 22 height 24
click at [125, 211] on div "Uus" at bounding box center [116, 212] width 24 height 19
click at [149, 234] on div "Minu vestlused" at bounding box center [150, 238] width 93 height 19
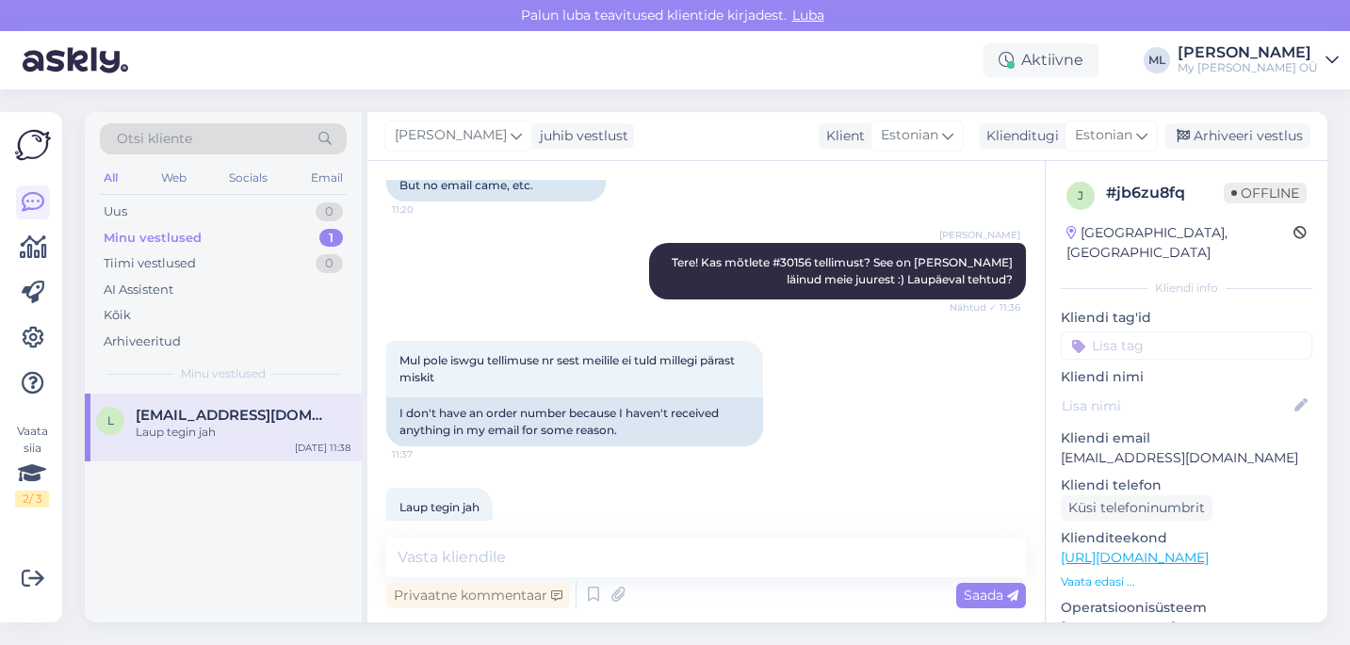
scroll to position [1402, 0]
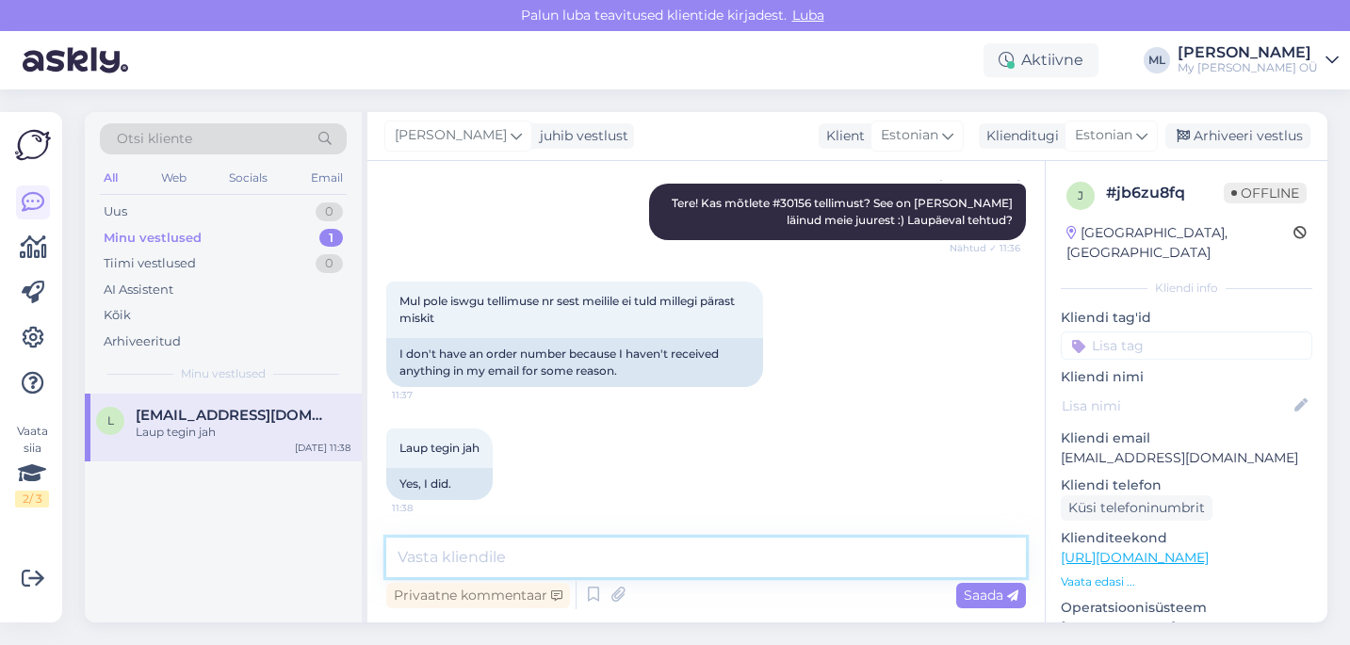
click at [699, 560] on textarea at bounding box center [706, 558] width 640 height 40
click at [683, 567] on textarea at bounding box center [706, 558] width 640 height 40
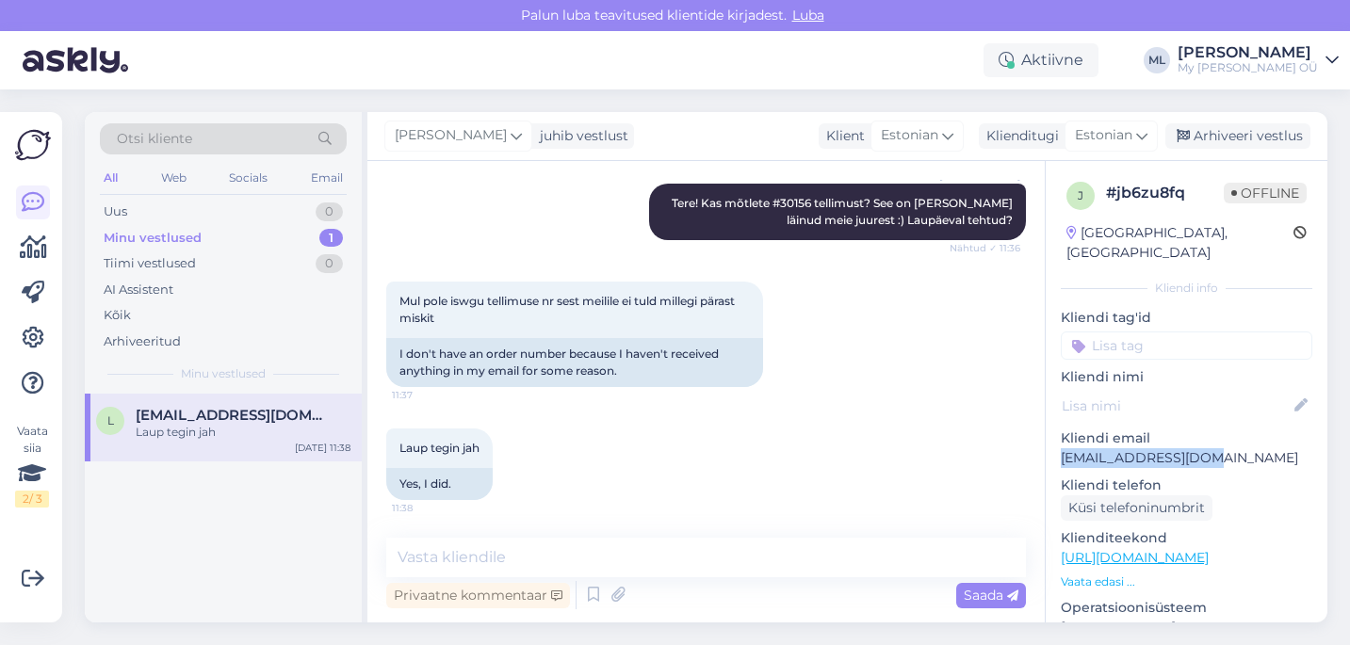
drag, startPoint x: 1212, startPoint y: 437, endPoint x: 1051, endPoint y: 440, distance: 161.1
click at [1051, 440] on div "j # jb6zu8fq Offline [GEOGRAPHIC_DATA], [GEOGRAPHIC_DATA] Kliendi info Kliendi …" at bounding box center [1187, 558] width 282 height 794
copy p "[EMAIL_ADDRESS][DOMAIN_NAME]"
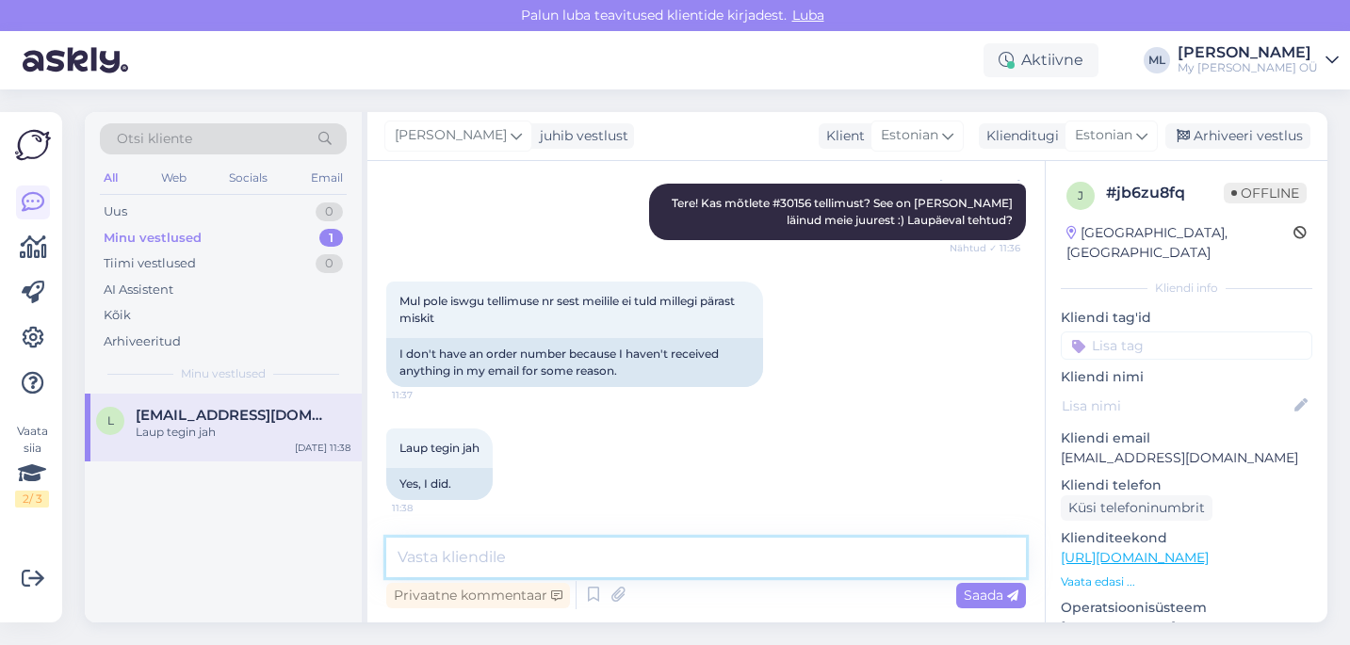
click at [633, 555] on textarea at bounding box center [706, 558] width 640 height 40
type textarea "T"
type textarea "k"
paste textarea "[EMAIL_ADDRESS][DOMAIN_NAME]"
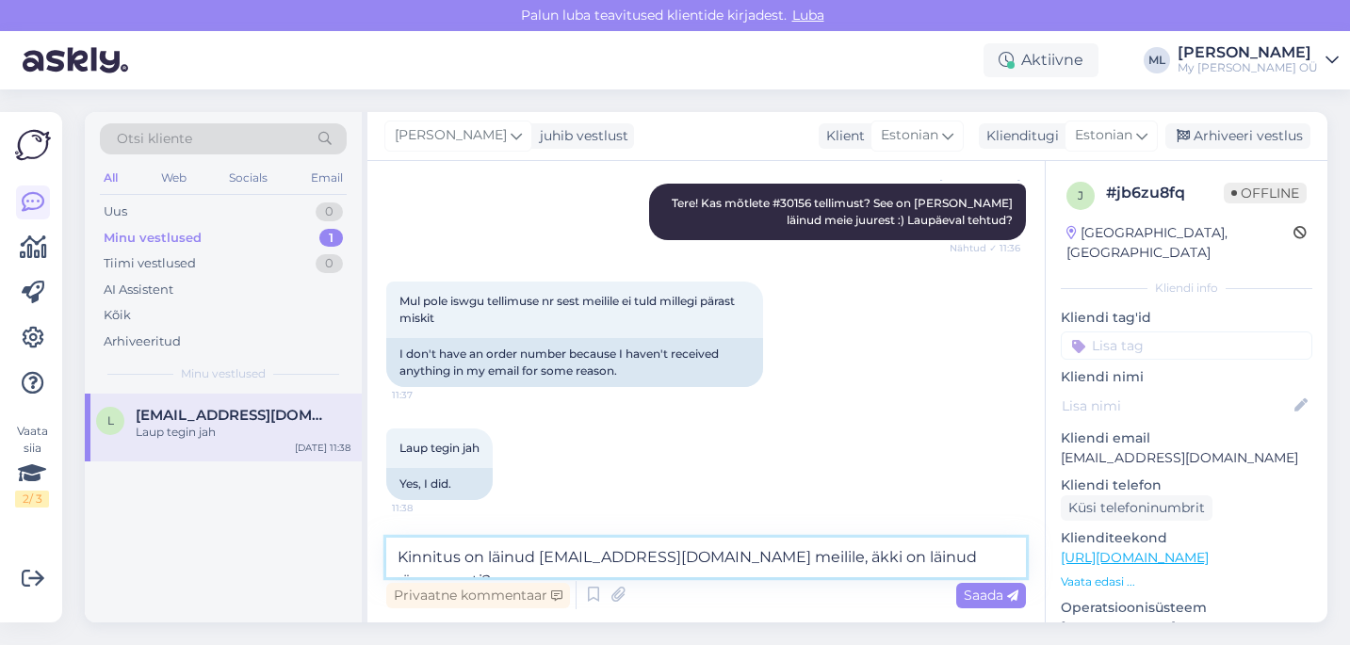
type textarea "Kinnitus on läinud [EMAIL_ADDRESS][DOMAIN_NAME] meilile, äkki on läinud rämpspo…"
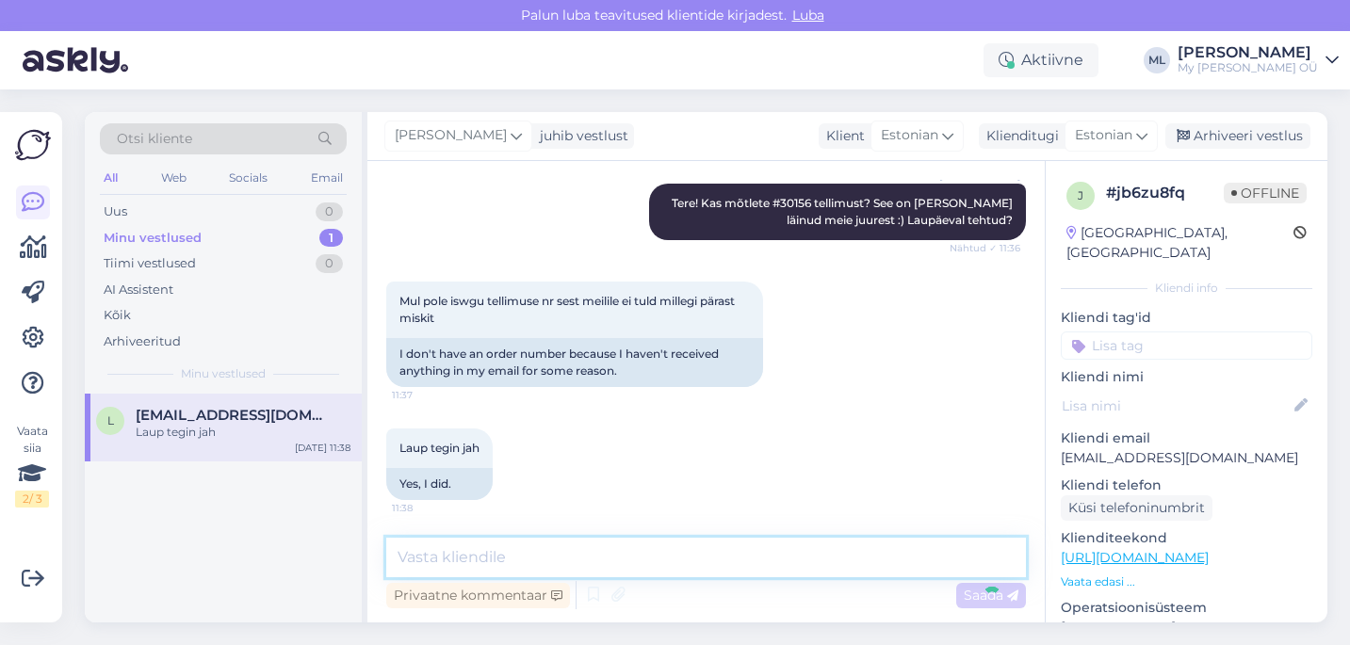
scroll to position [1500, 0]
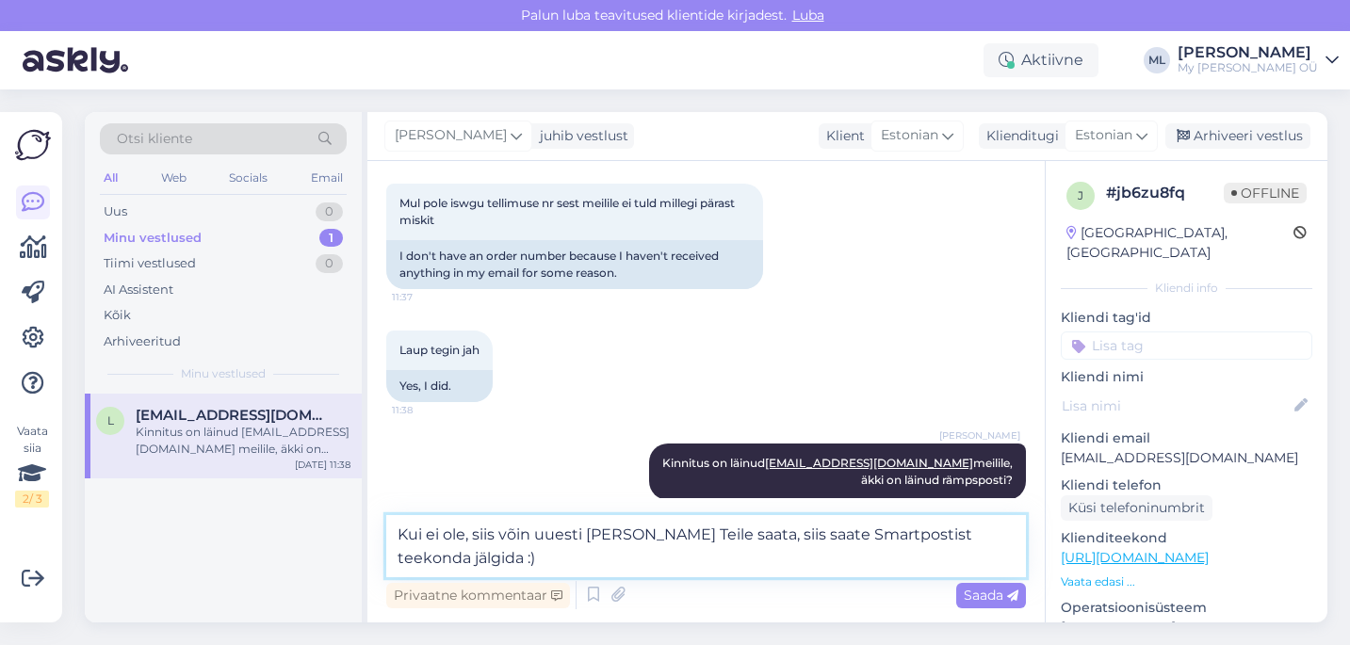
type textarea "Kui ei ole, siis võin uuesti [PERSON_NAME] Teile saata, siis saate Smartpostist…"
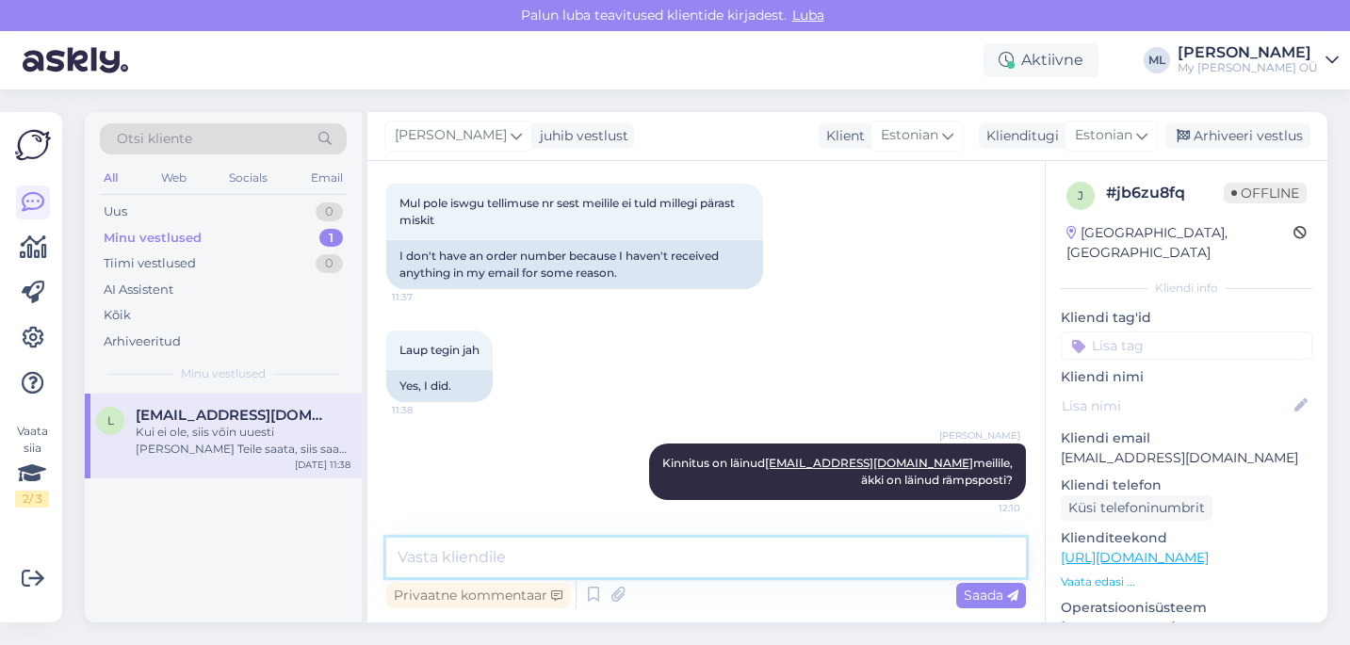
scroll to position [1598, 0]
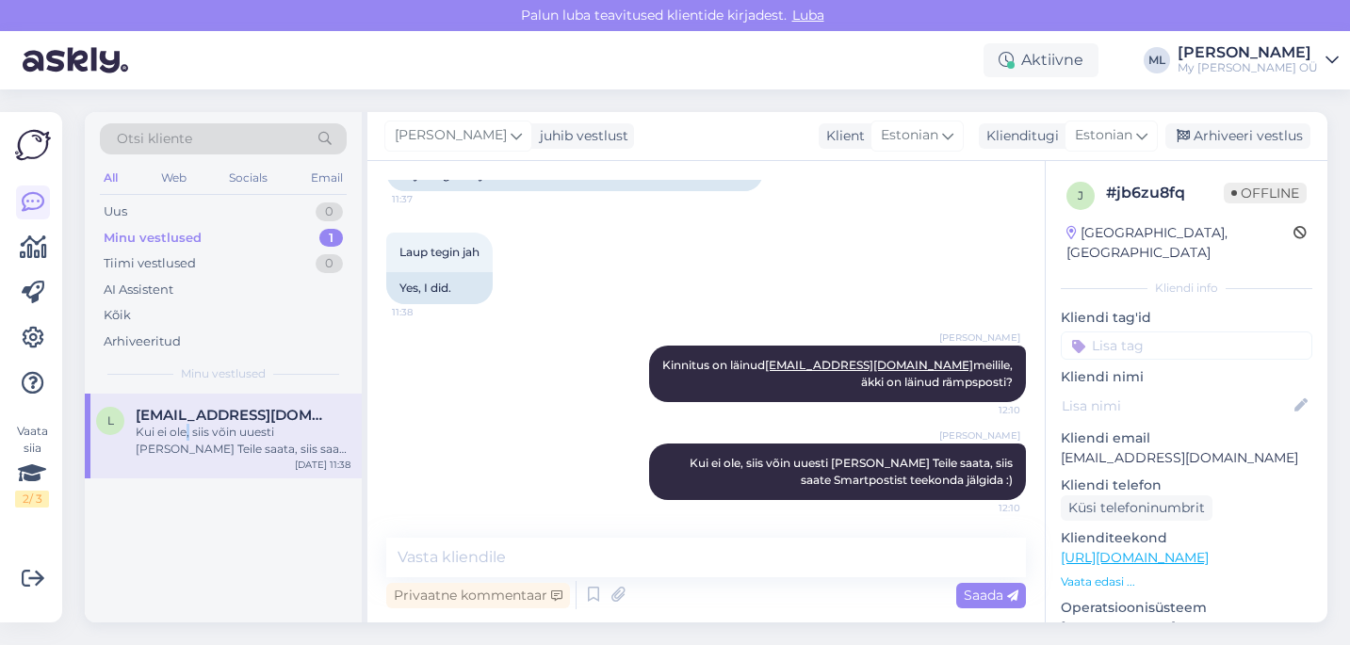
click at [188, 431] on div "Kui ei ole, siis võin uuesti [PERSON_NAME] Teile saata, siis saate Smartpostist…" at bounding box center [243, 441] width 215 height 34
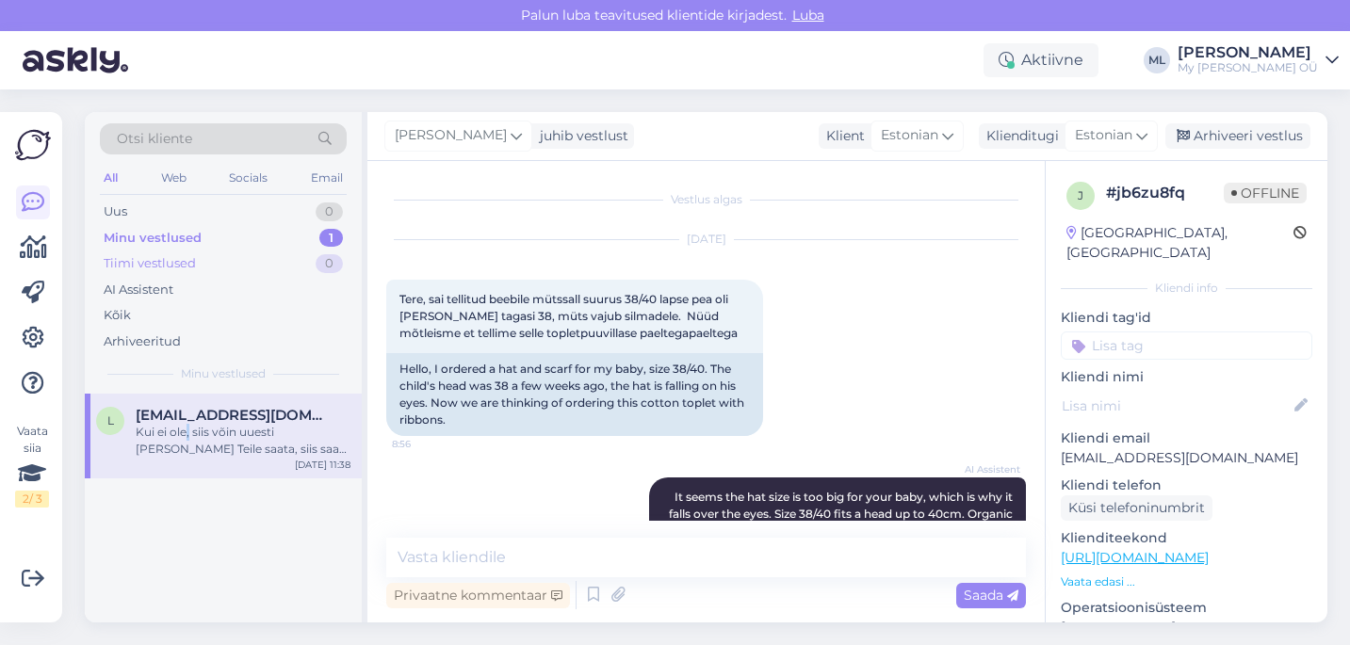
click at [203, 255] on div "Tiimi vestlused 0" at bounding box center [223, 264] width 247 height 26
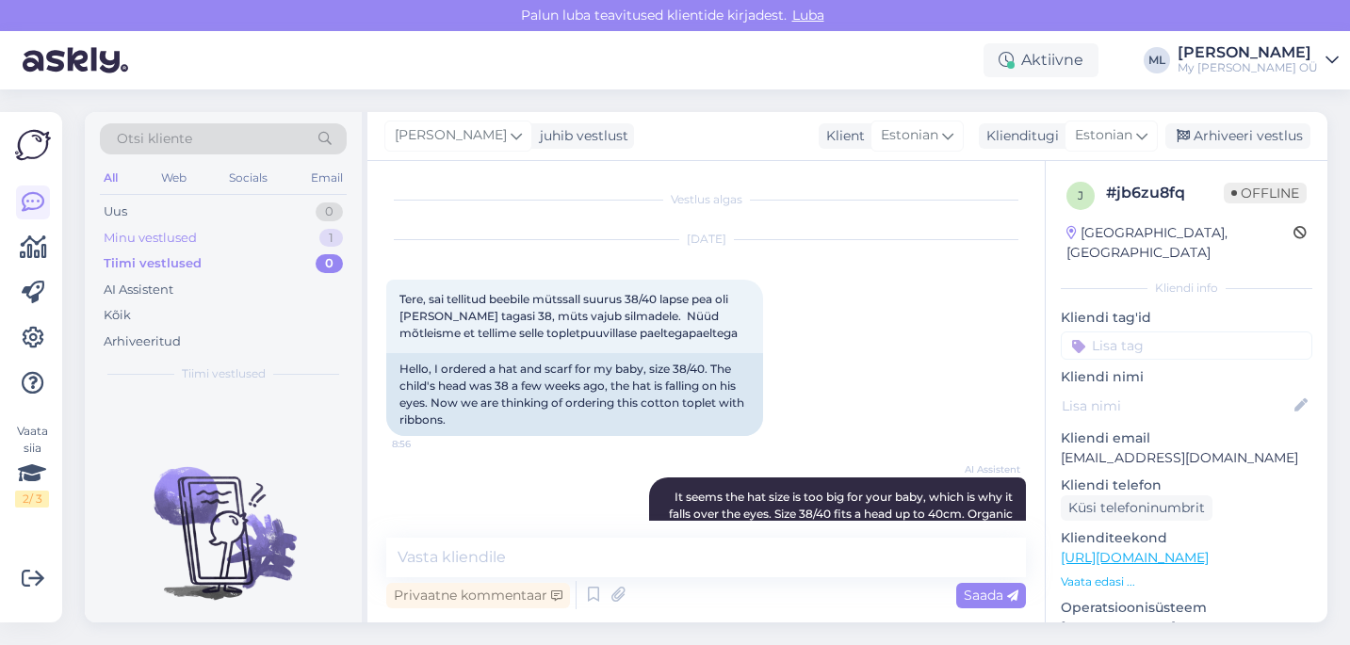
click at [154, 233] on div "Minu vestlused" at bounding box center [150, 238] width 93 height 19
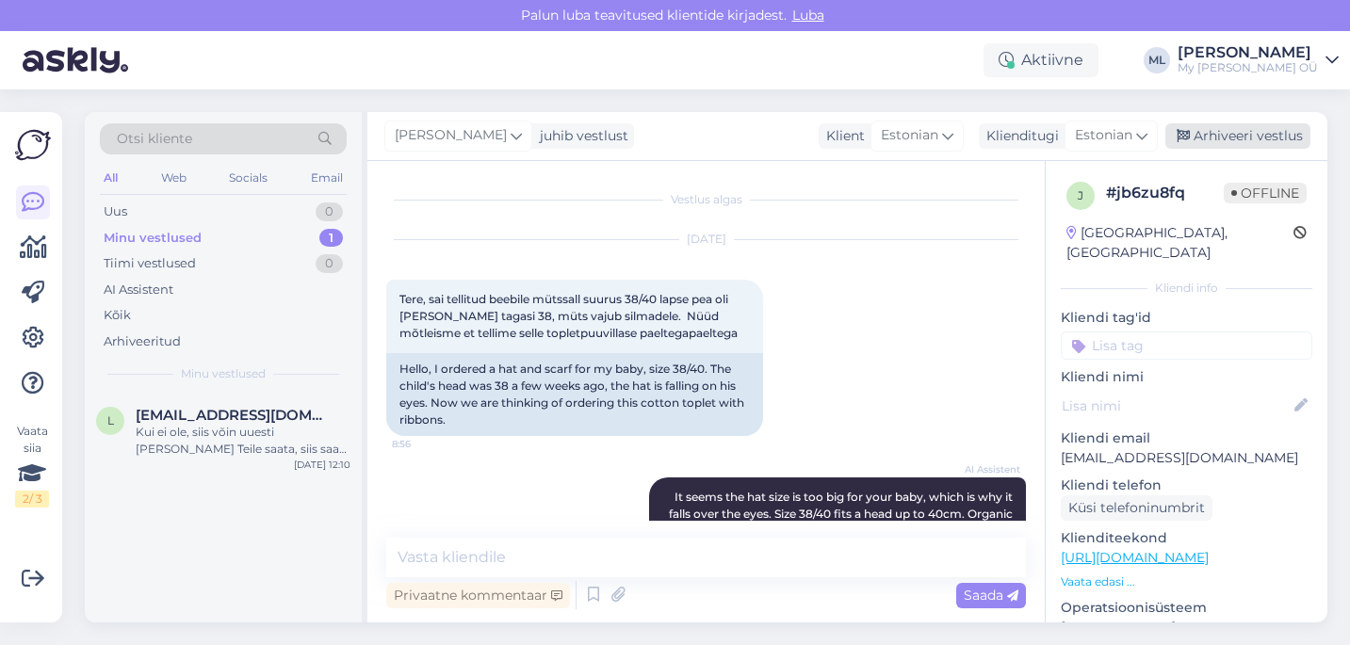
click at [1215, 135] on div "Arhiveeri vestlus" at bounding box center [1238, 135] width 145 height 25
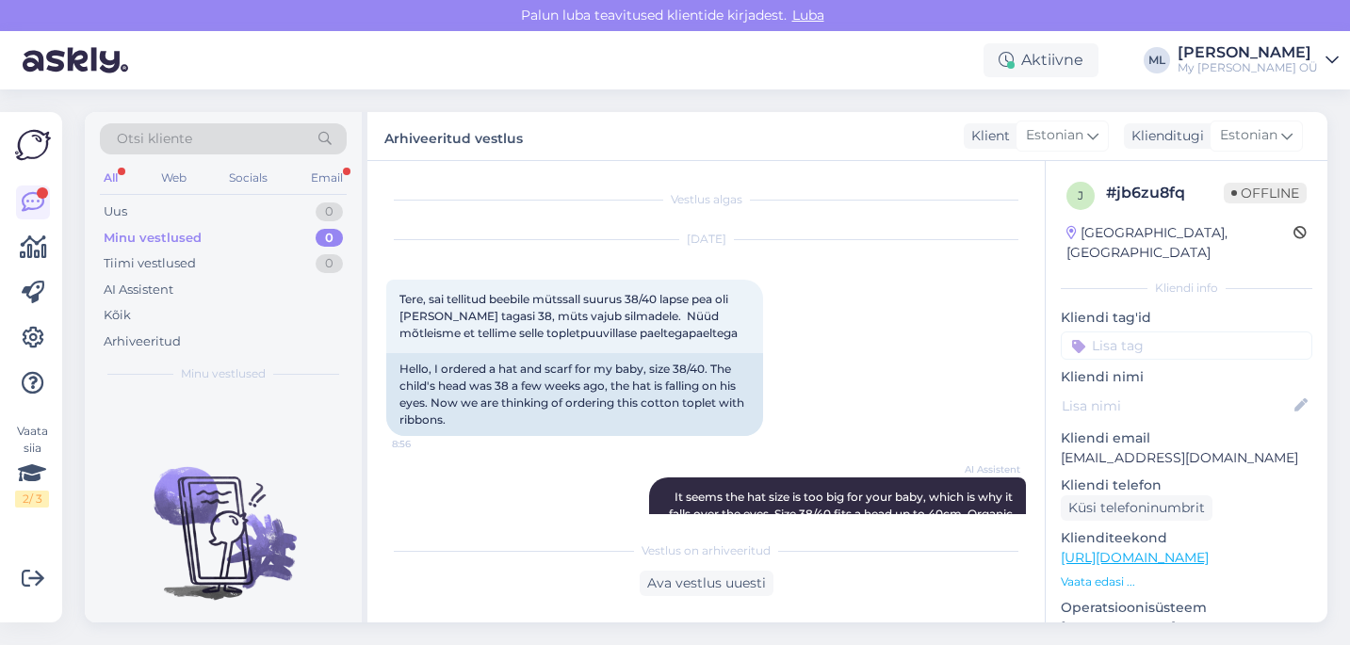
click at [188, 238] on div "Minu vestlused" at bounding box center [153, 238] width 98 height 19
click at [148, 213] on div "Uus 1" at bounding box center [223, 212] width 247 height 26
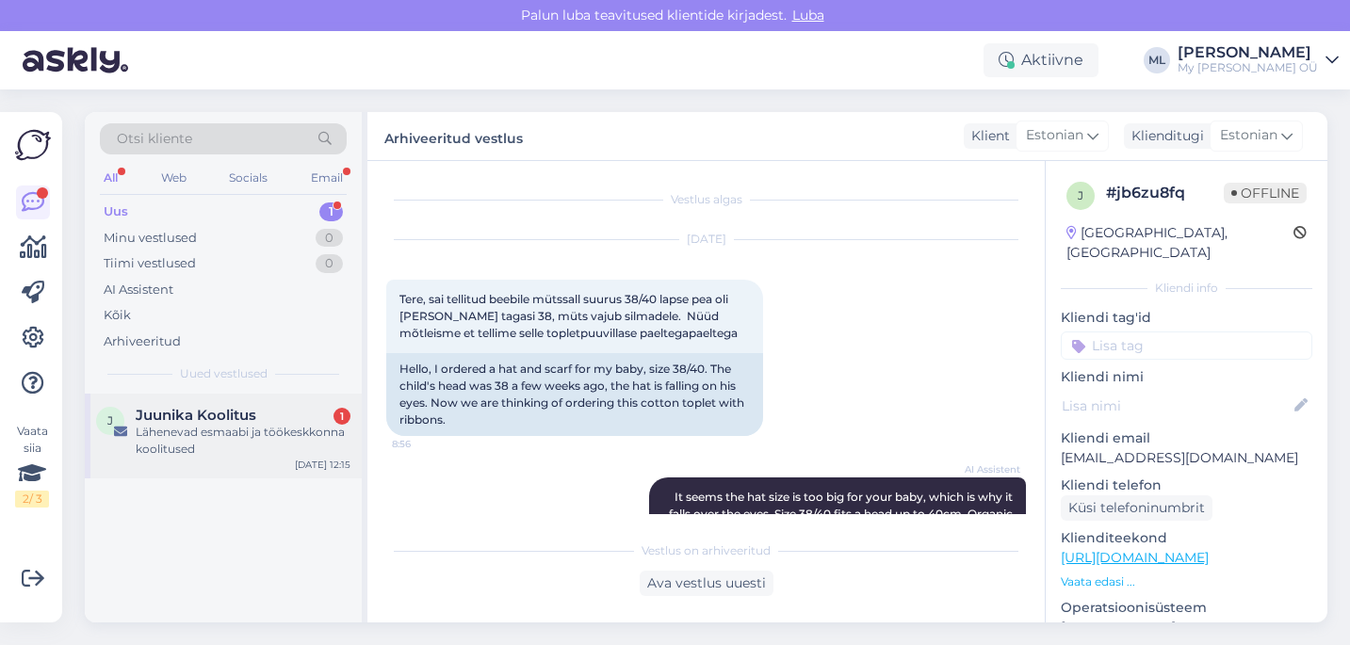
click at [170, 413] on span "Juunika Koolitus" at bounding box center [196, 415] width 121 height 17
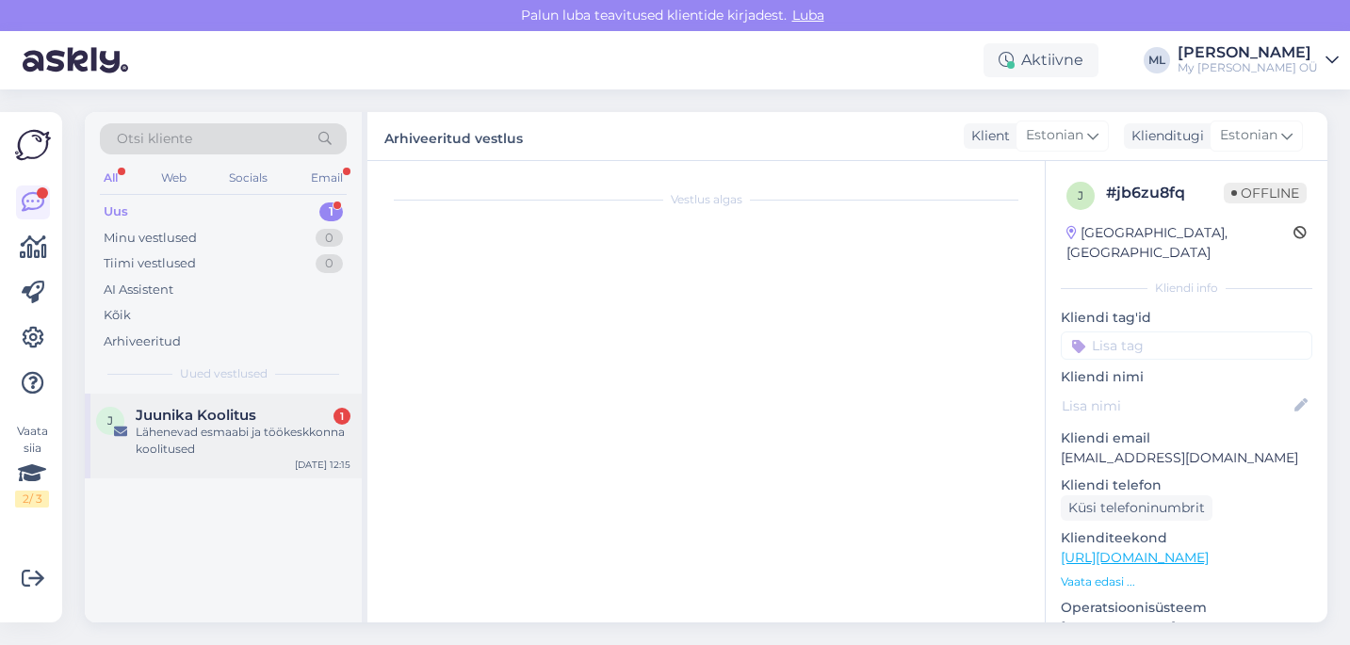
scroll to position [1523, 0]
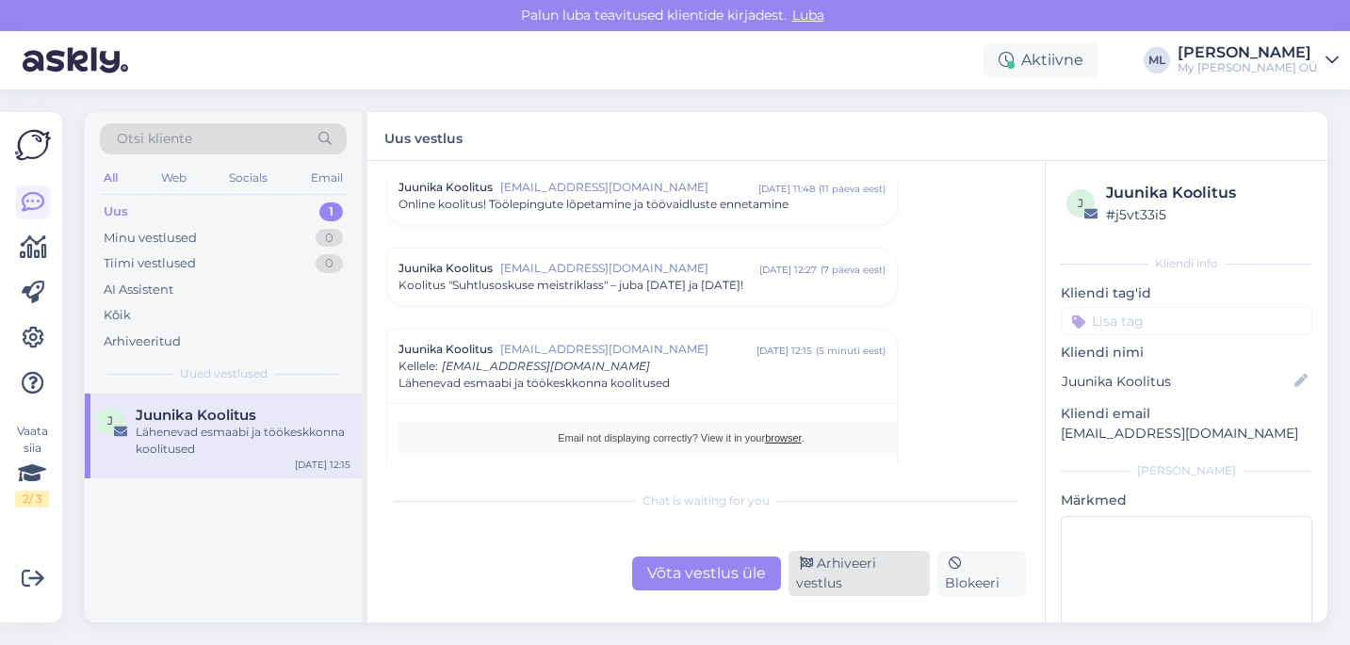
click at [844, 553] on div "Arhiveeri vestlus" at bounding box center [860, 573] width 142 height 45
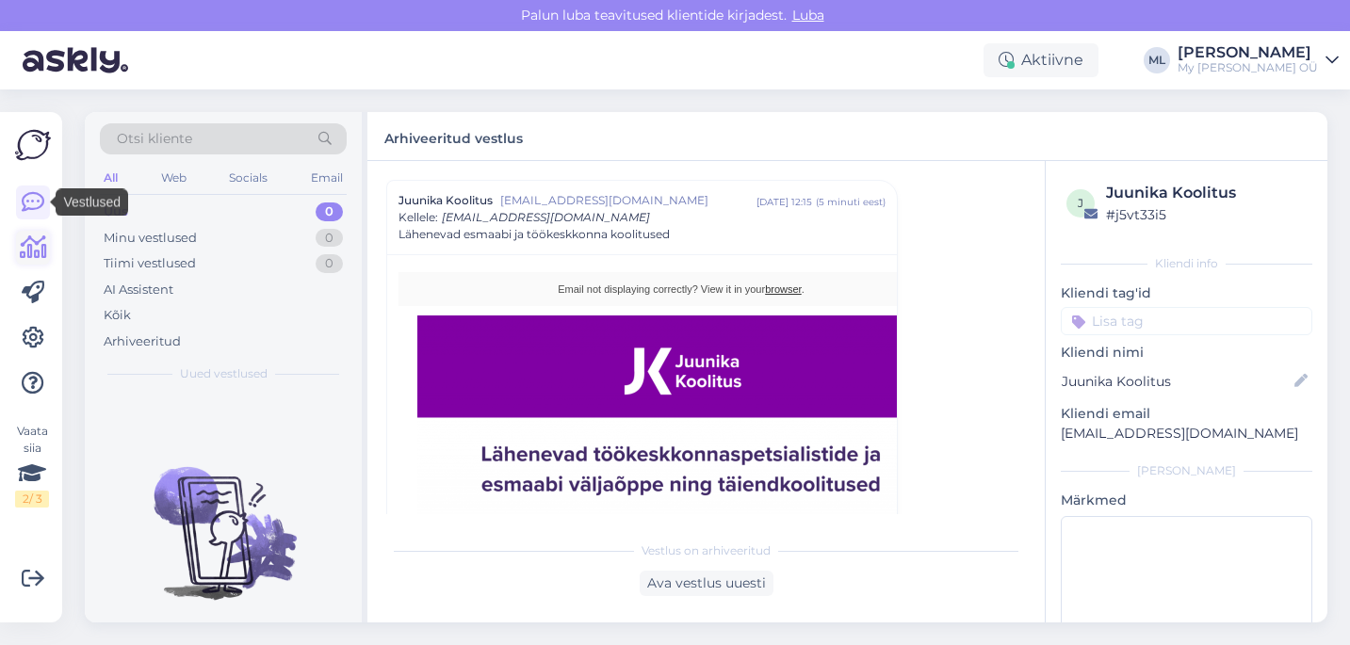
click at [29, 241] on icon at bounding box center [33, 248] width 27 height 23
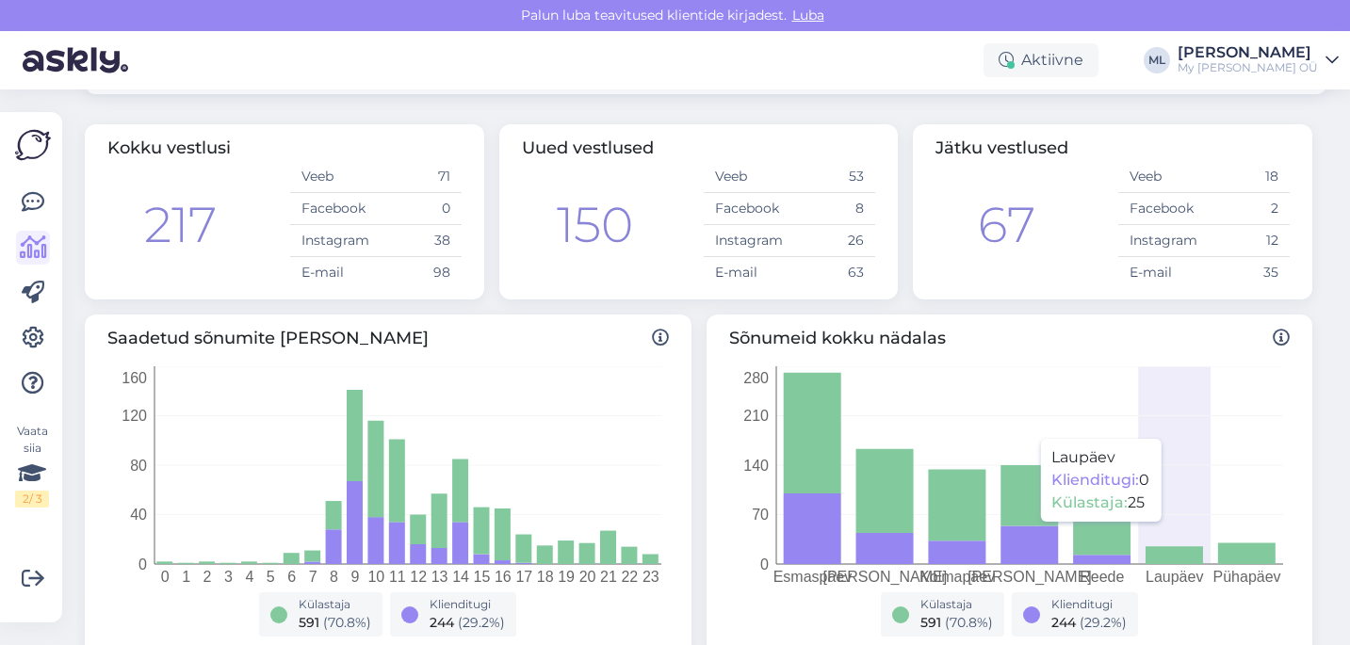
scroll to position [153, 0]
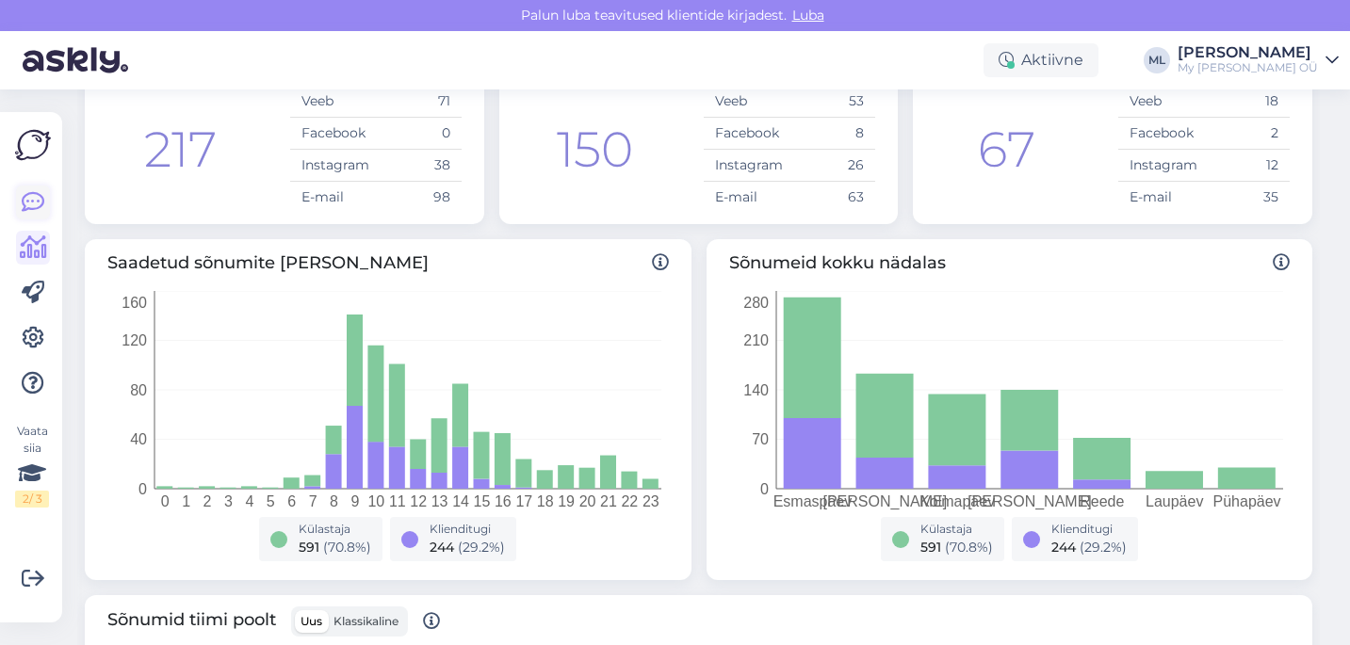
click at [24, 218] on link at bounding box center [33, 203] width 34 height 34
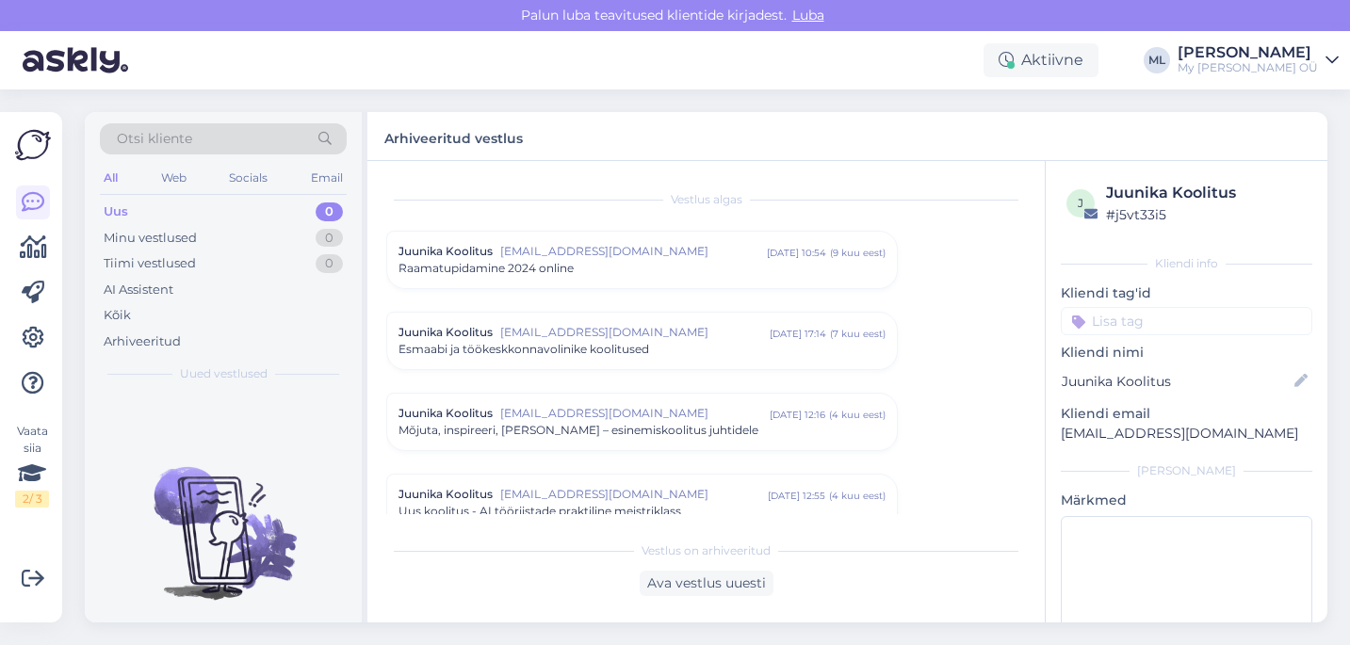
scroll to position [1672, 0]
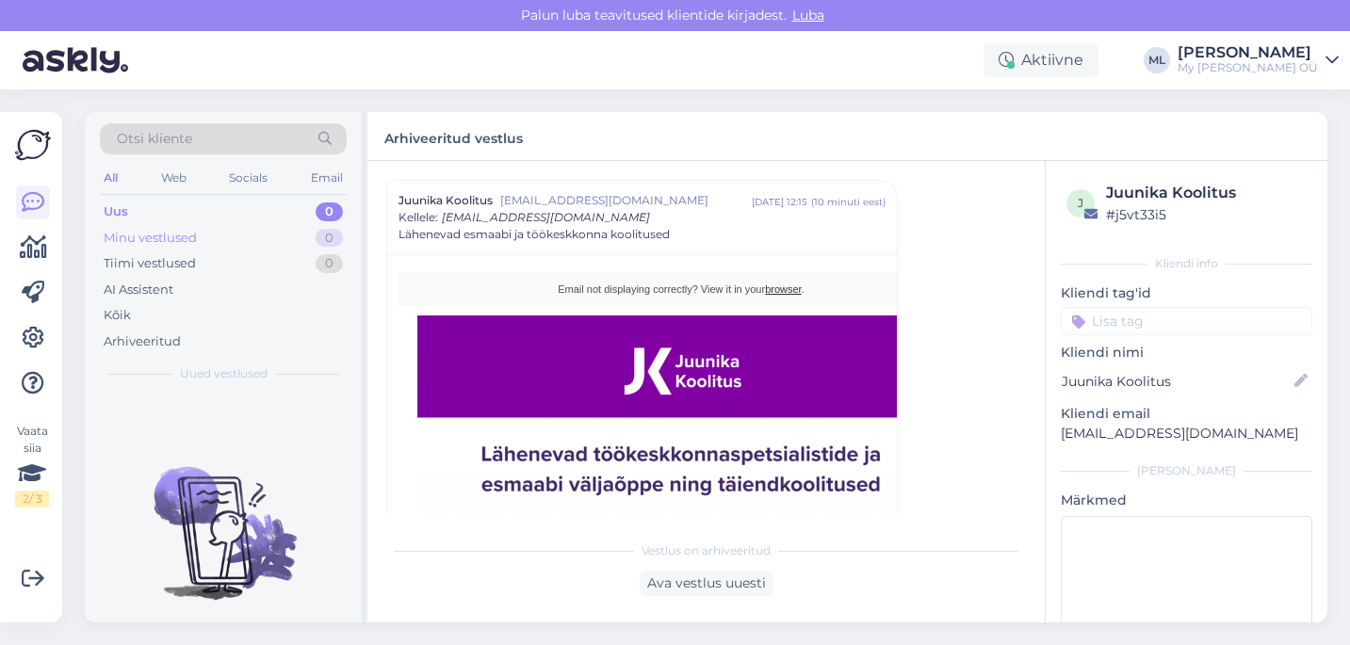
click at [259, 240] on div "Minu vestlused 0" at bounding box center [223, 238] width 247 height 26
click at [201, 215] on div "Uus 0" at bounding box center [223, 212] width 247 height 26
